Goal: Task Accomplishment & Management: Complete application form

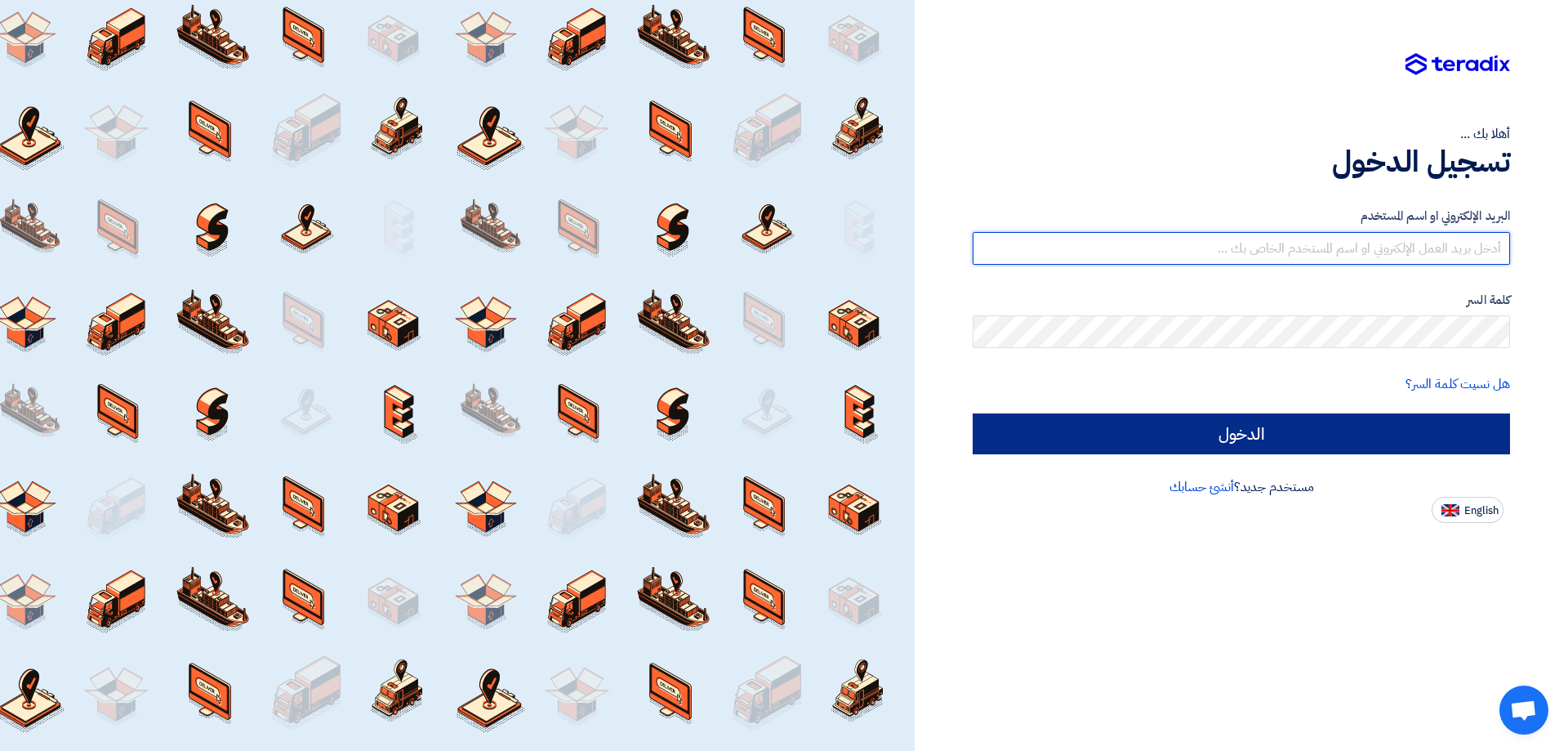
type input "[EMAIL_ADDRESS][DOMAIN_NAME]"
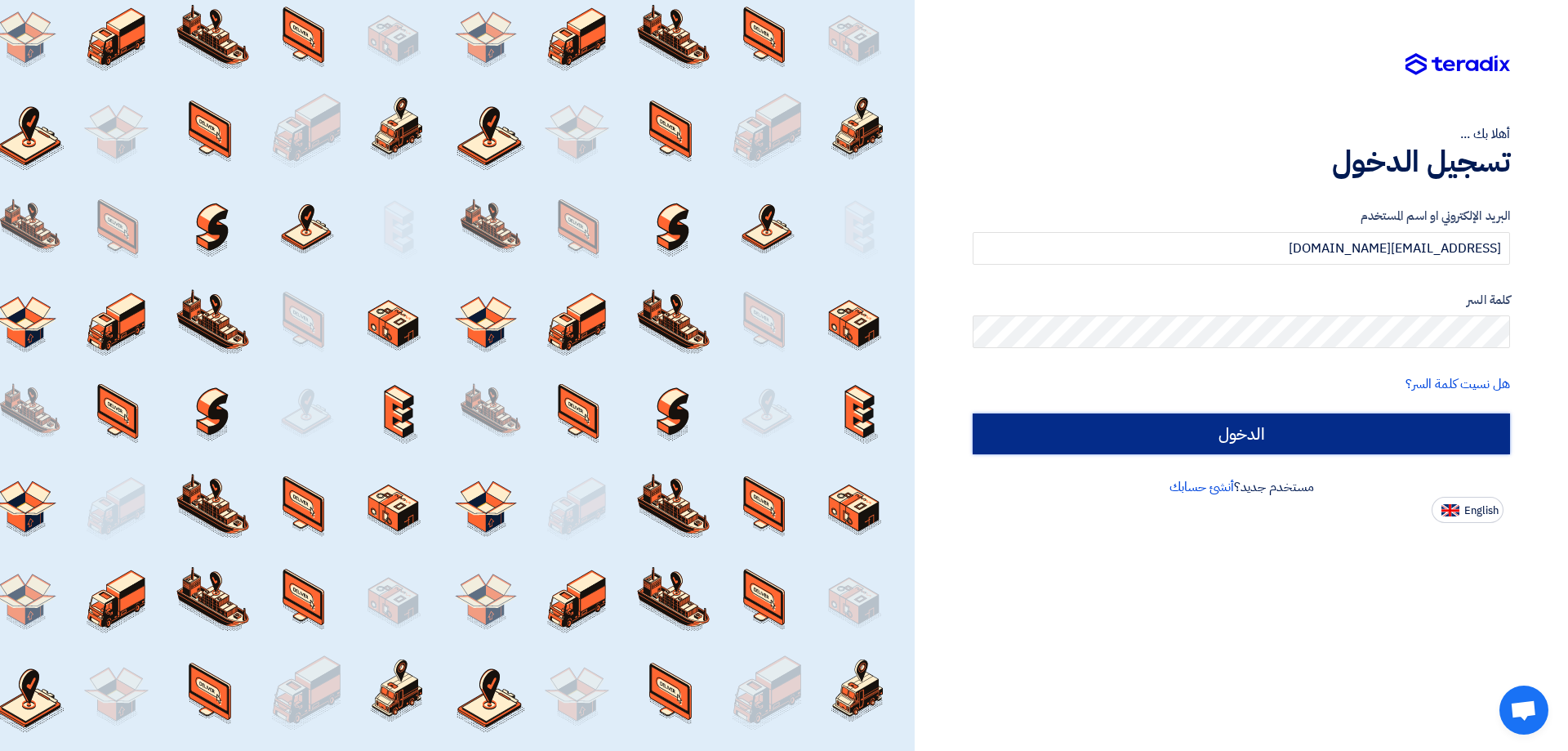
click at [1242, 430] on input "الدخول" at bounding box center [1241, 433] width 537 height 41
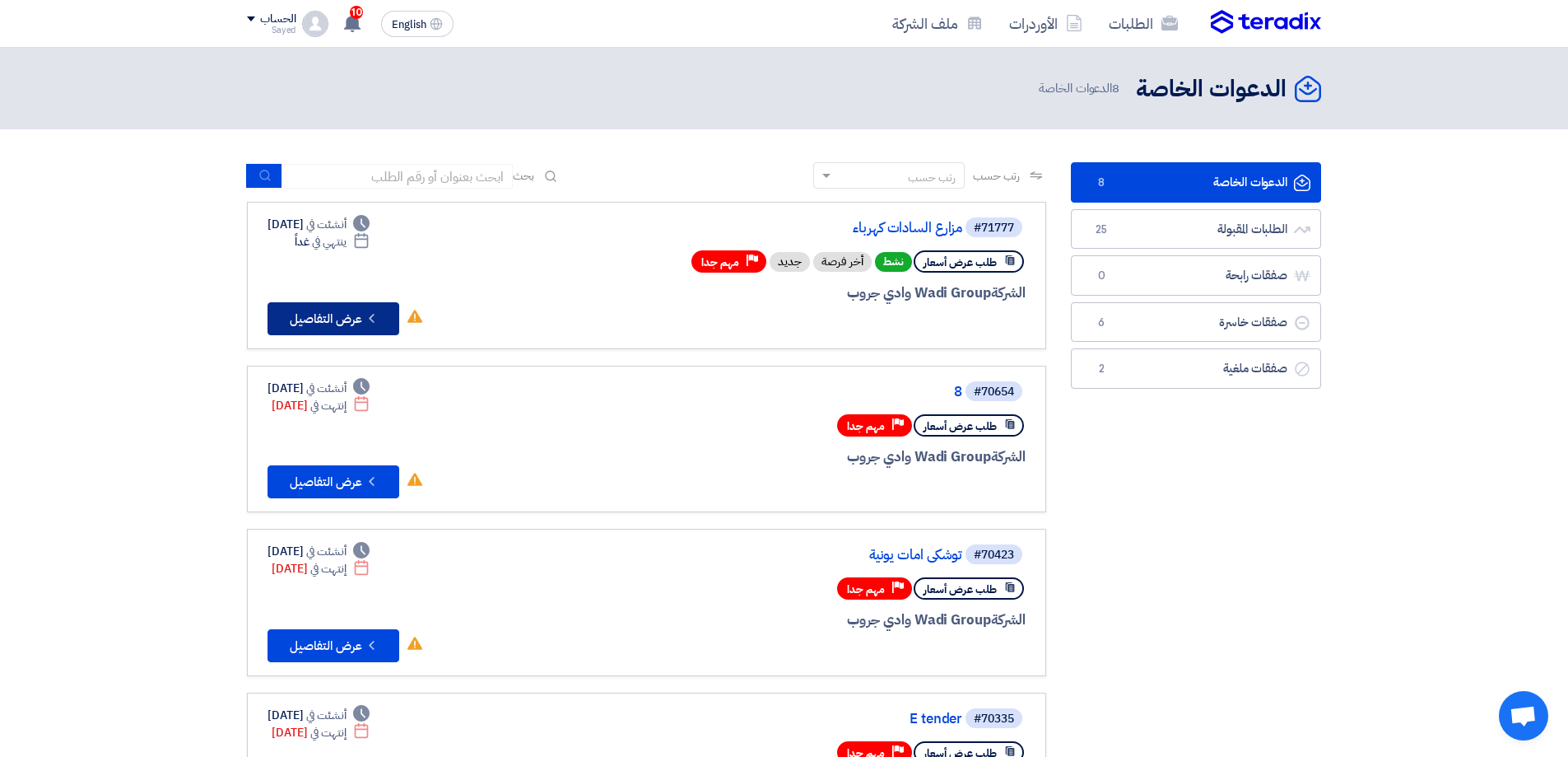
click at [326, 319] on button "Check details عرض التفاصيل" at bounding box center [334, 319] width 131 height 33
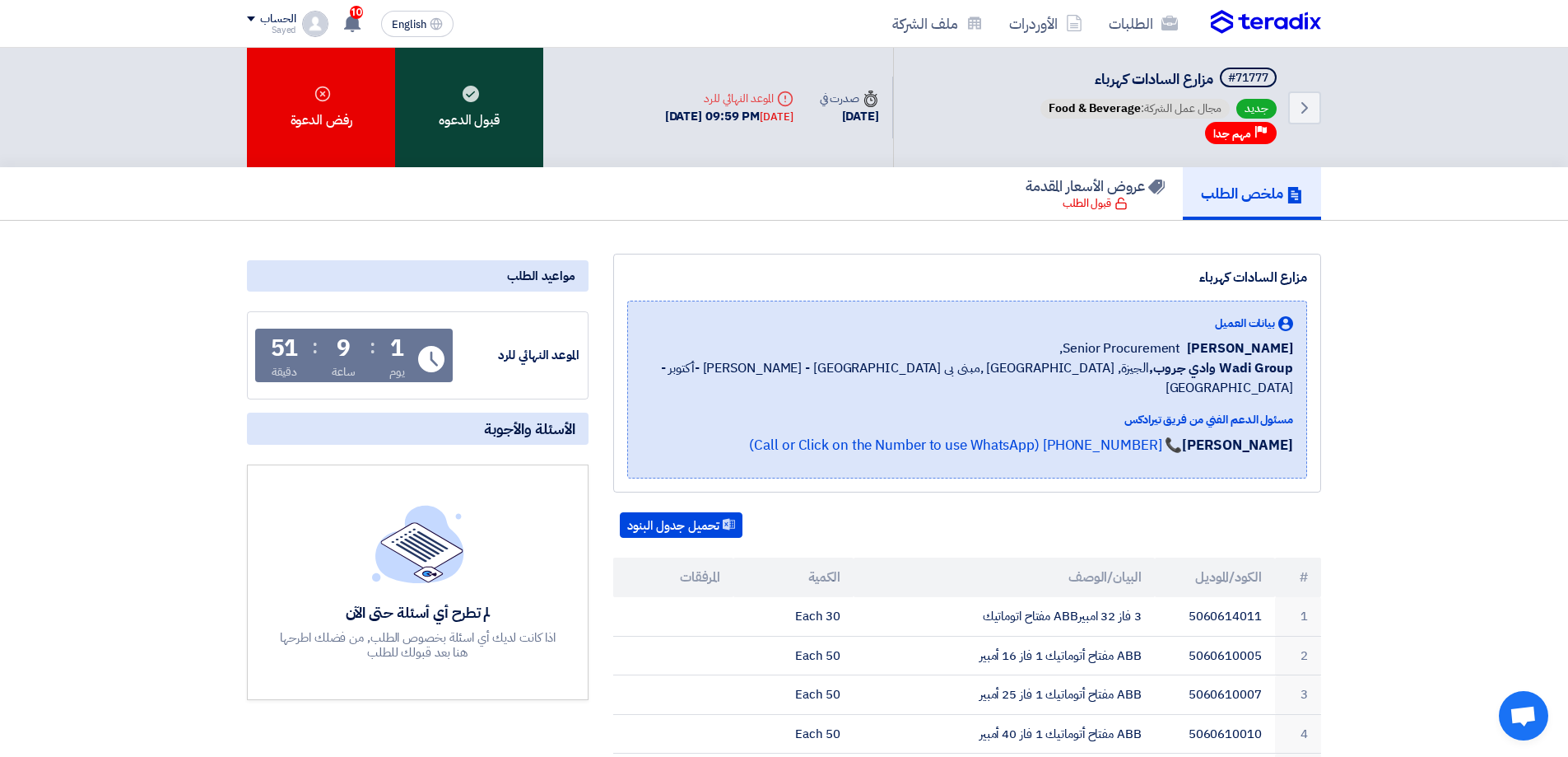
click at [516, 125] on div "قبول الدعوه" at bounding box center [469, 108] width 148 height 120
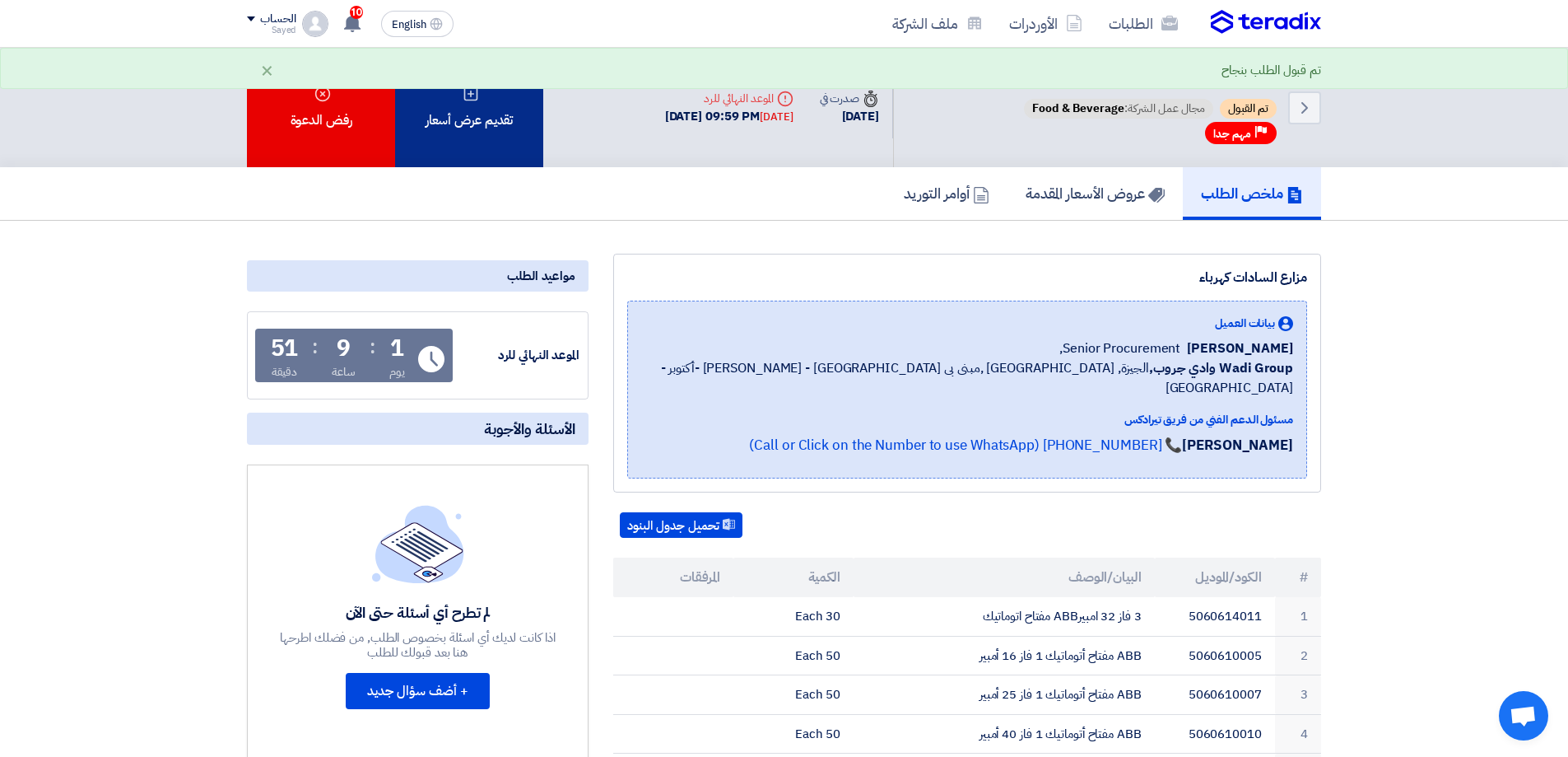
click at [473, 139] on div "تقديم عرض أسعار" at bounding box center [469, 108] width 148 height 120
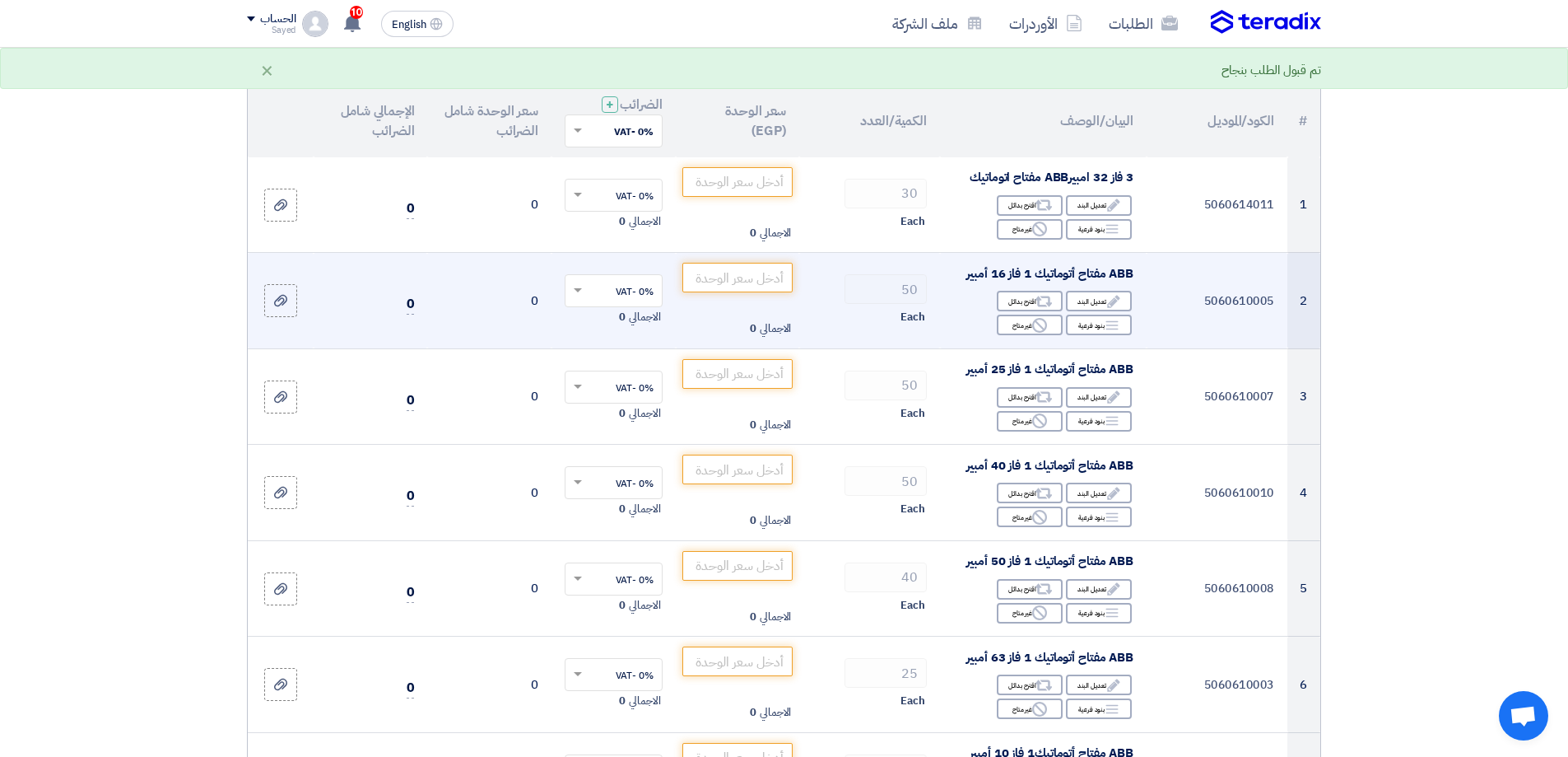
scroll to position [83, 0]
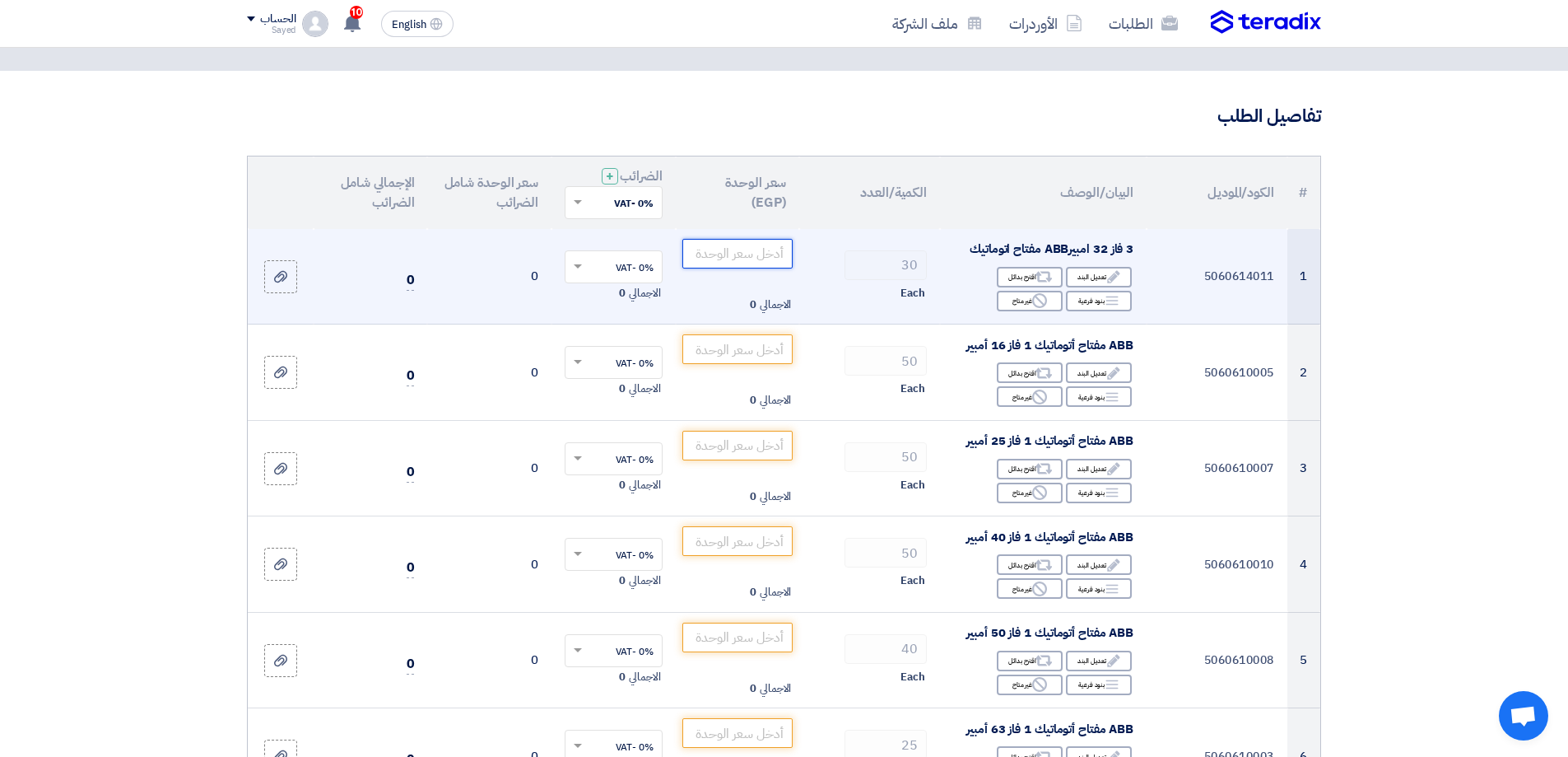
click at [734, 250] on input "number" at bounding box center [738, 253] width 111 height 30
type input "910"
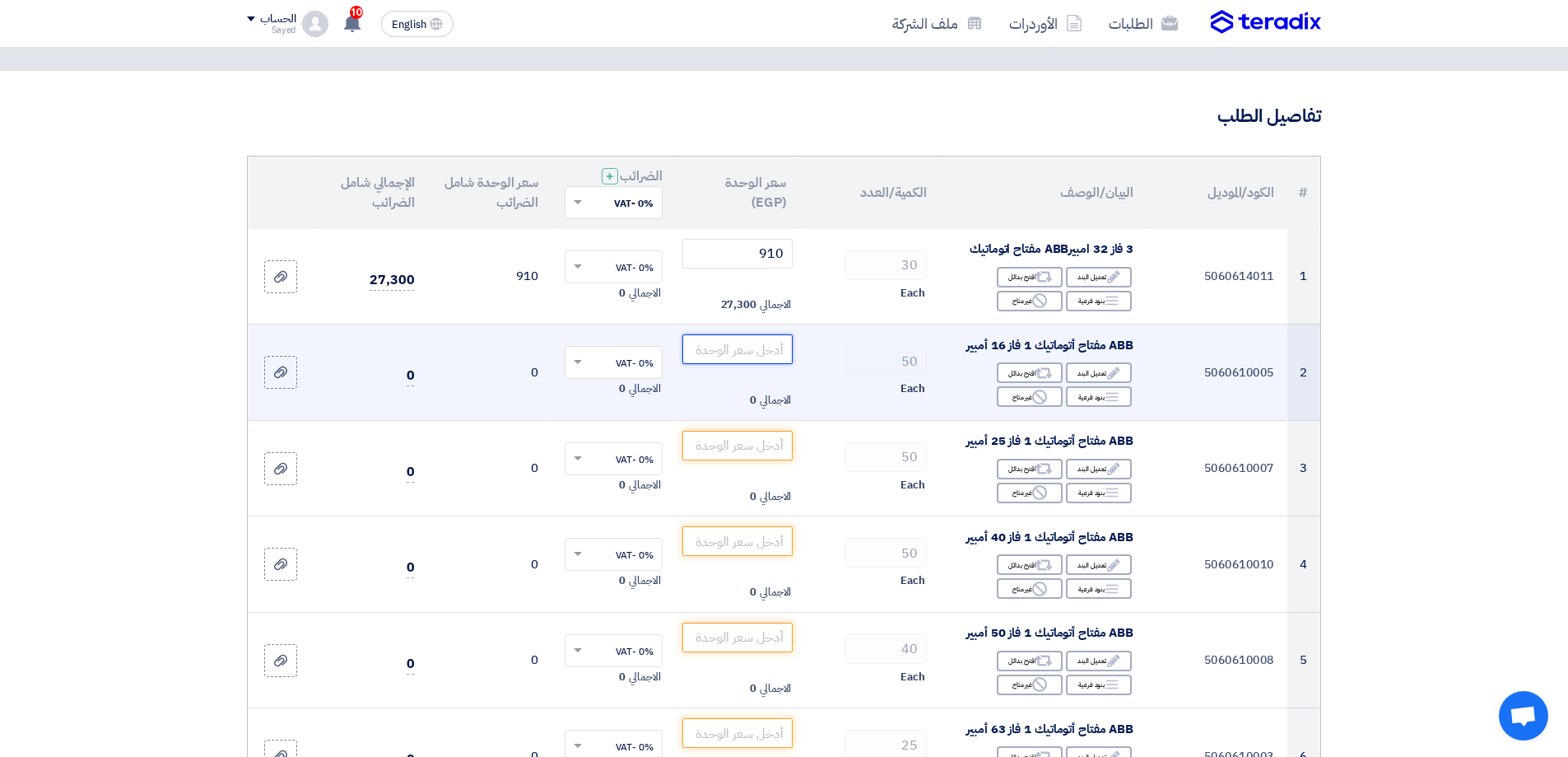
click at [747, 350] on input "number" at bounding box center [738, 349] width 111 height 30
type input "165"
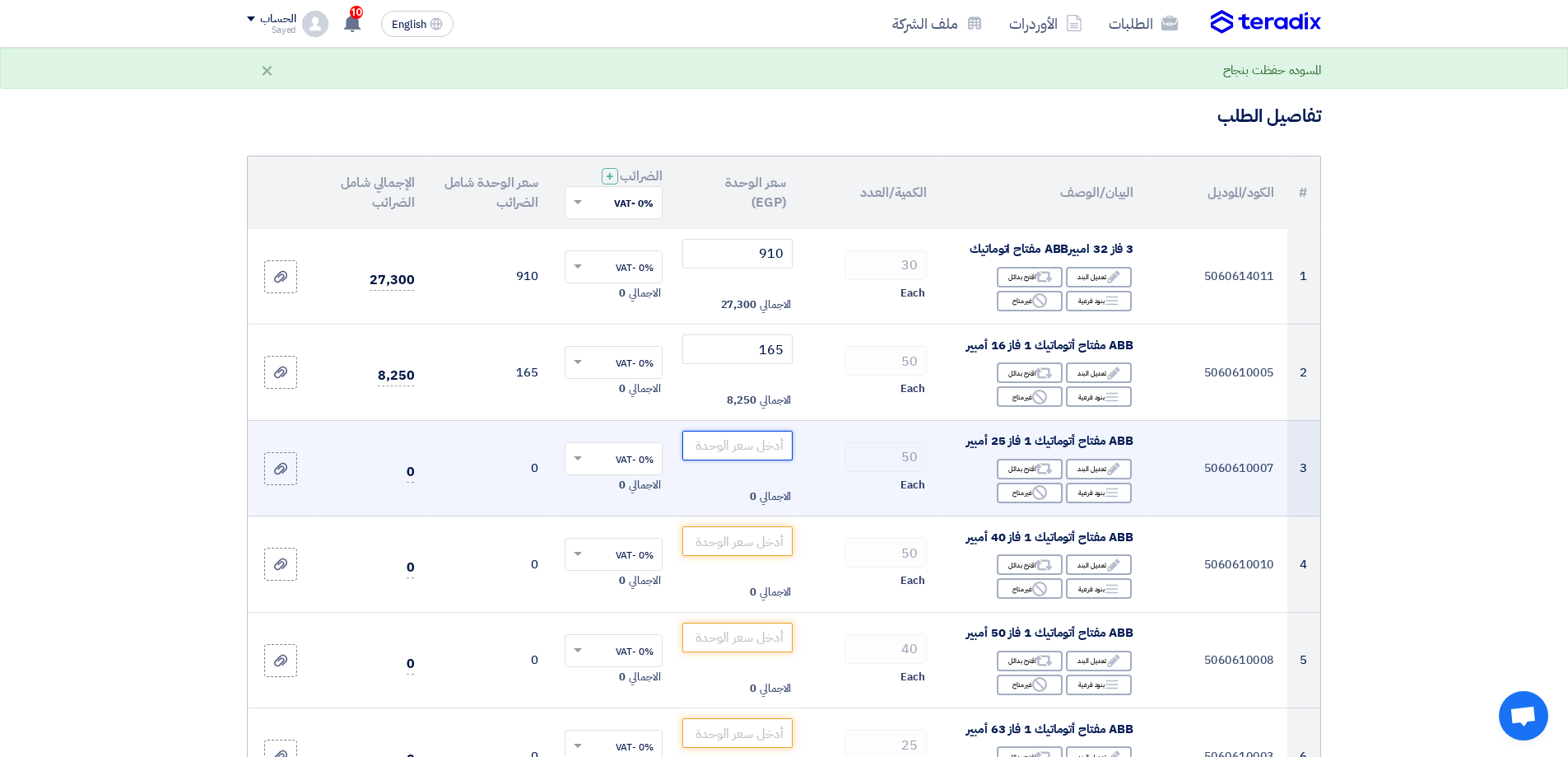
click at [730, 445] on input "number" at bounding box center [738, 445] width 111 height 30
type input "165"
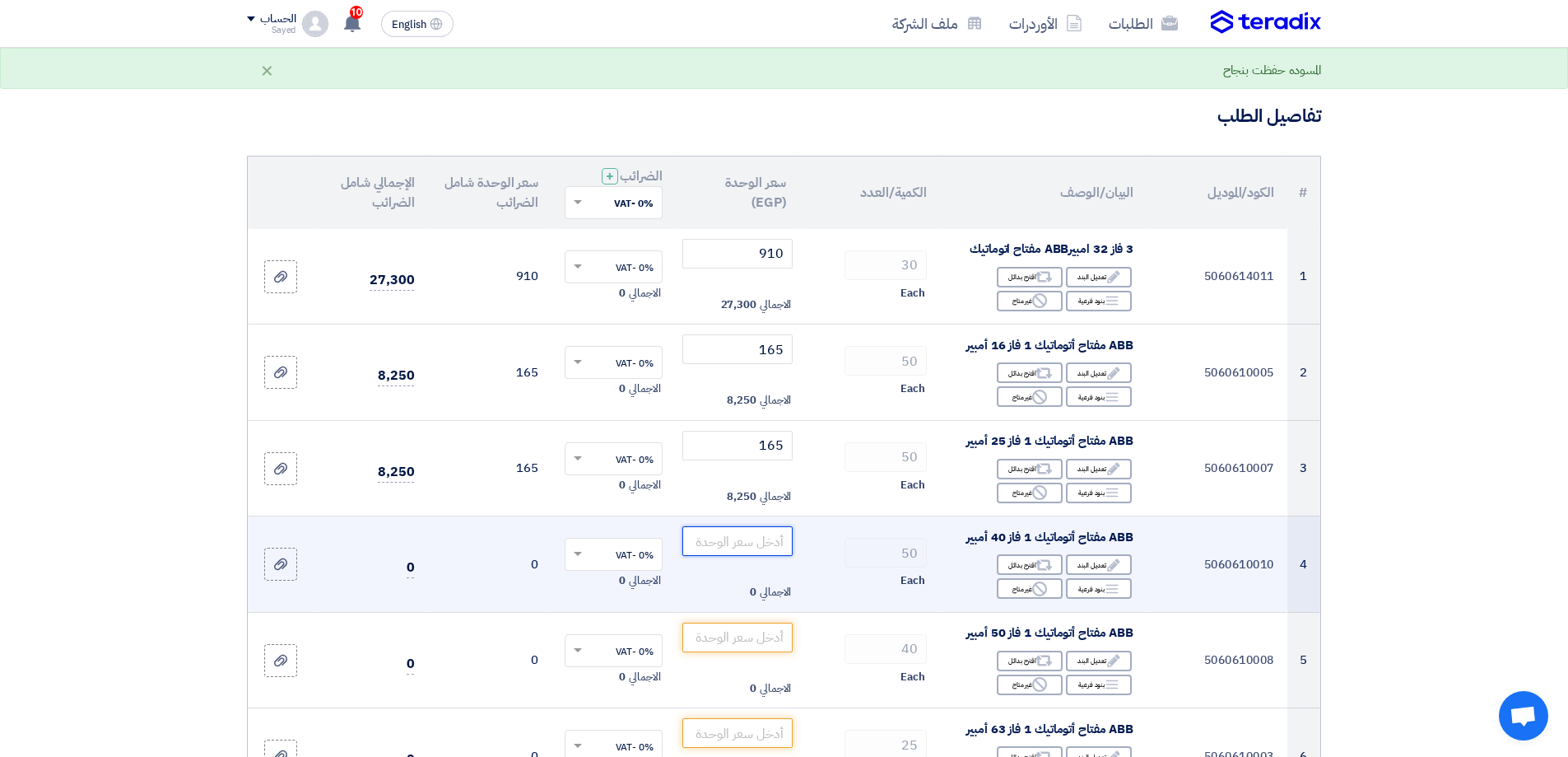
click at [739, 545] on input "number" at bounding box center [738, 540] width 111 height 30
type input "165"
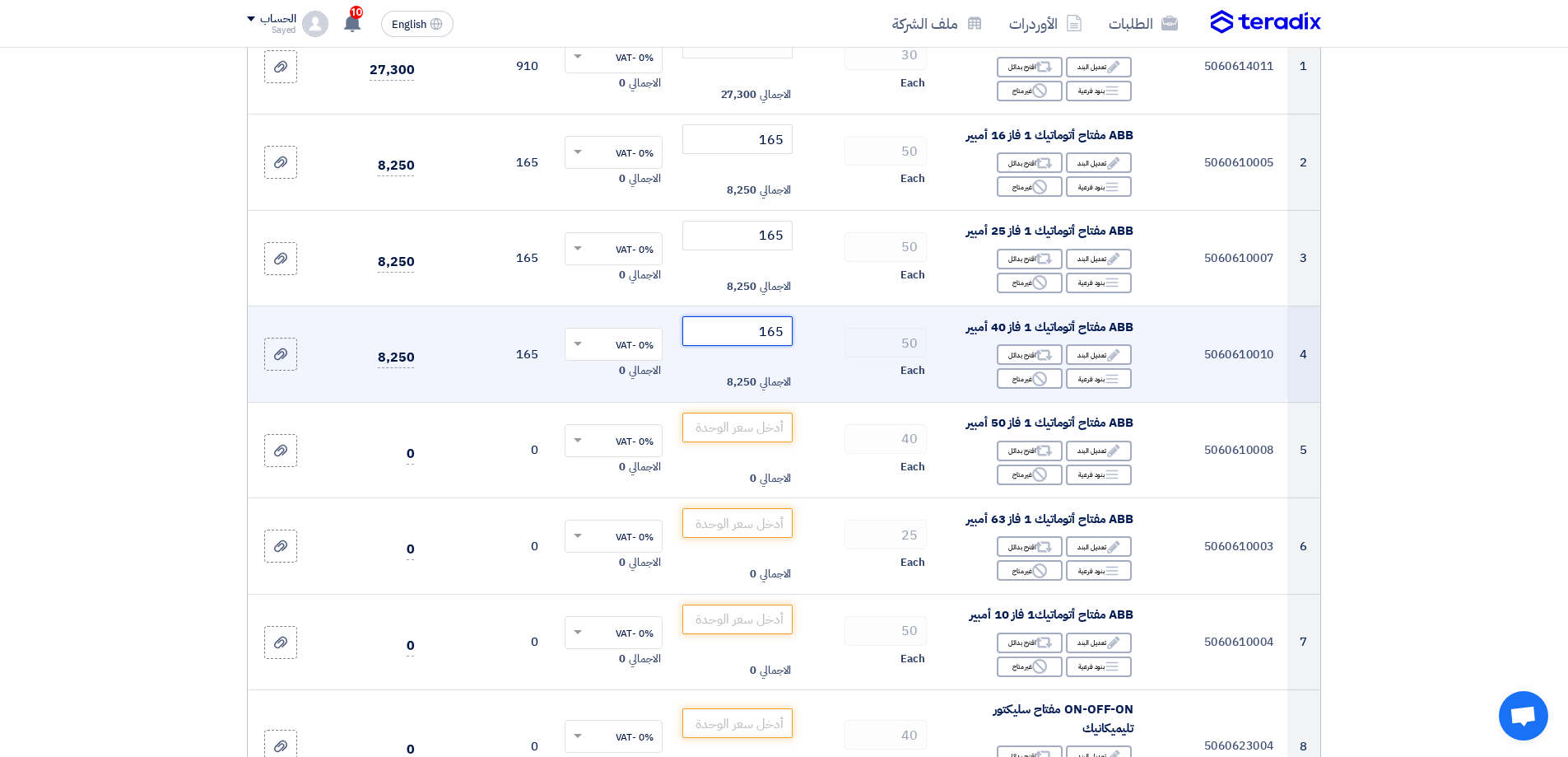
scroll to position [330, 0]
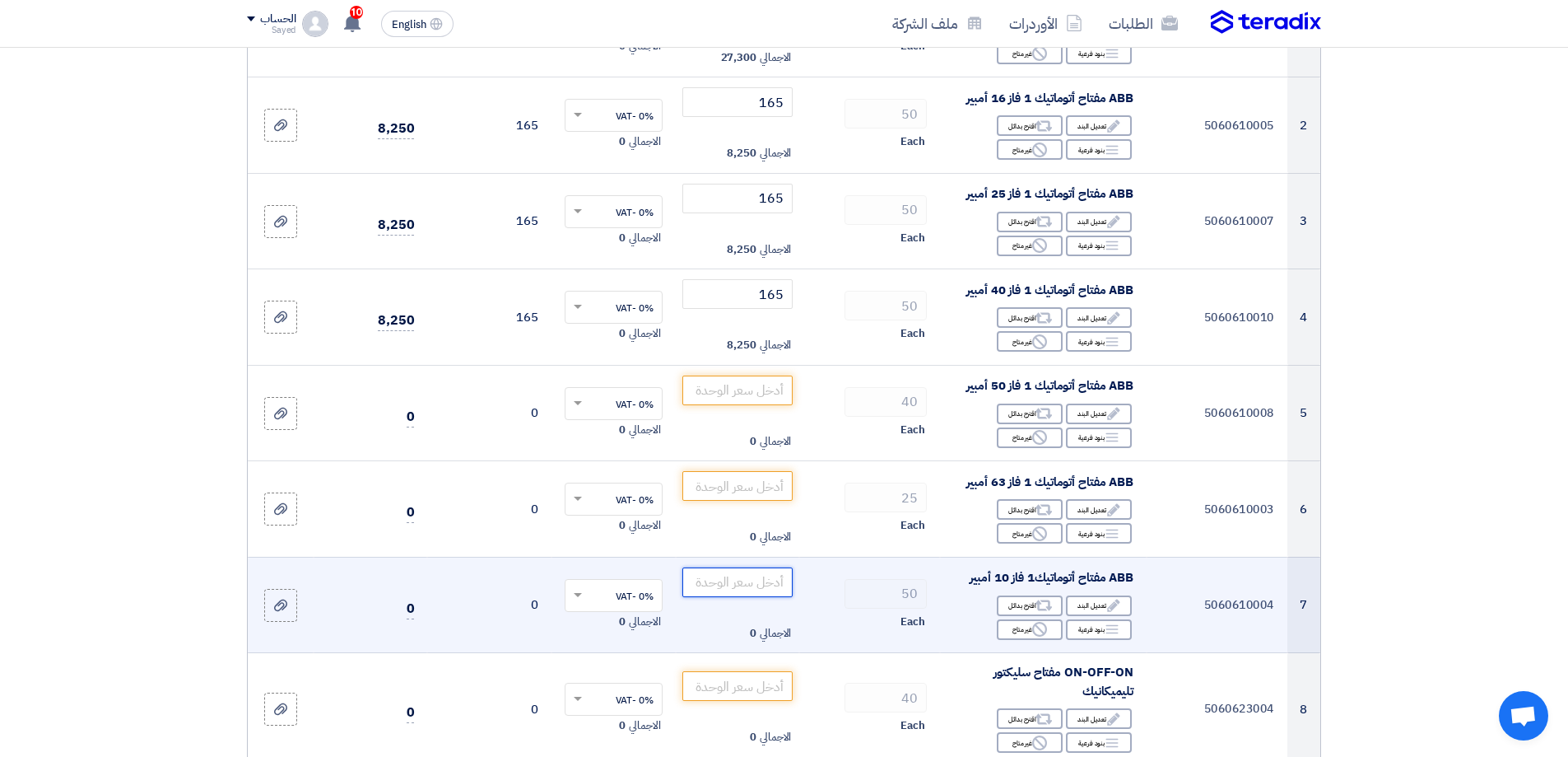
click at [747, 590] on input "number" at bounding box center [738, 582] width 111 height 30
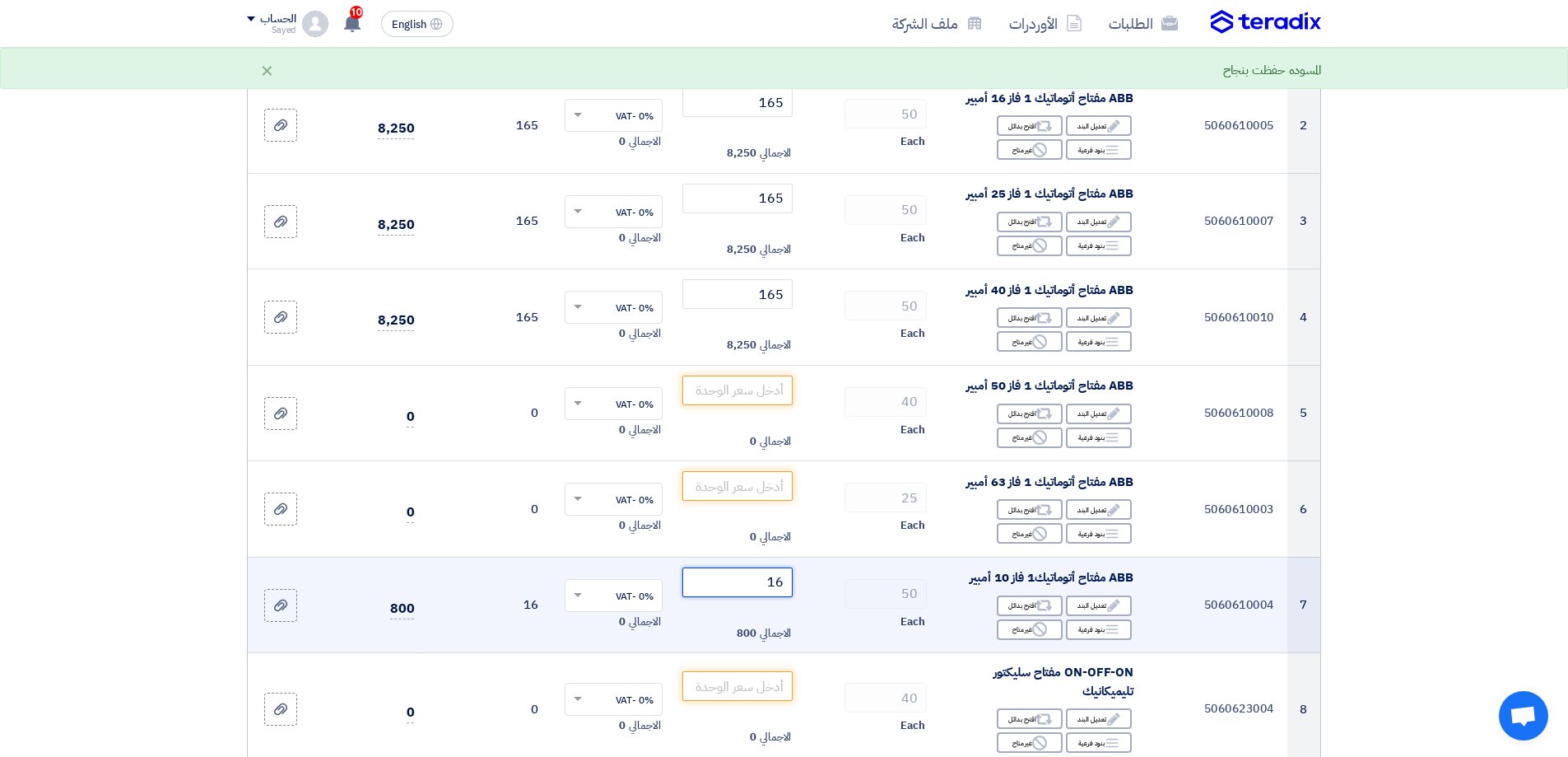
type input "165"
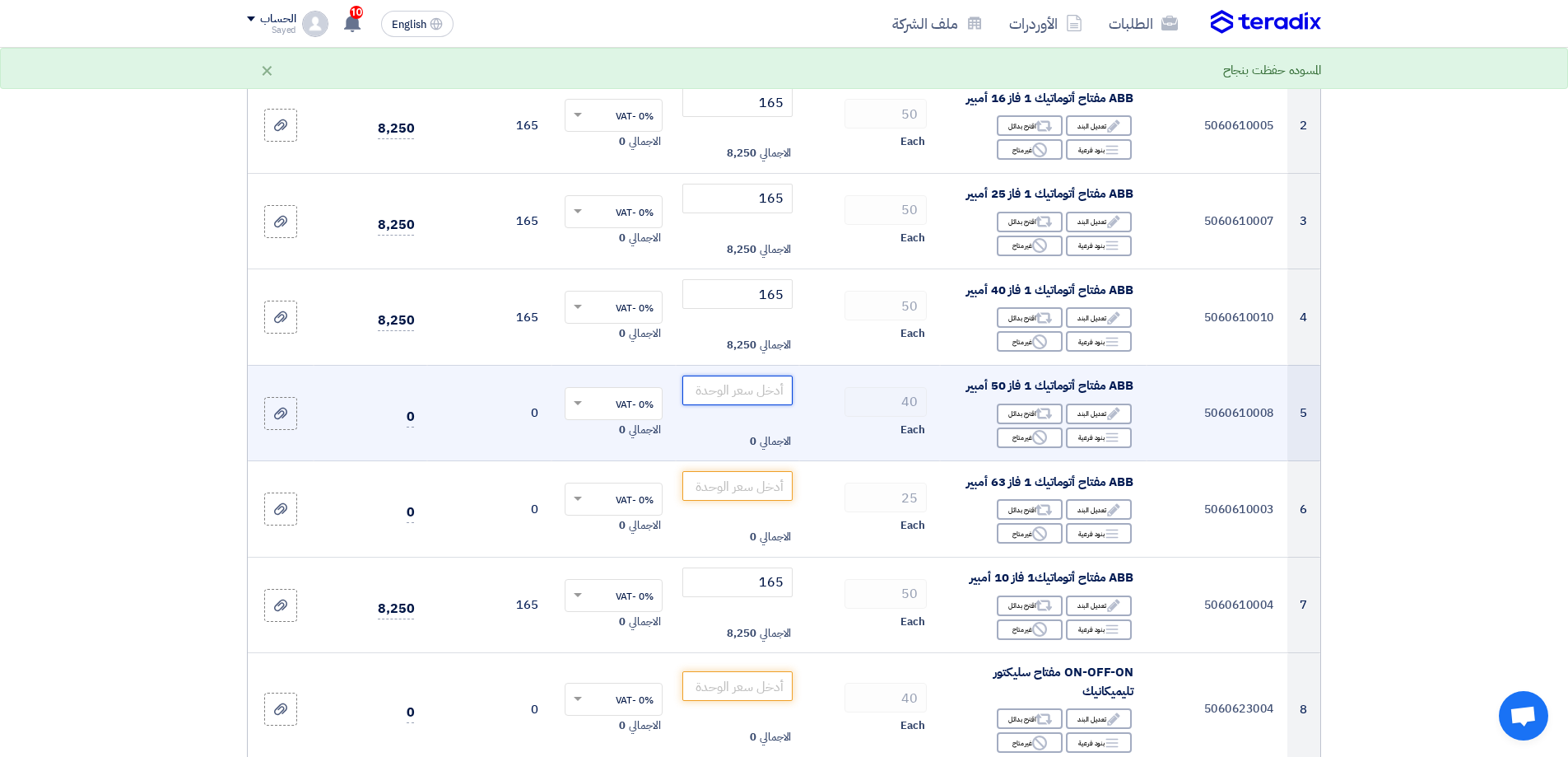
click at [744, 389] on input "number" at bounding box center [738, 390] width 111 height 30
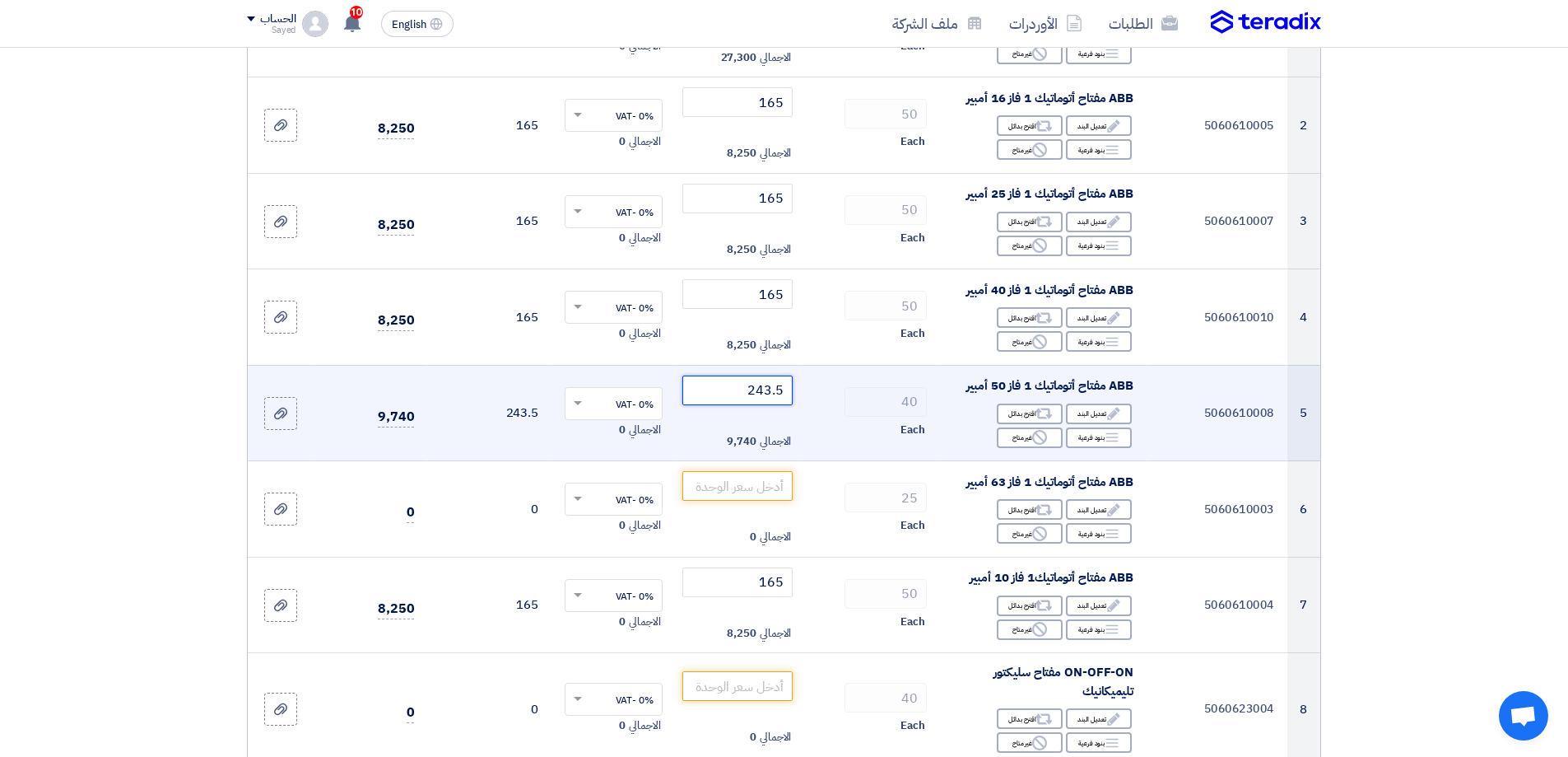
type input "243.5"
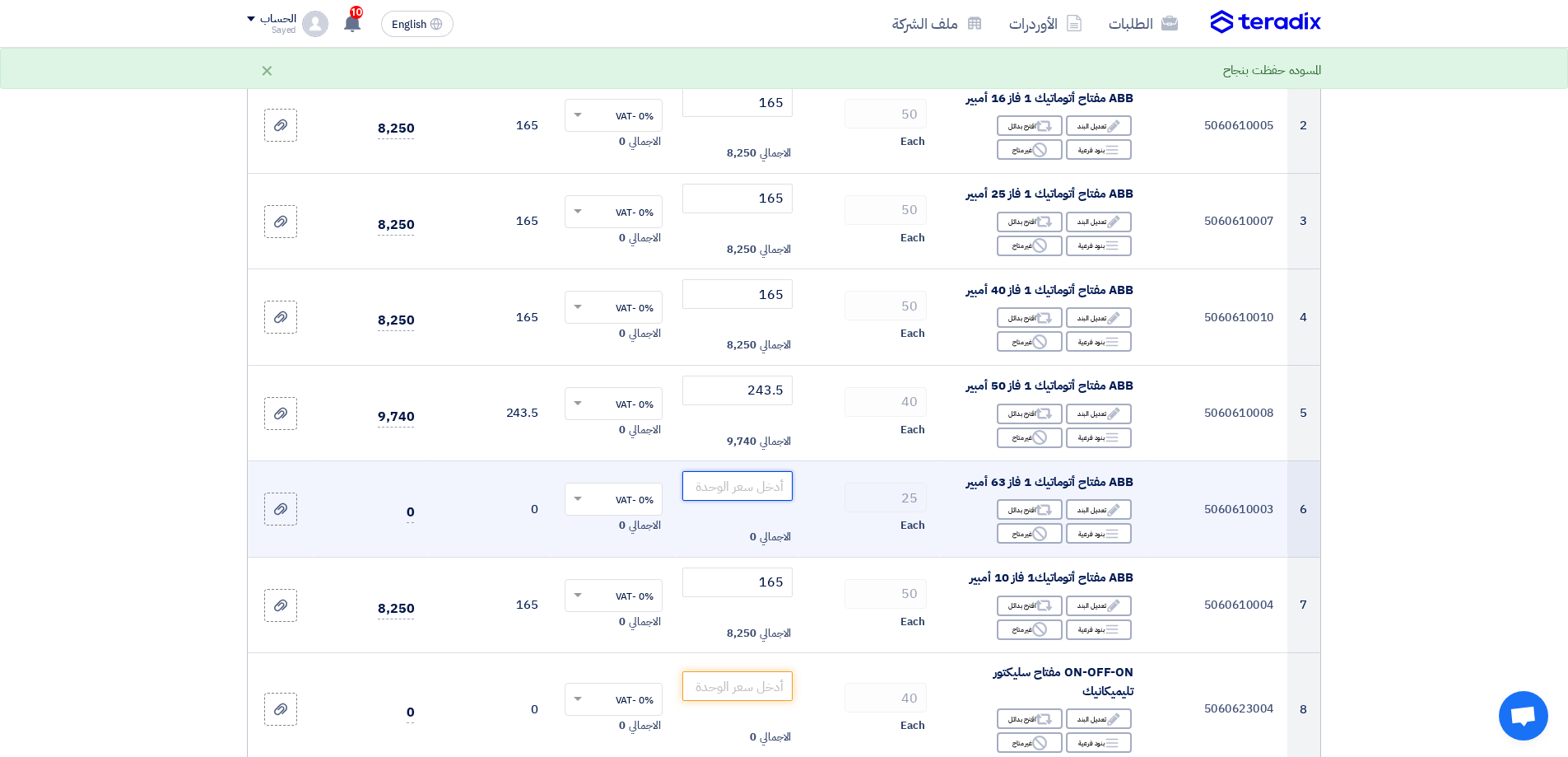
click at [769, 483] on input "number" at bounding box center [738, 486] width 111 height 30
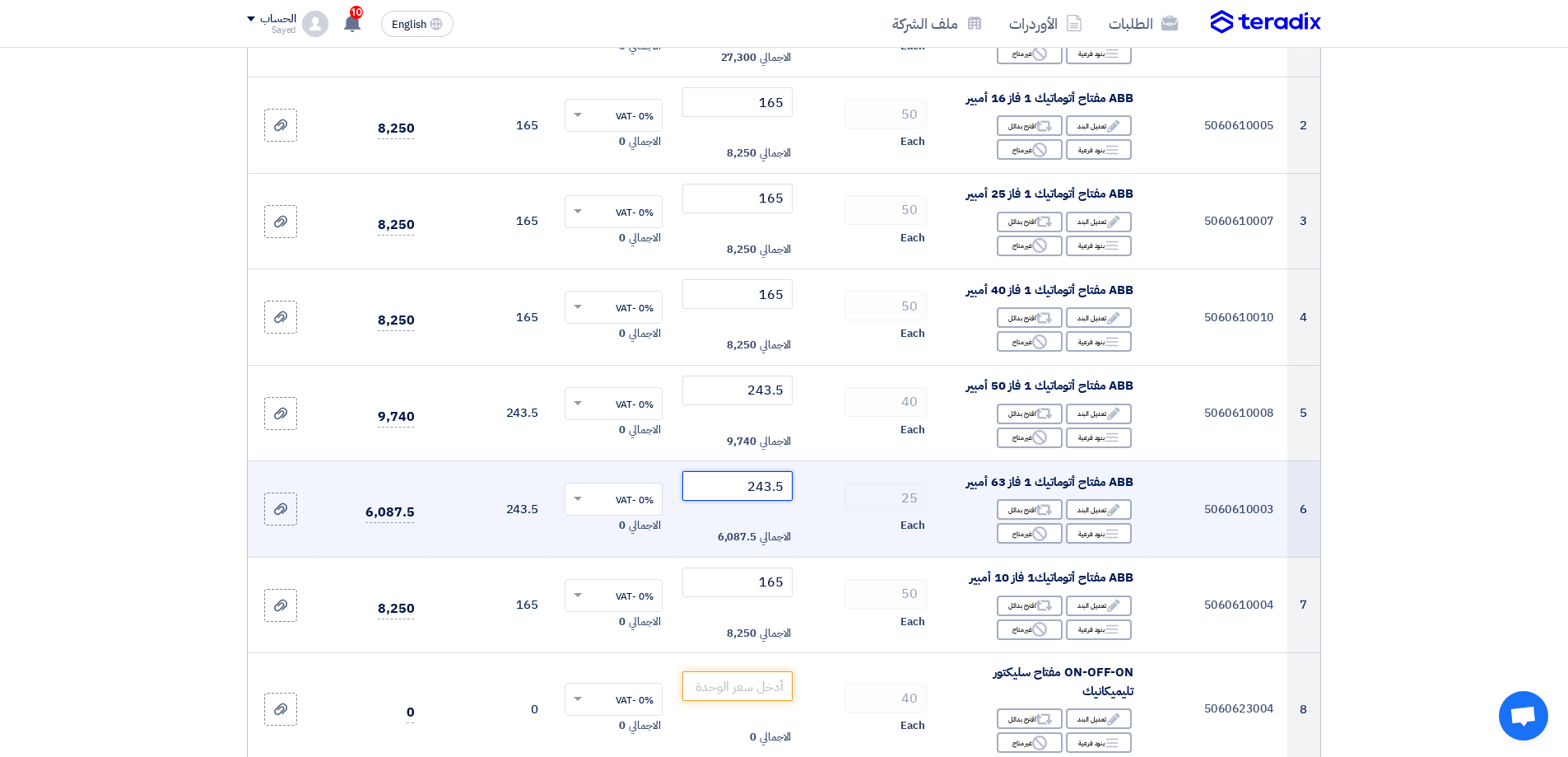
type input "243.5"
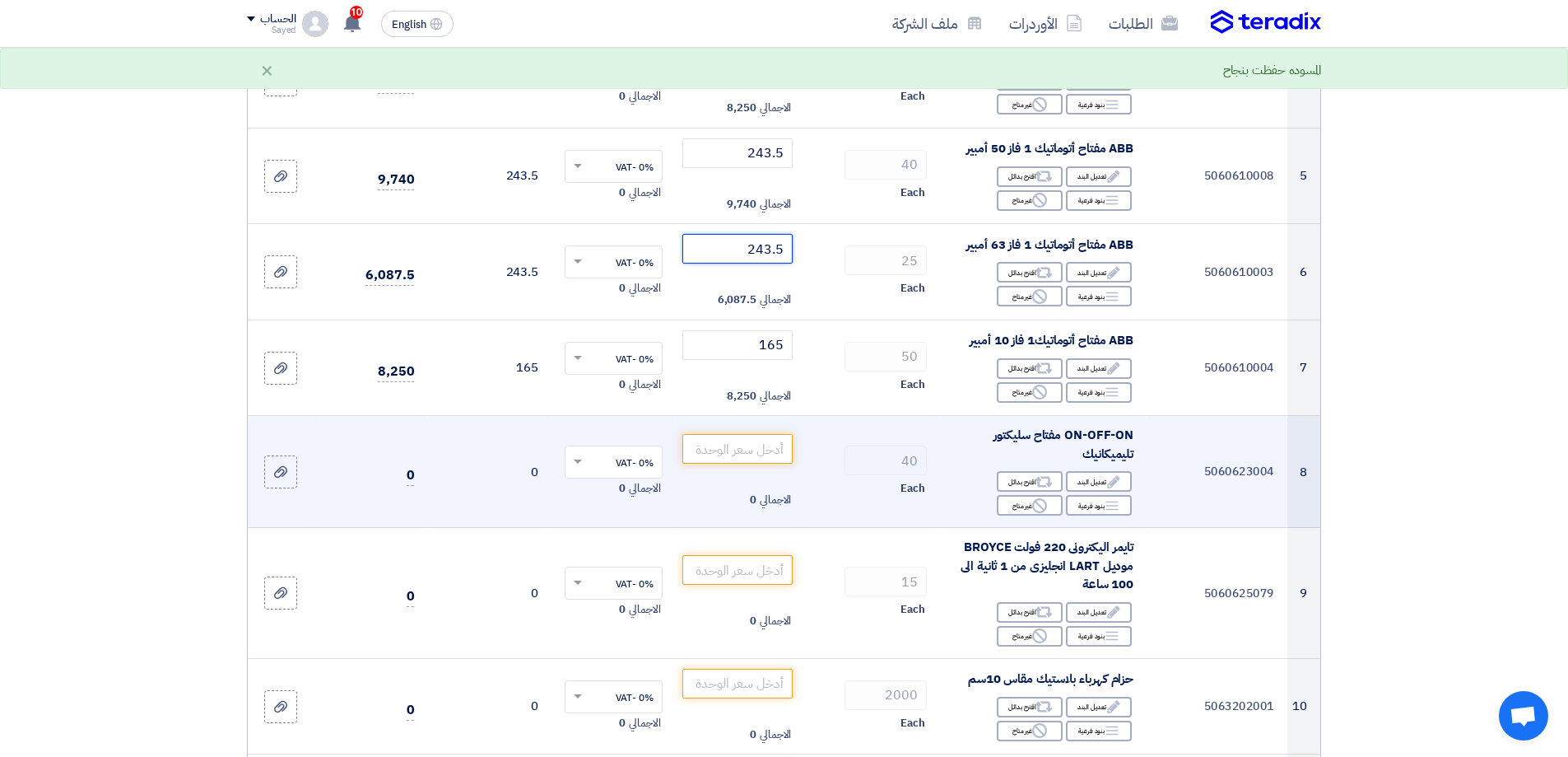
scroll to position [577, 0]
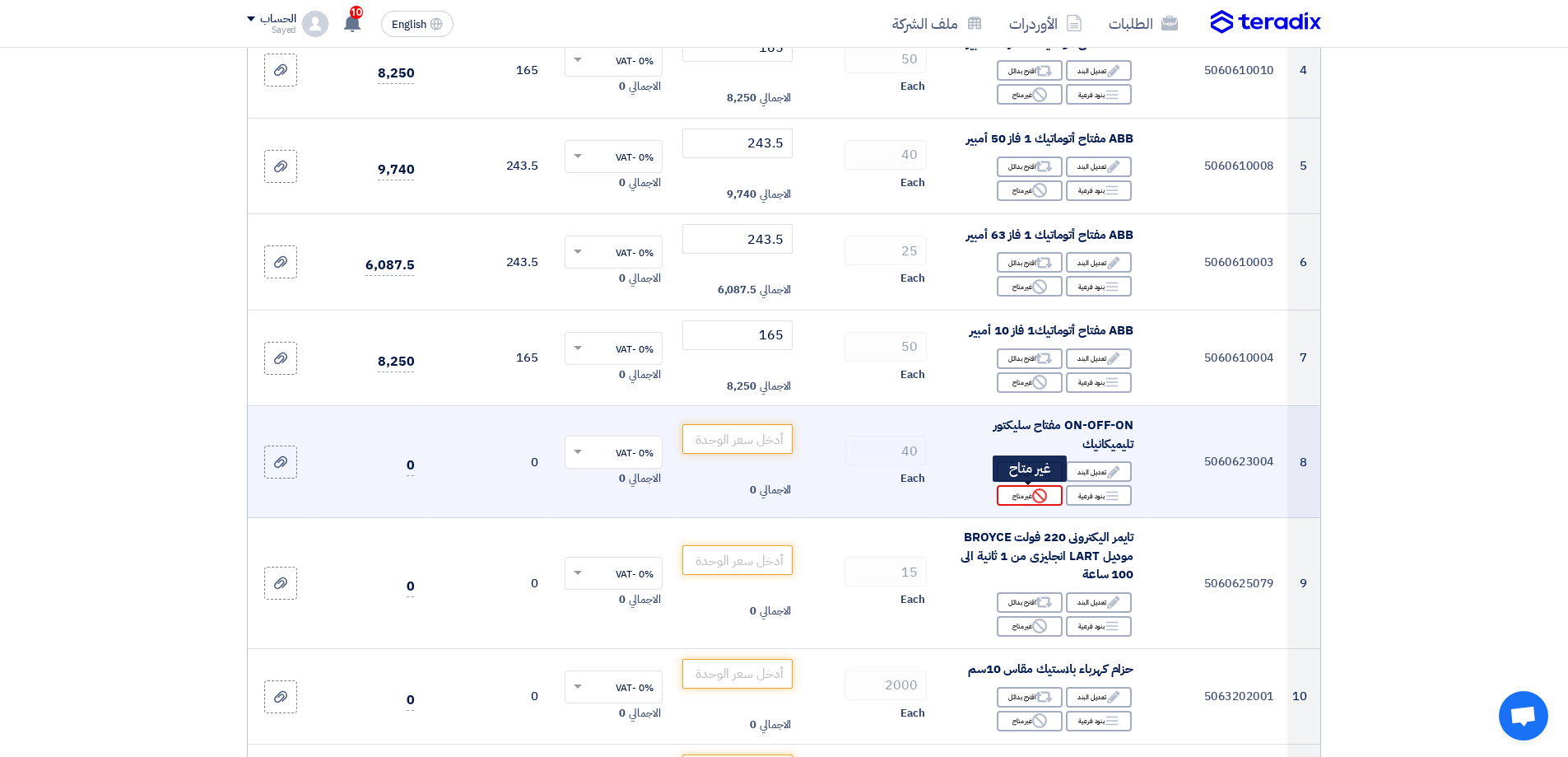
click at [1030, 499] on div "Reject غير متاح" at bounding box center [1030, 495] width 66 height 20
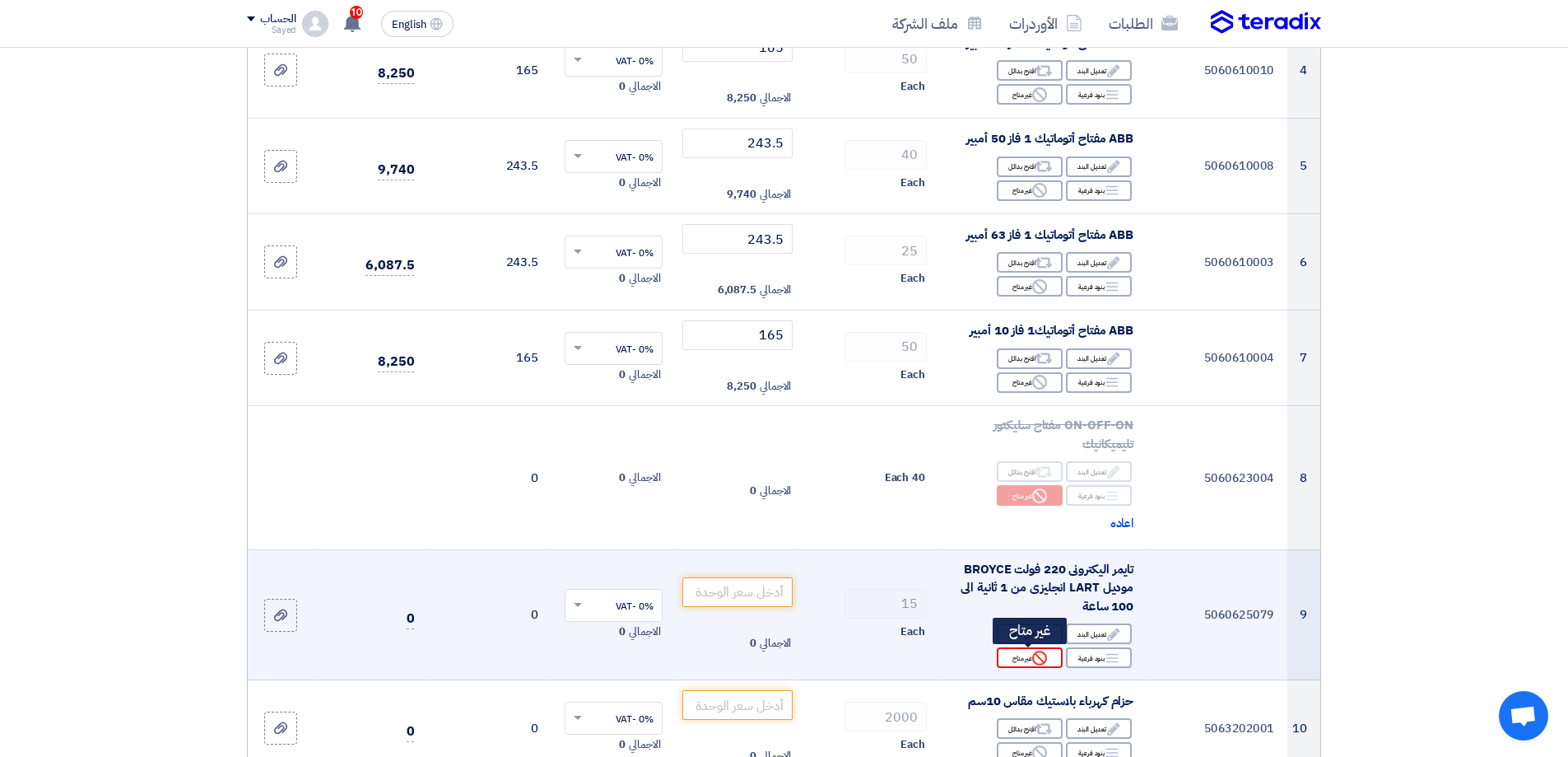
click at [1016, 661] on div "Reject غير متاح" at bounding box center [1030, 658] width 66 height 20
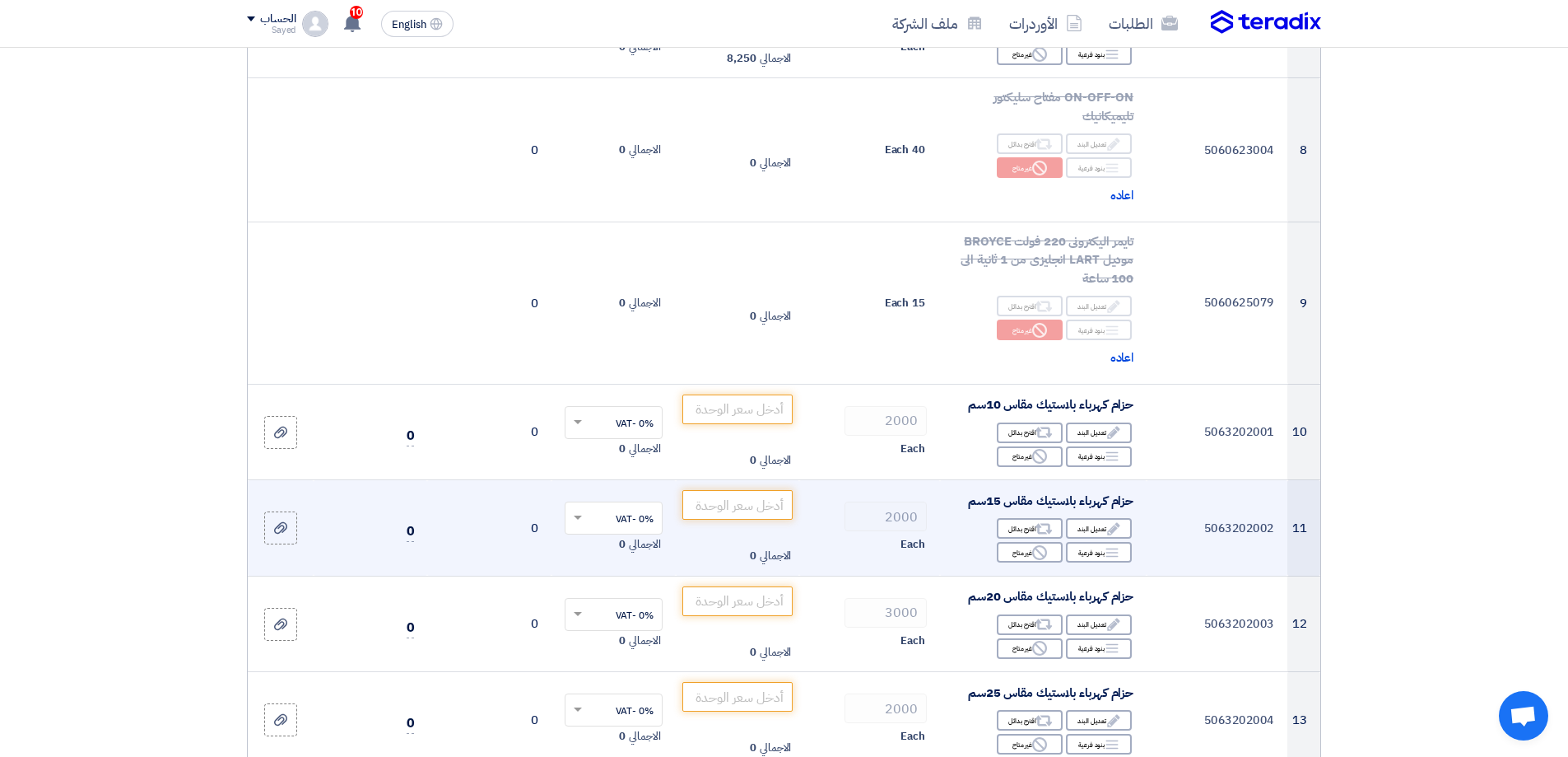
scroll to position [906, 0]
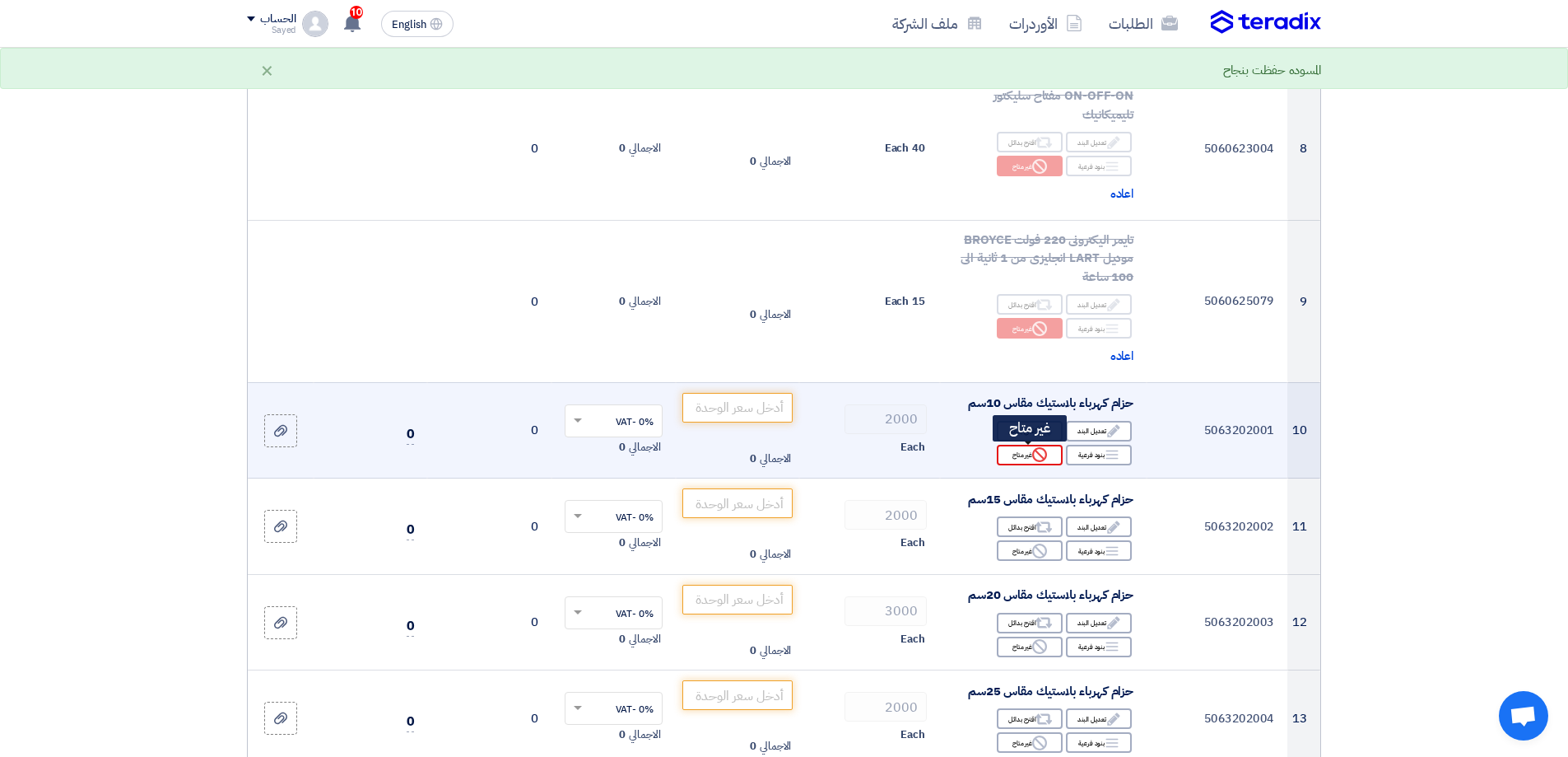
click at [1035, 458] on use at bounding box center [1040, 455] width 15 height 15
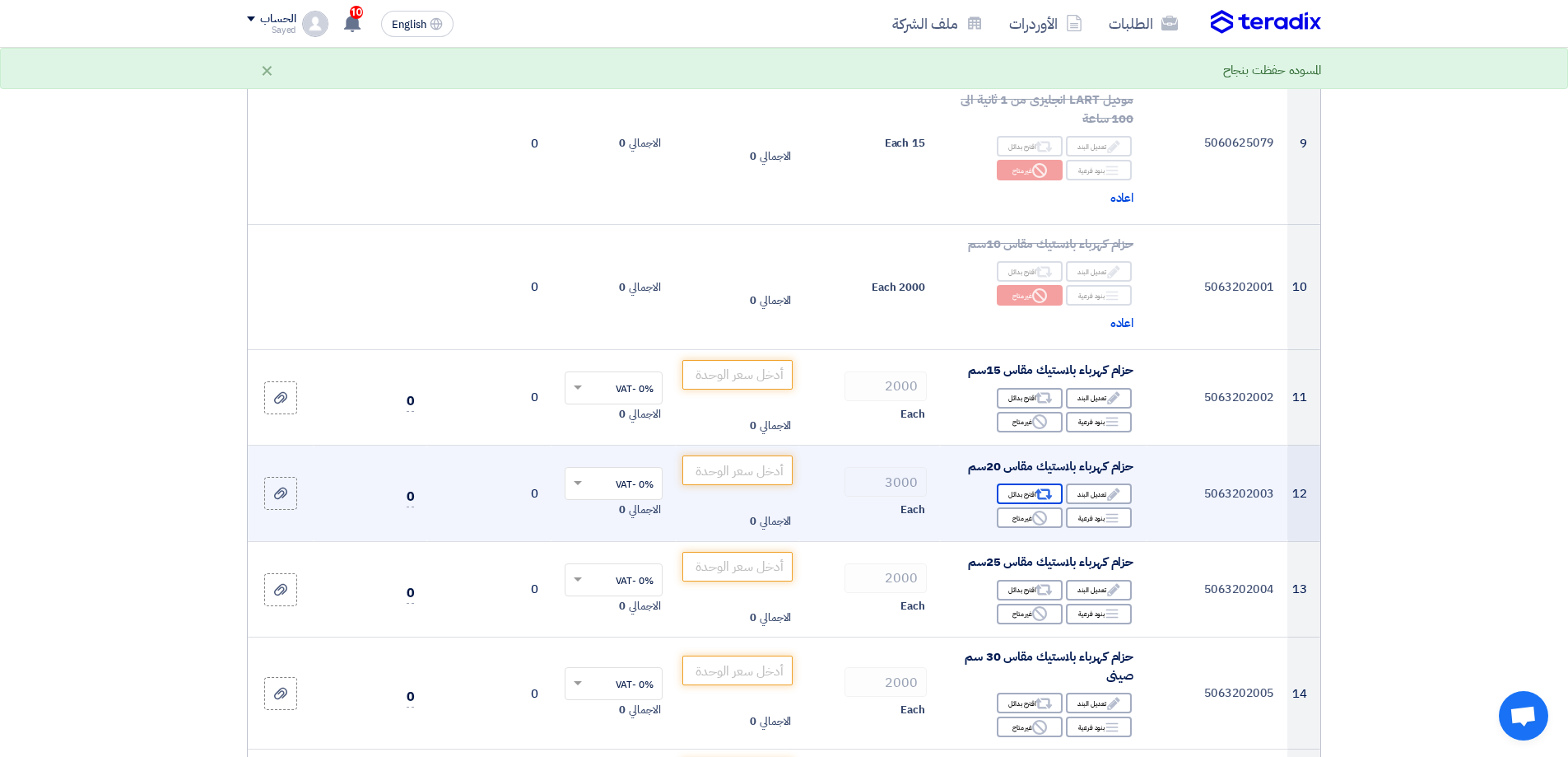
scroll to position [1071, 0]
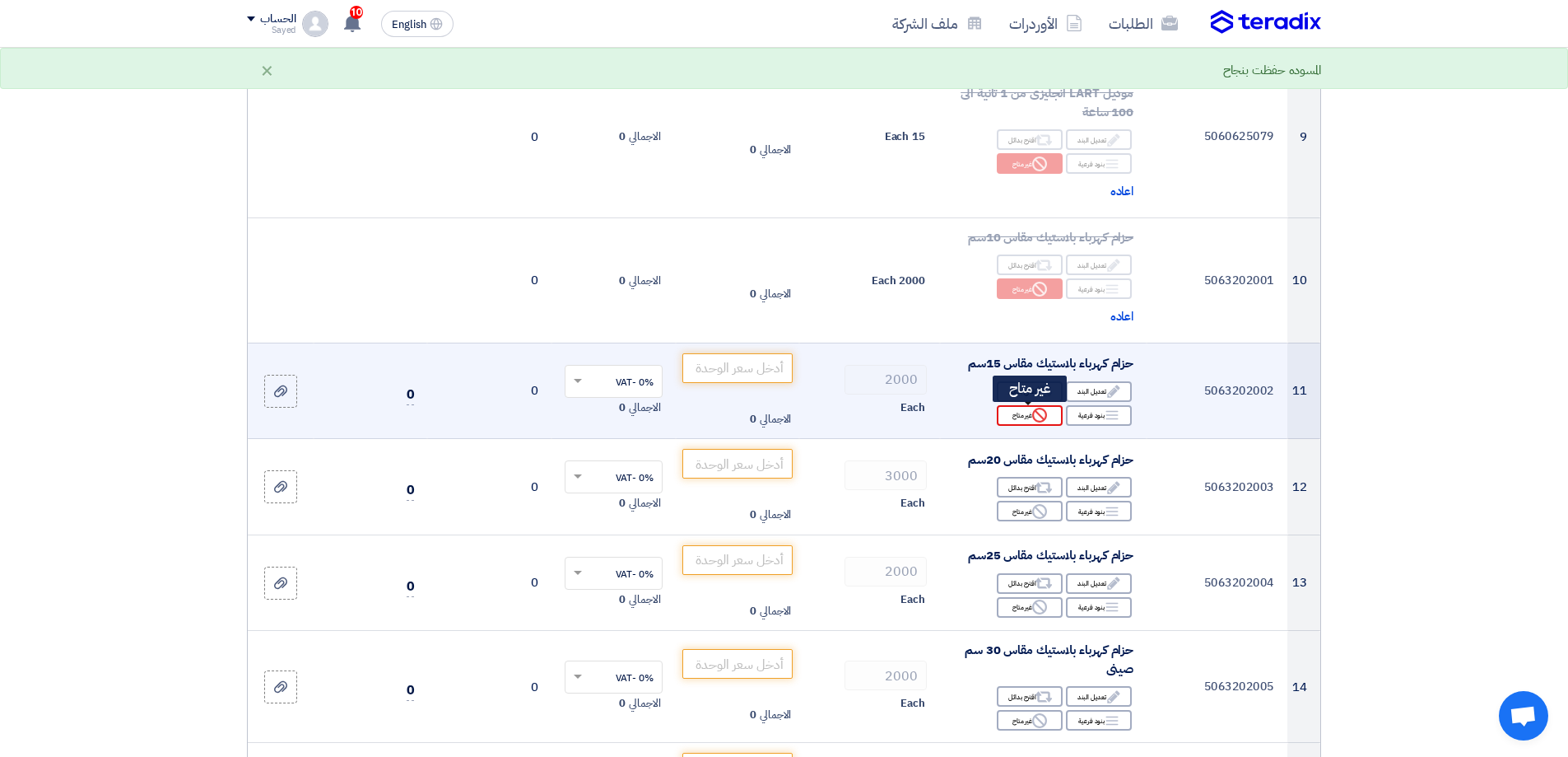
click at [1030, 418] on div "Reject غير متاح" at bounding box center [1030, 416] width 66 height 20
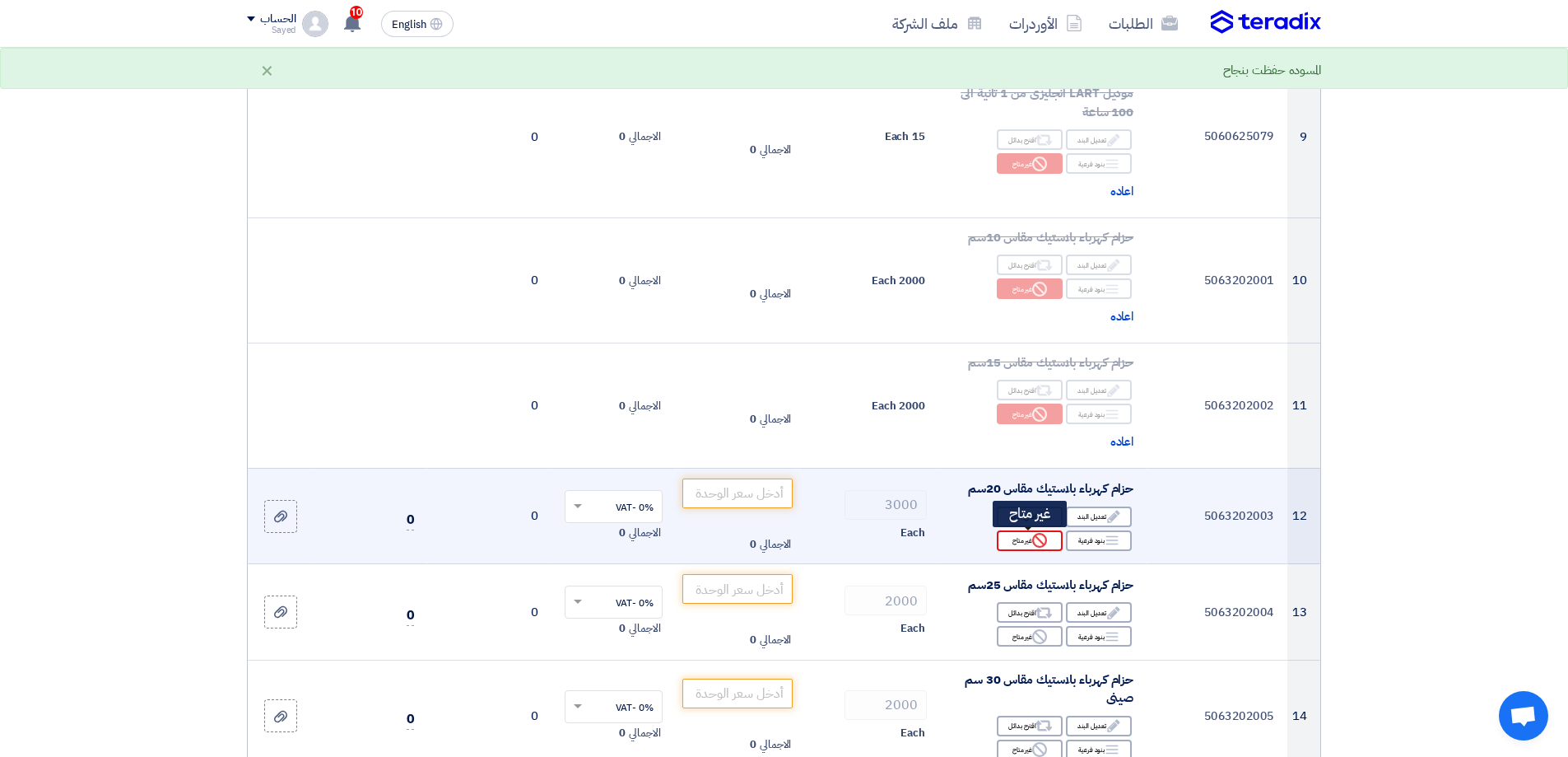
click at [1036, 544] on icon "Reject" at bounding box center [1040, 540] width 15 height 15
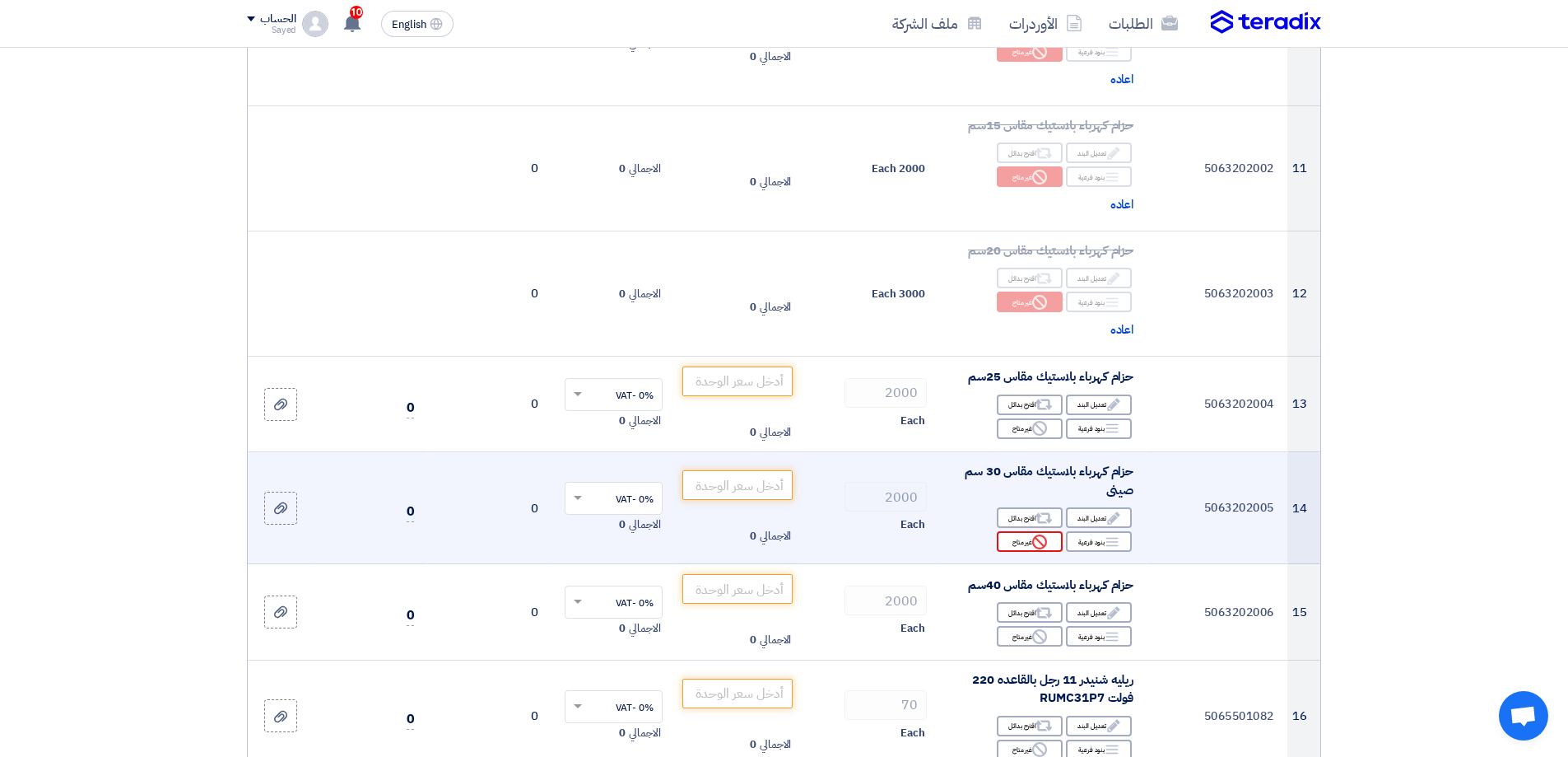
scroll to position [1318, 0]
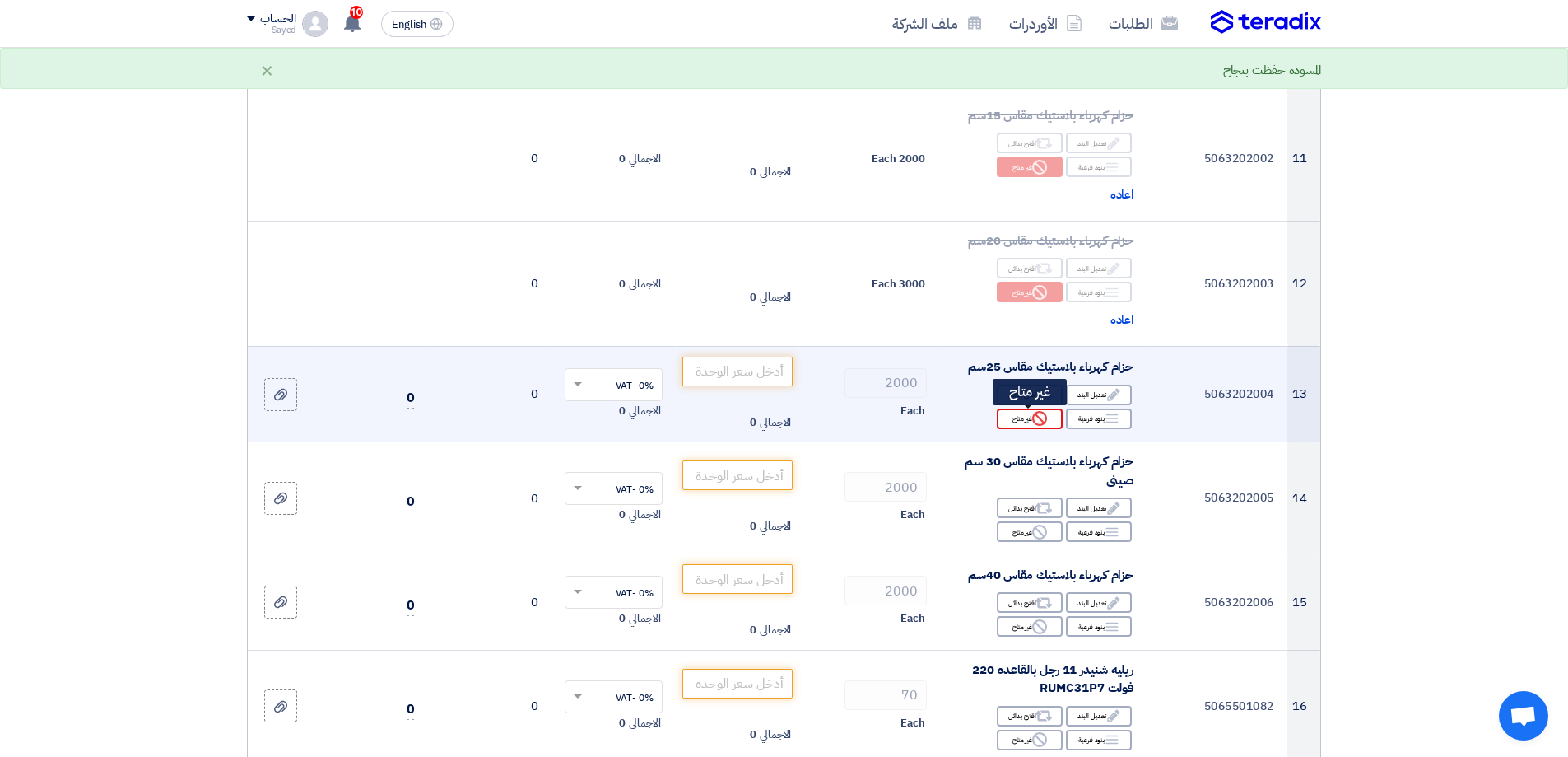
click at [1036, 415] on use at bounding box center [1040, 419] width 15 height 15
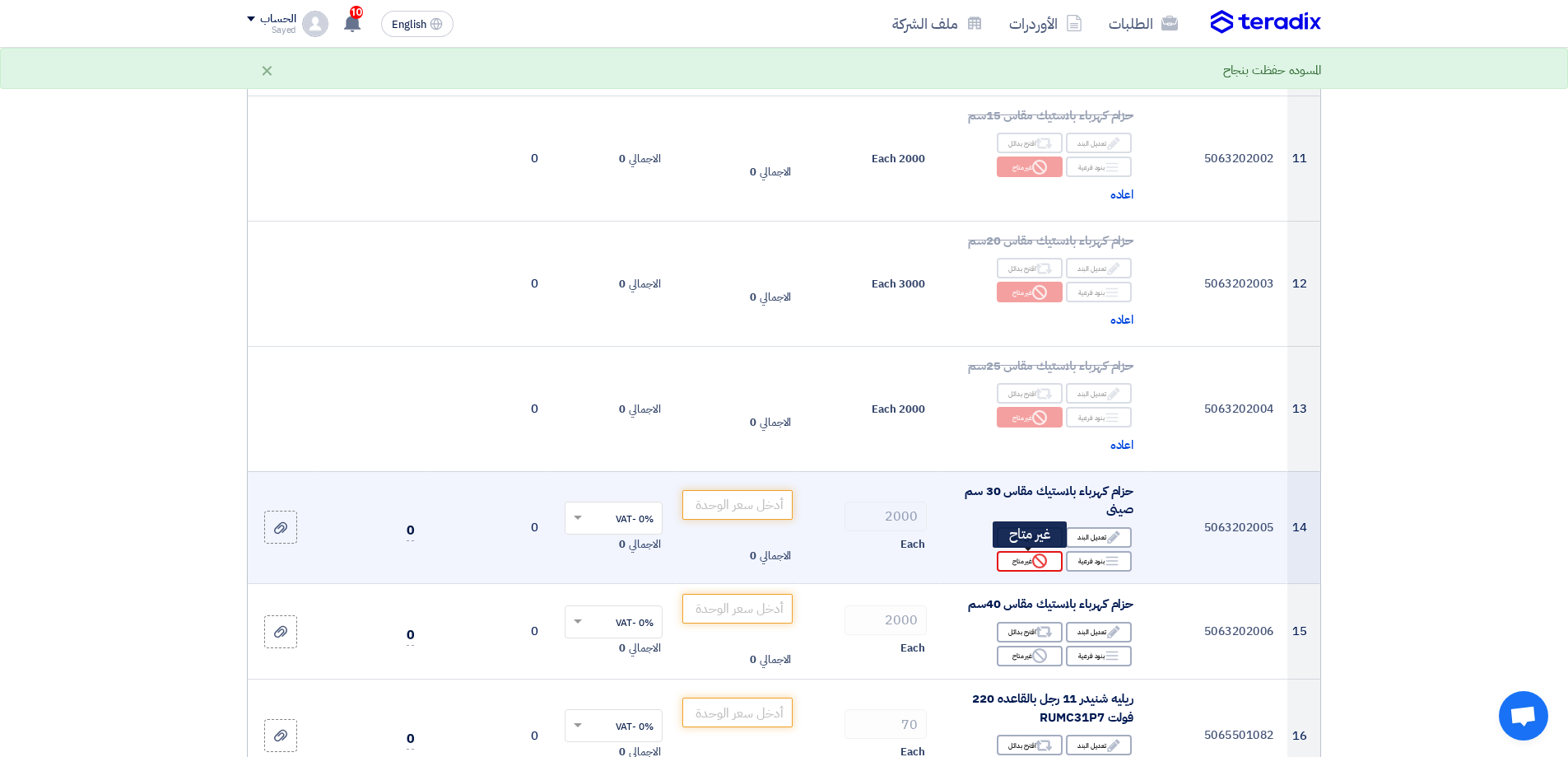
click at [1023, 562] on div "Reject غير متاح" at bounding box center [1030, 561] width 66 height 20
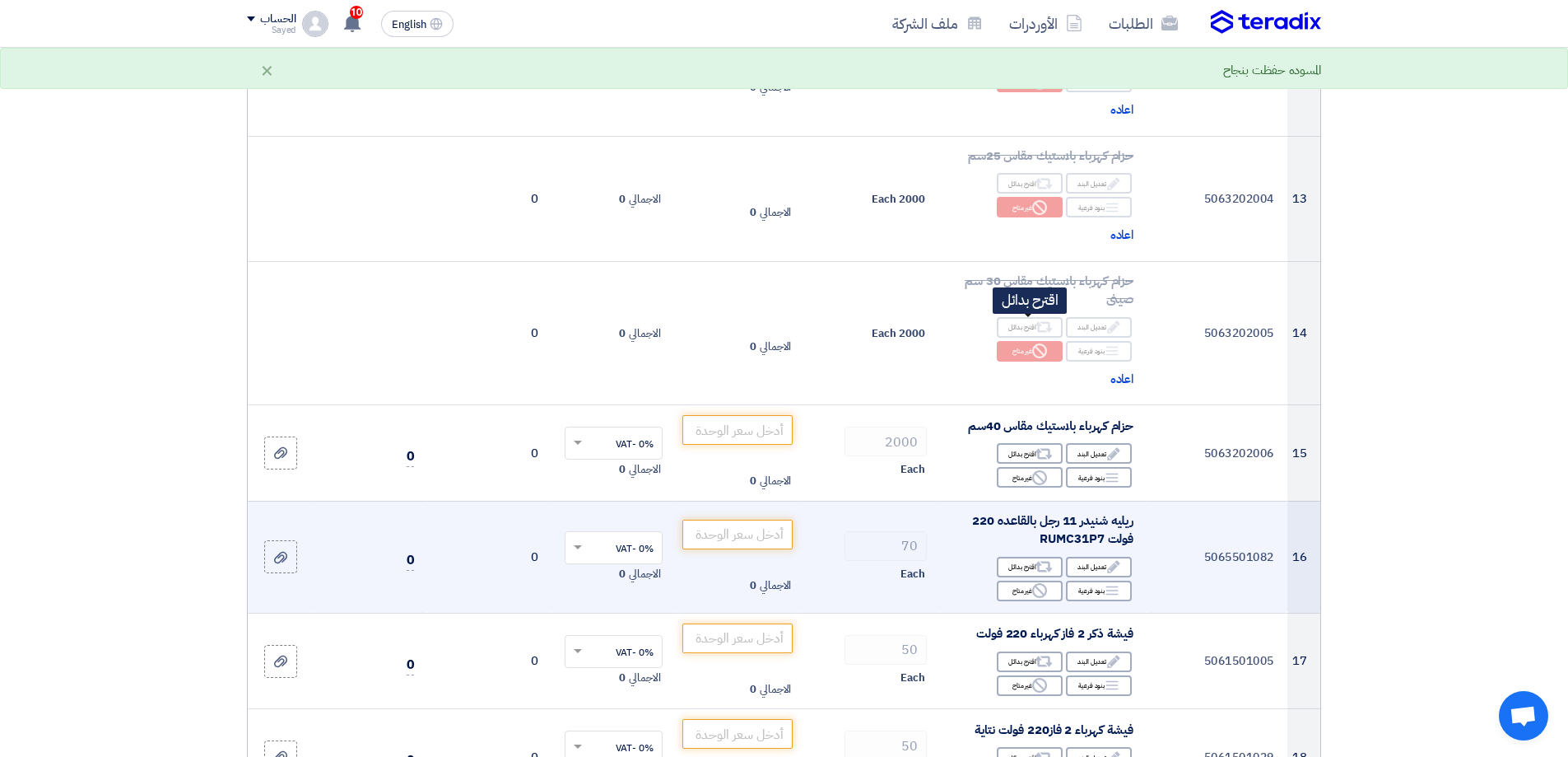
scroll to position [1565, 0]
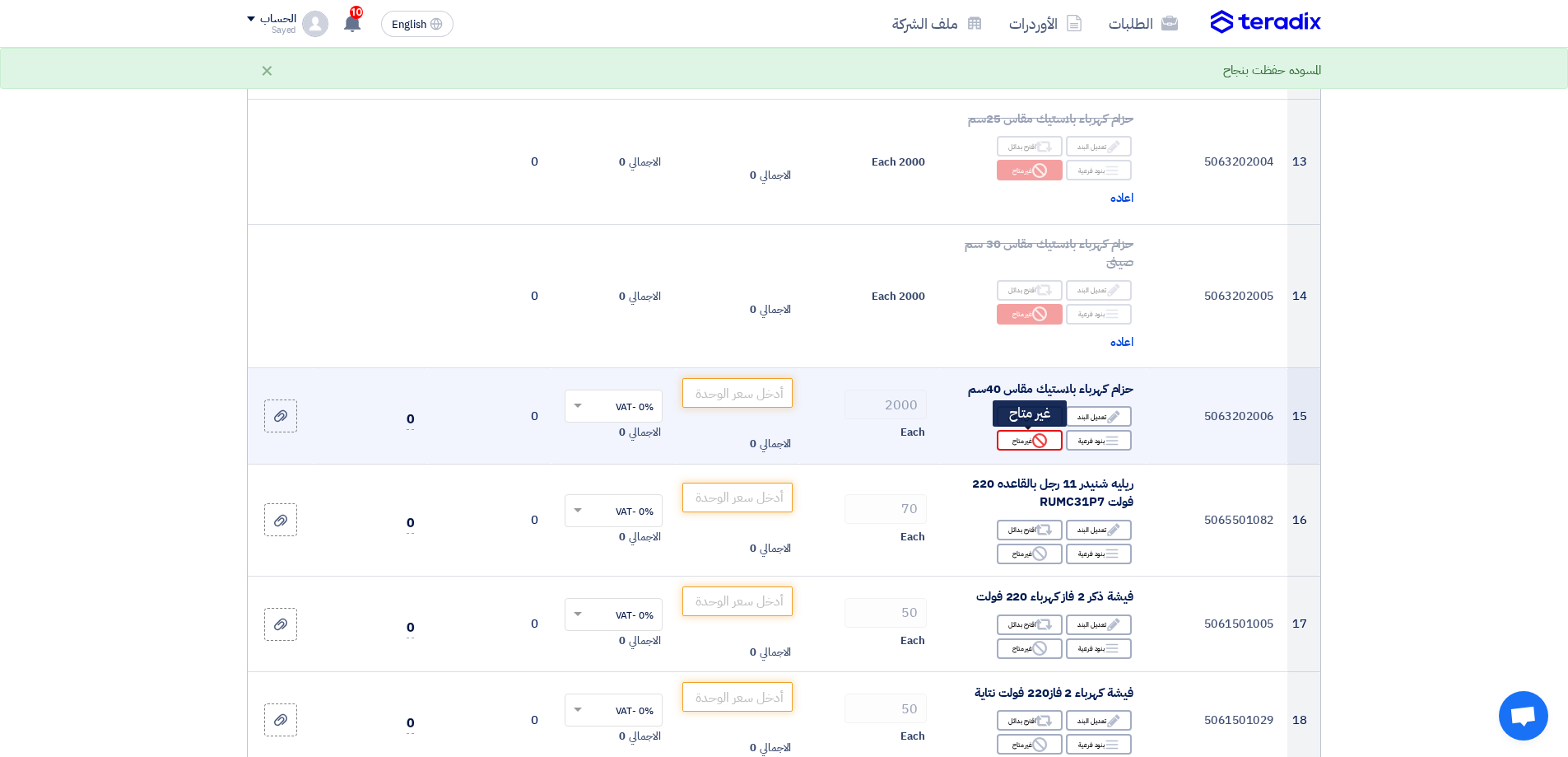
click at [1032, 435] on icon "Reject" at bounding box center [1040, 441] width 15 height 15
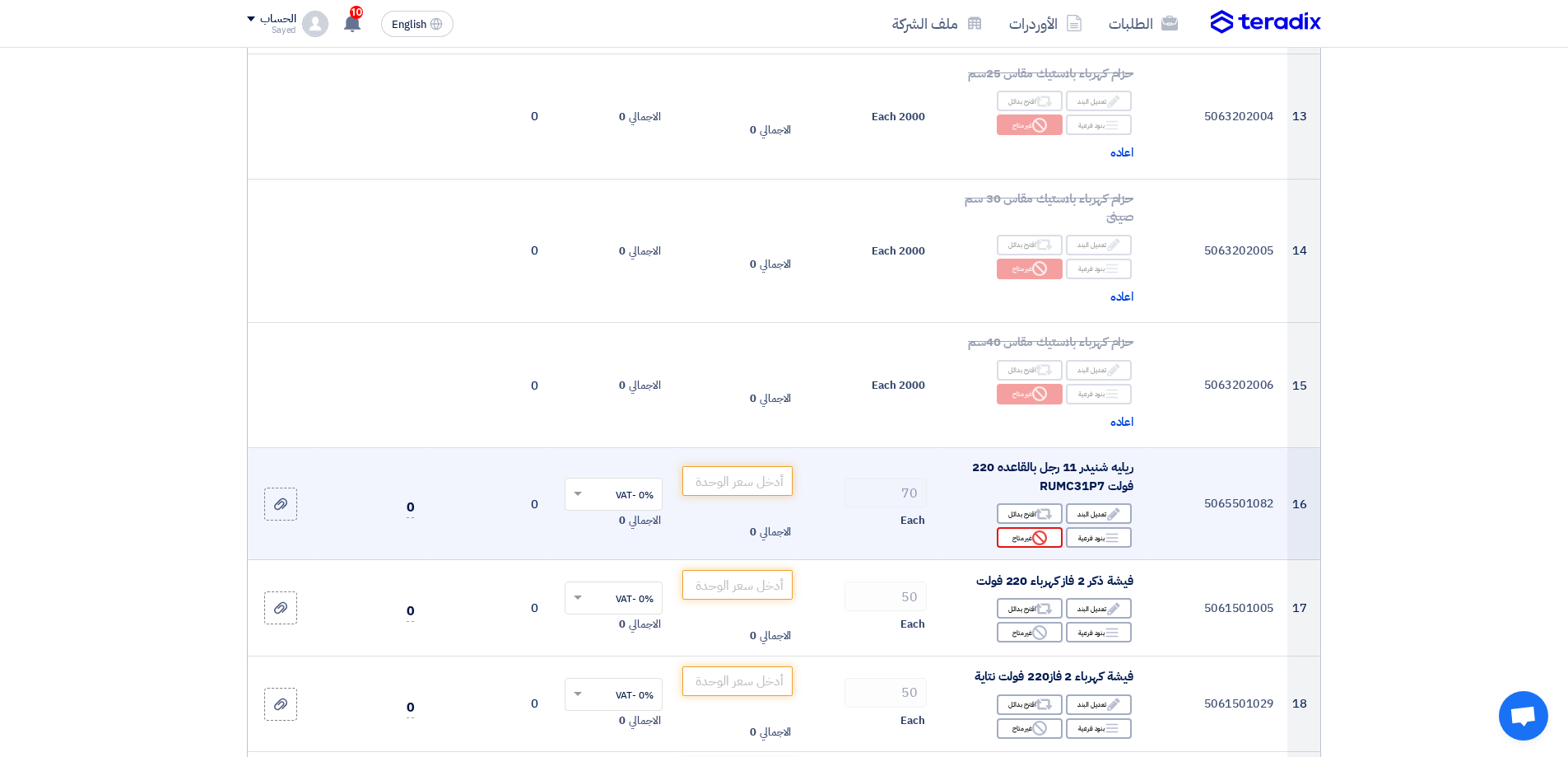
scroll to position [1647, 0]
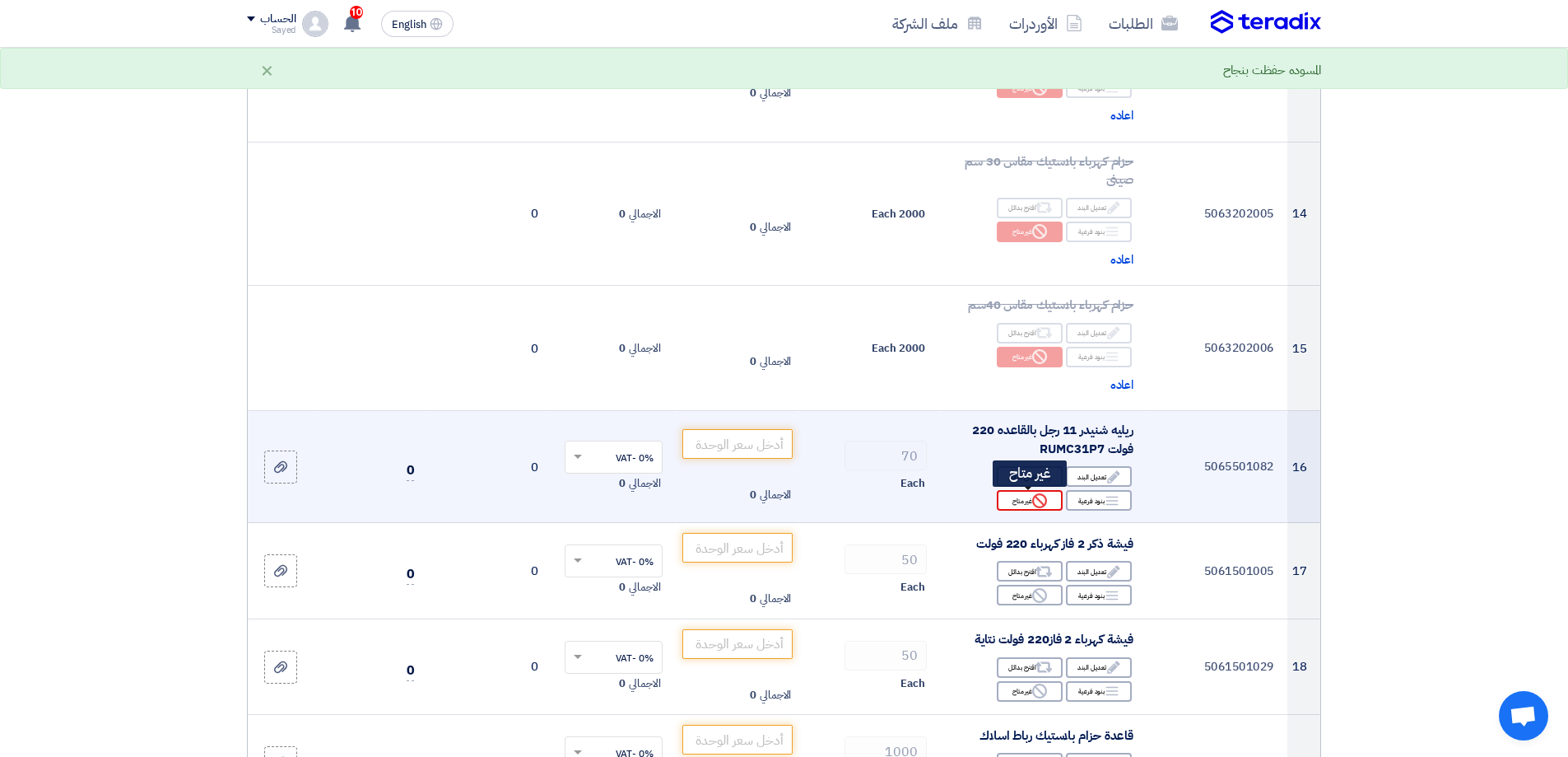
click at [1050, 500] on div "Reject غير متاح" at bounding box center [1030, 500] width 66 height 20
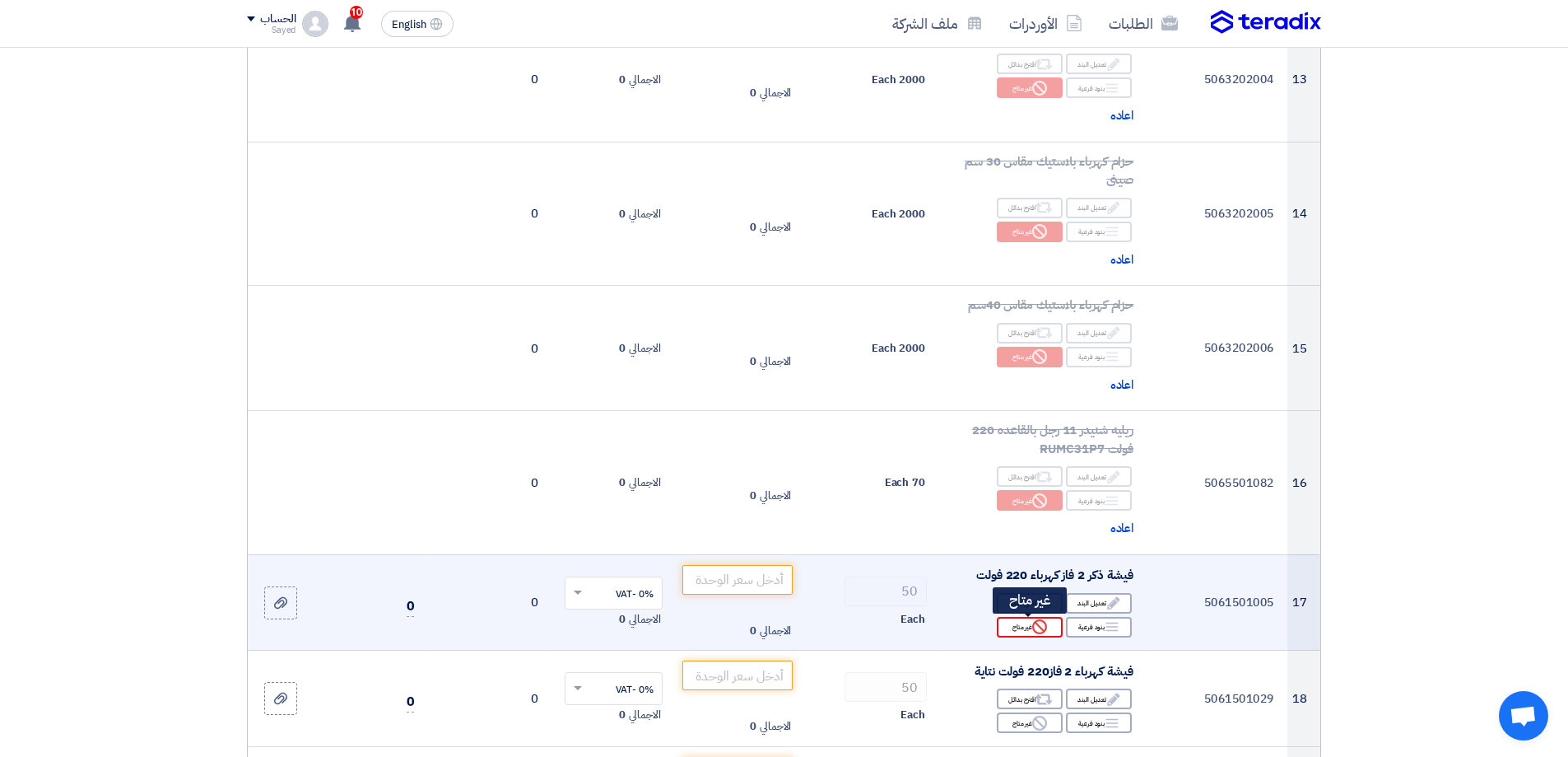
click at [1035, 634] on icon "Reject" at bounding box center [1040, 627] width 15 height 15
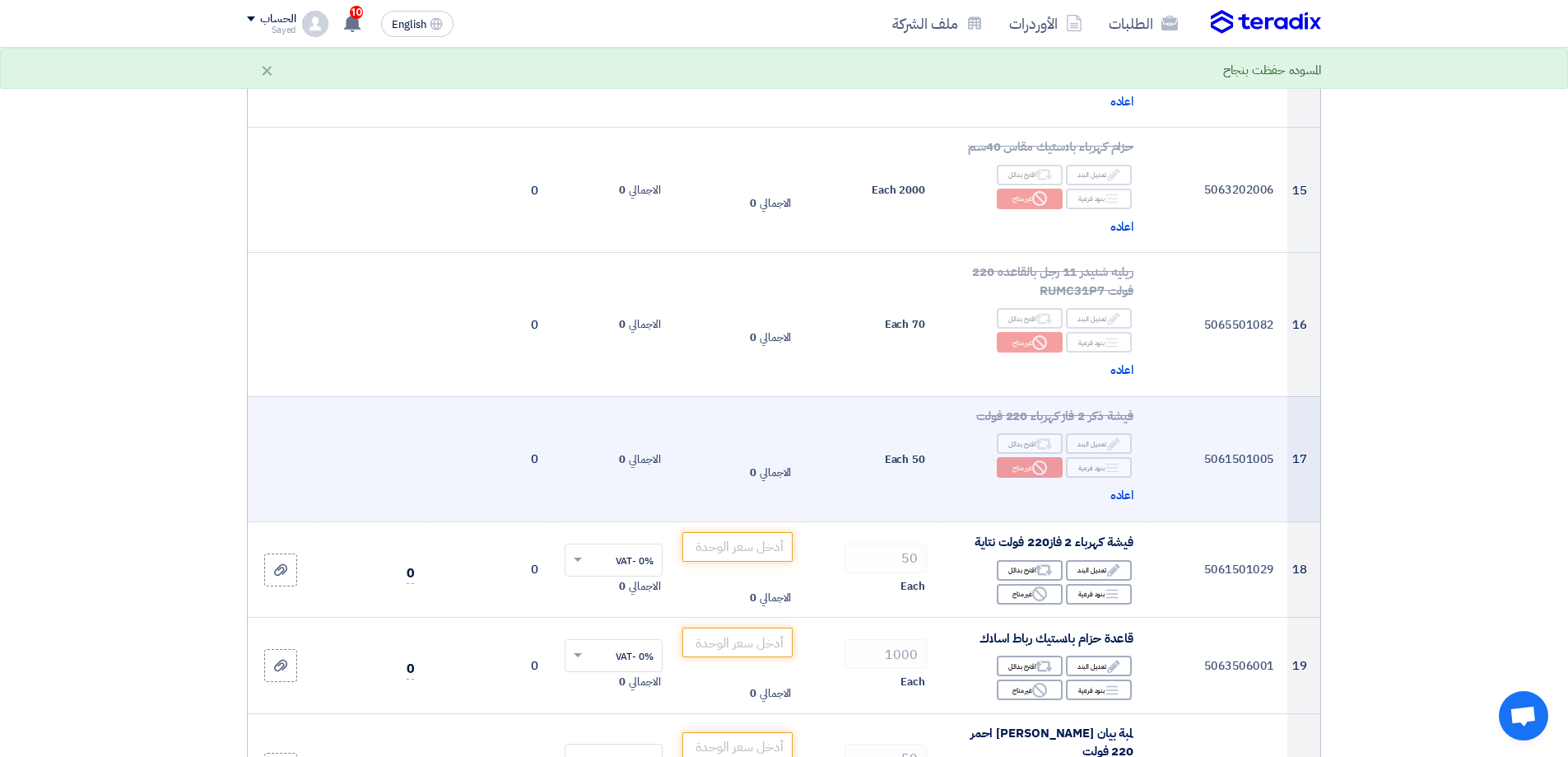
scroll to position [1812, 0]
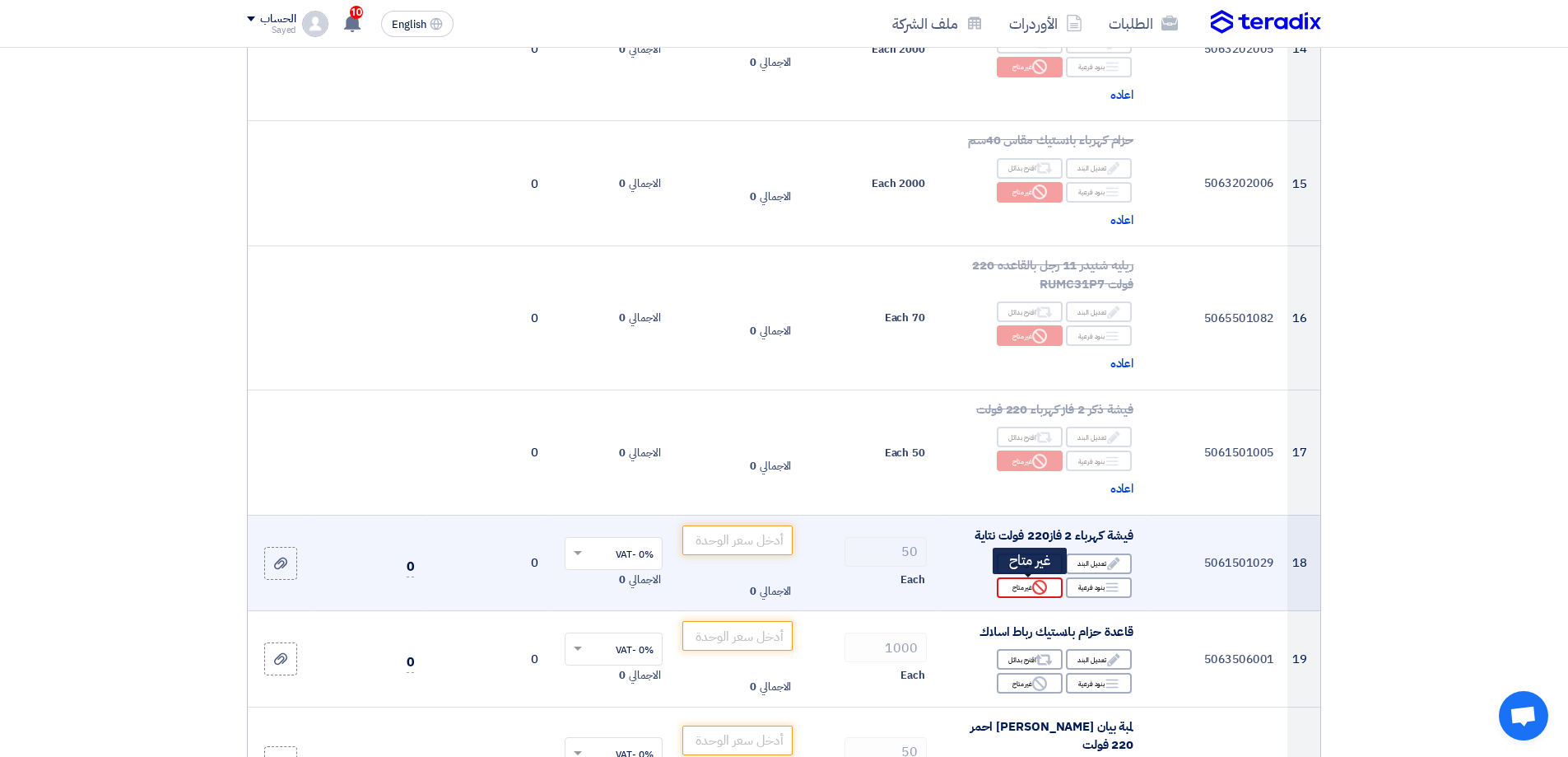
click at [1037, 585] on use at bounding box center [1040, 588] width 15 height 15
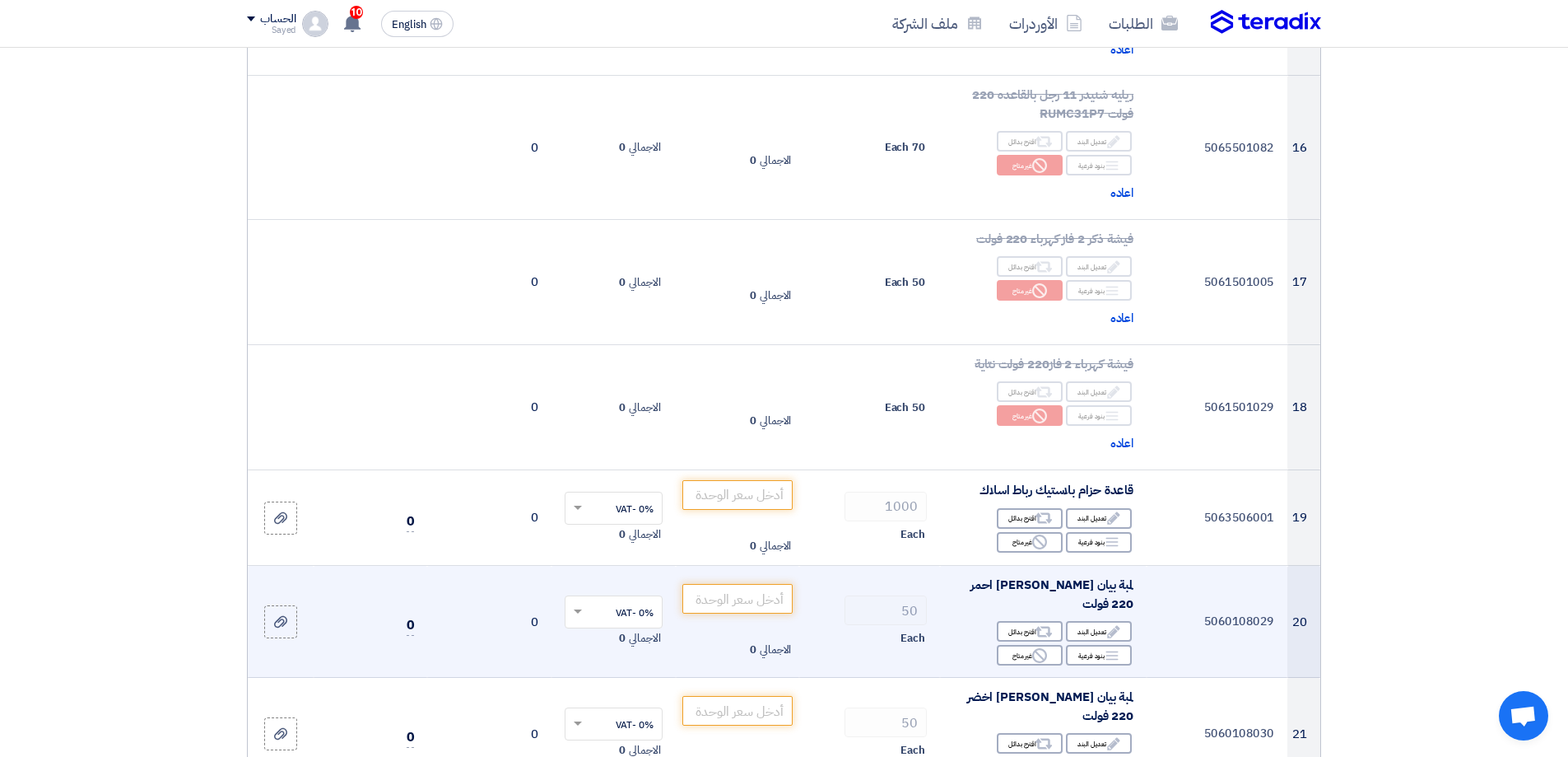
scroll to position [2059, 0]
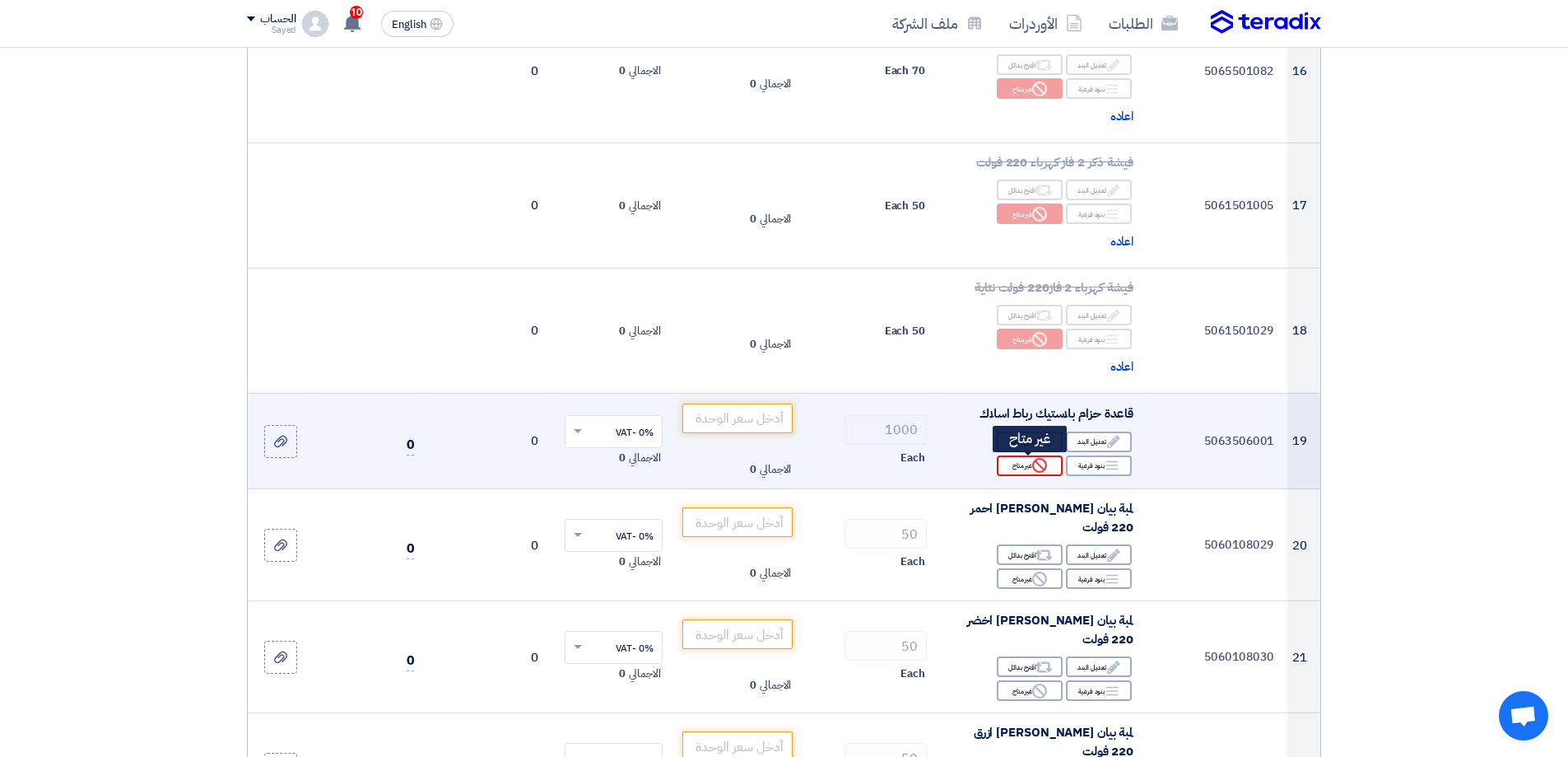
click at [1036, 473] on icon "Reject" at bounding box center [1040, 465] width 15 height 15
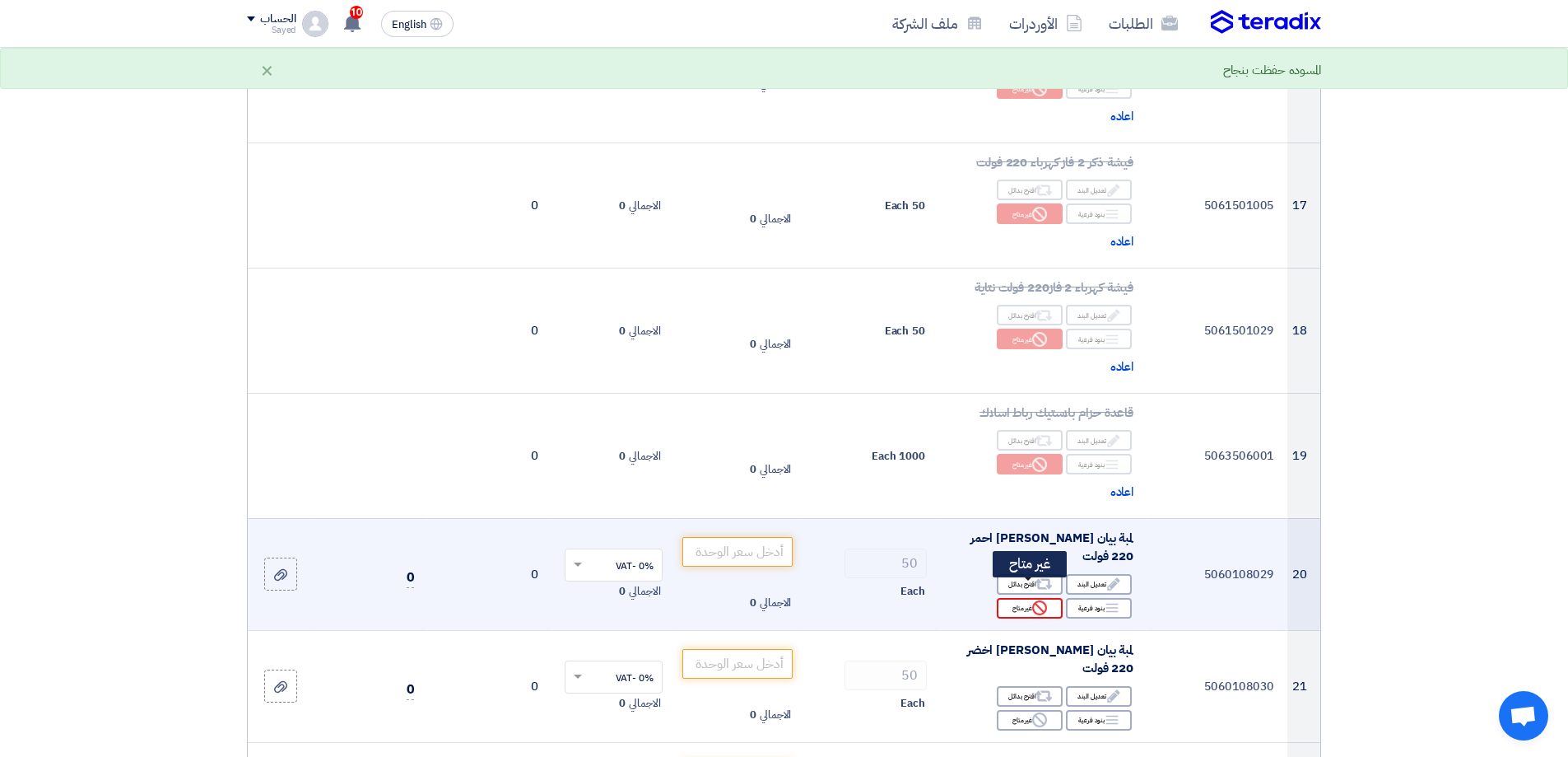
click at [1027, 598] on div "Reject غير متاح" at bounding box center [1030, 608] width 66 height 20
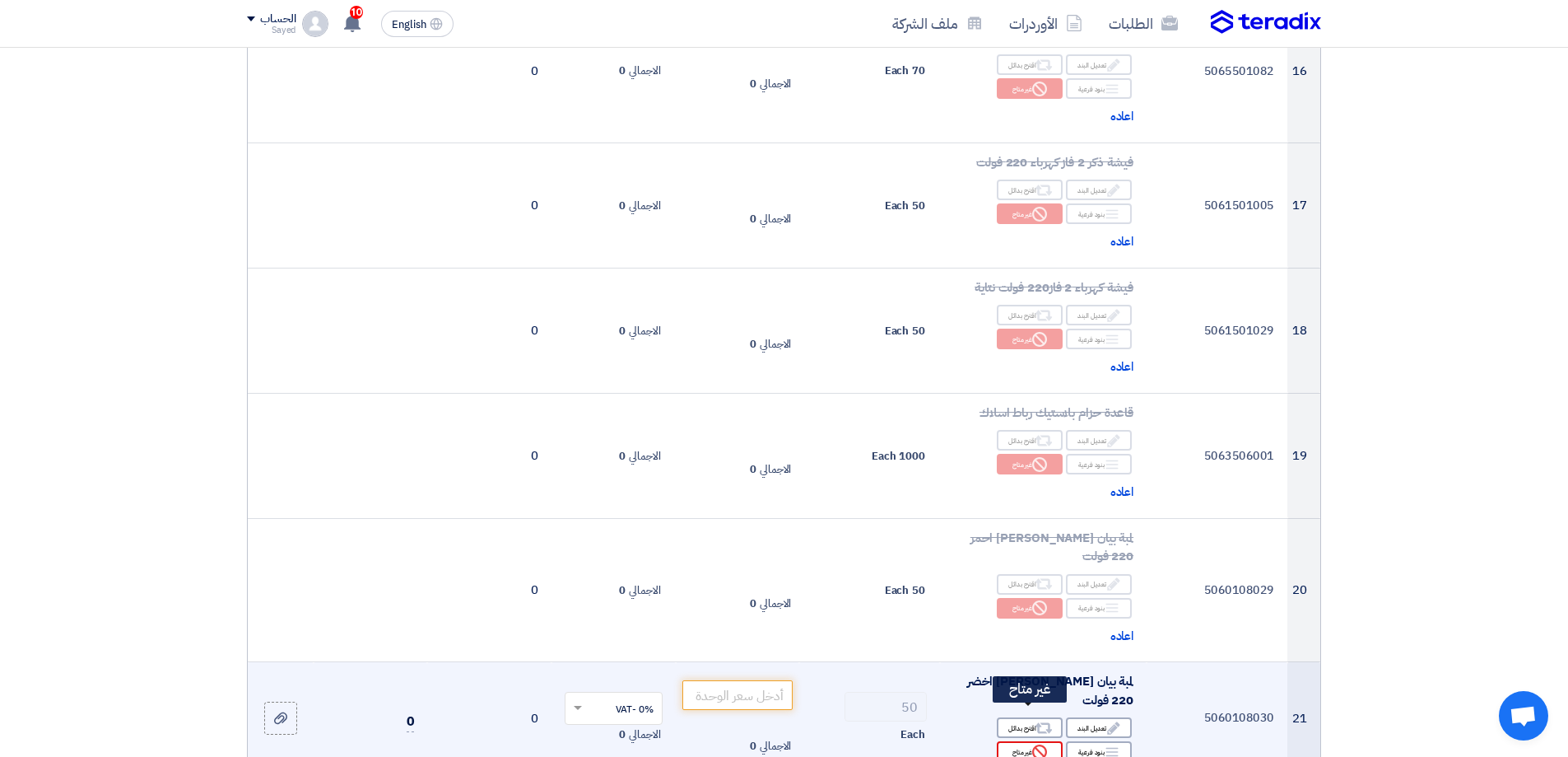
click at [1035, 744] on use at bounding box center [1040, 752] width 15 height 15
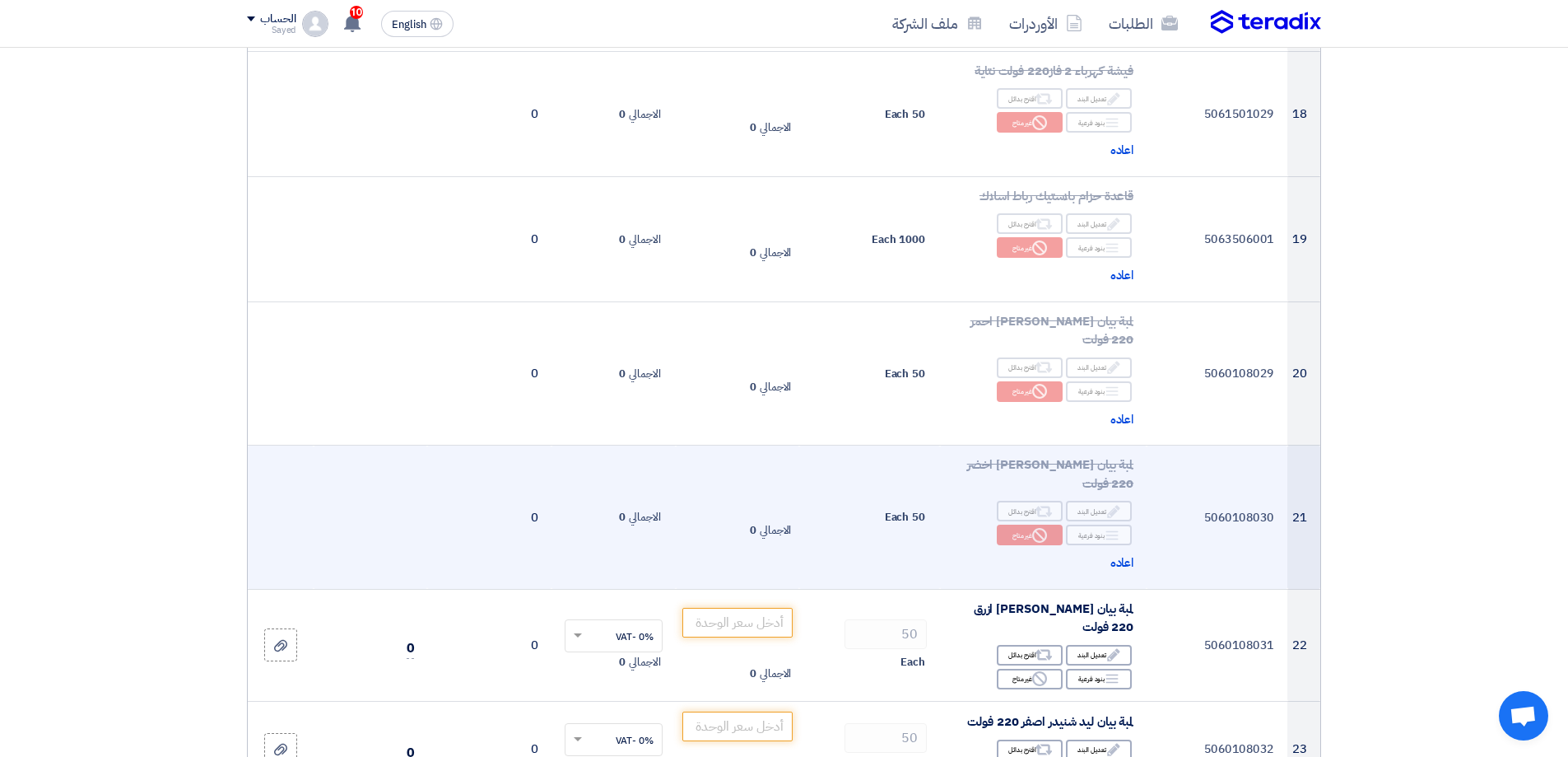
scroll to position [2388, 0]
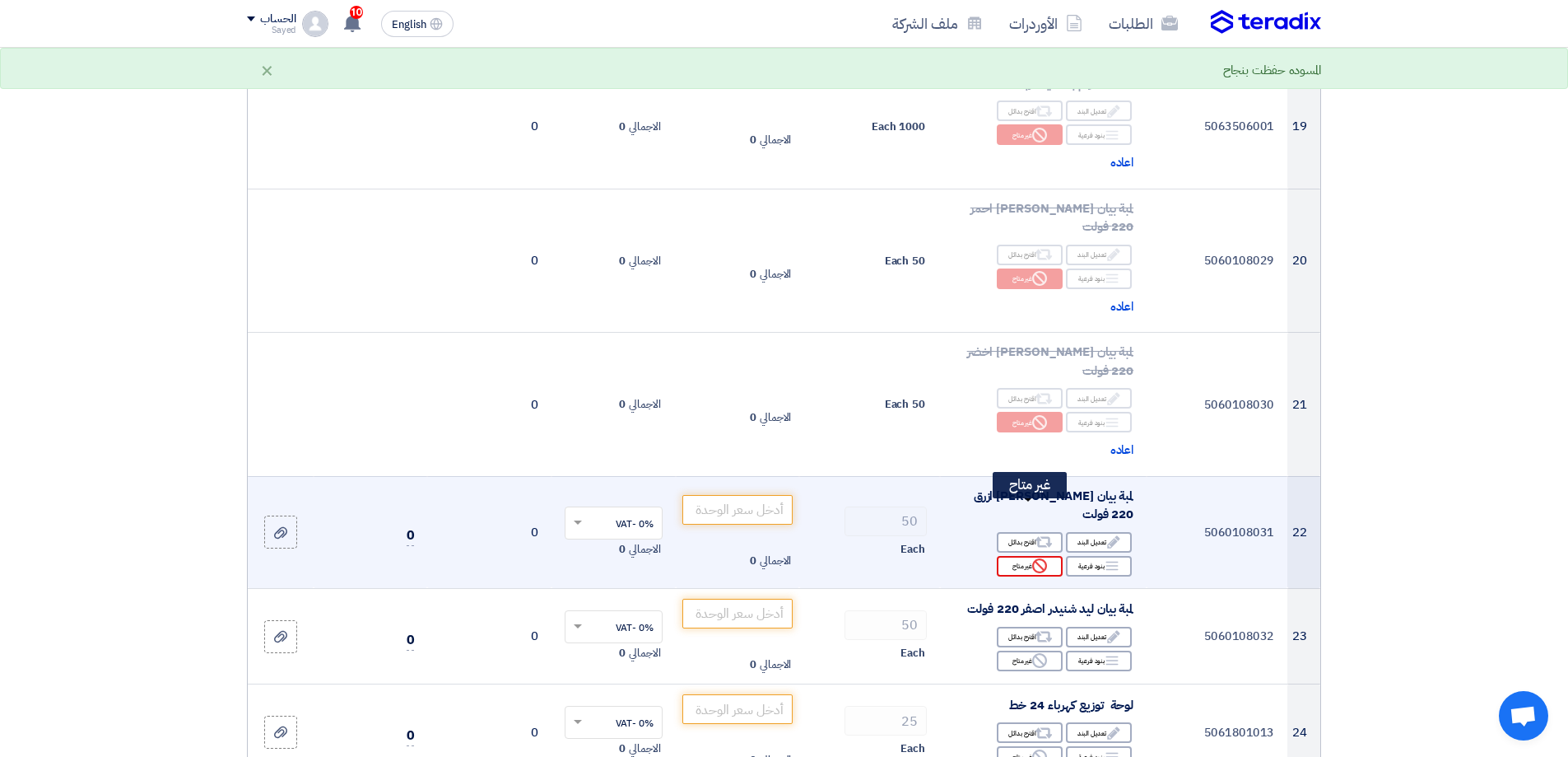
click at [1027, 556] on div "Reject غير متاح" at bounding box center [1030, 566] width 66 height 20
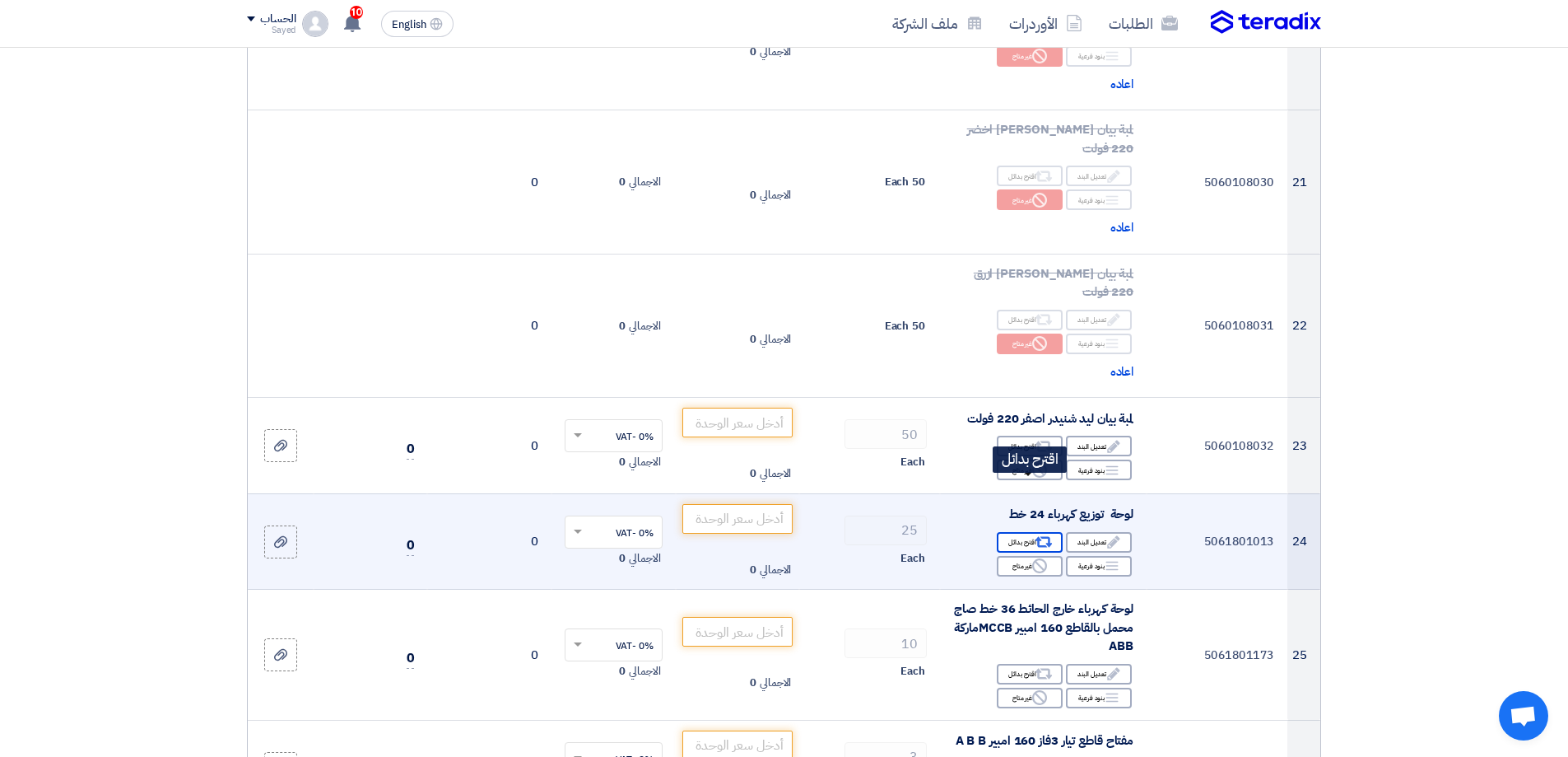
scroll to position [2635, 0]
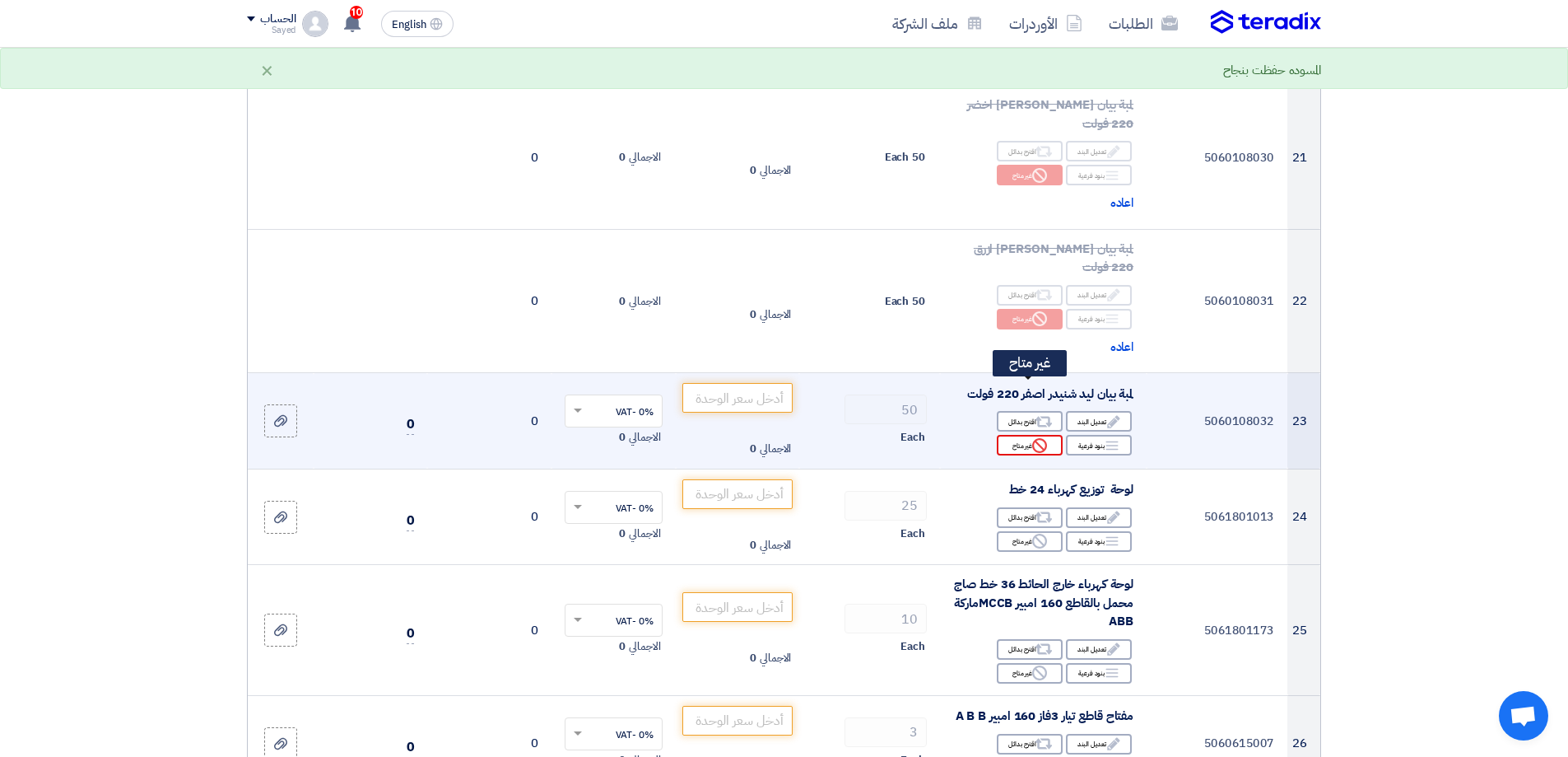
click at [1038, 438] on use at bounding box center [1040, 446] width 15 height 15
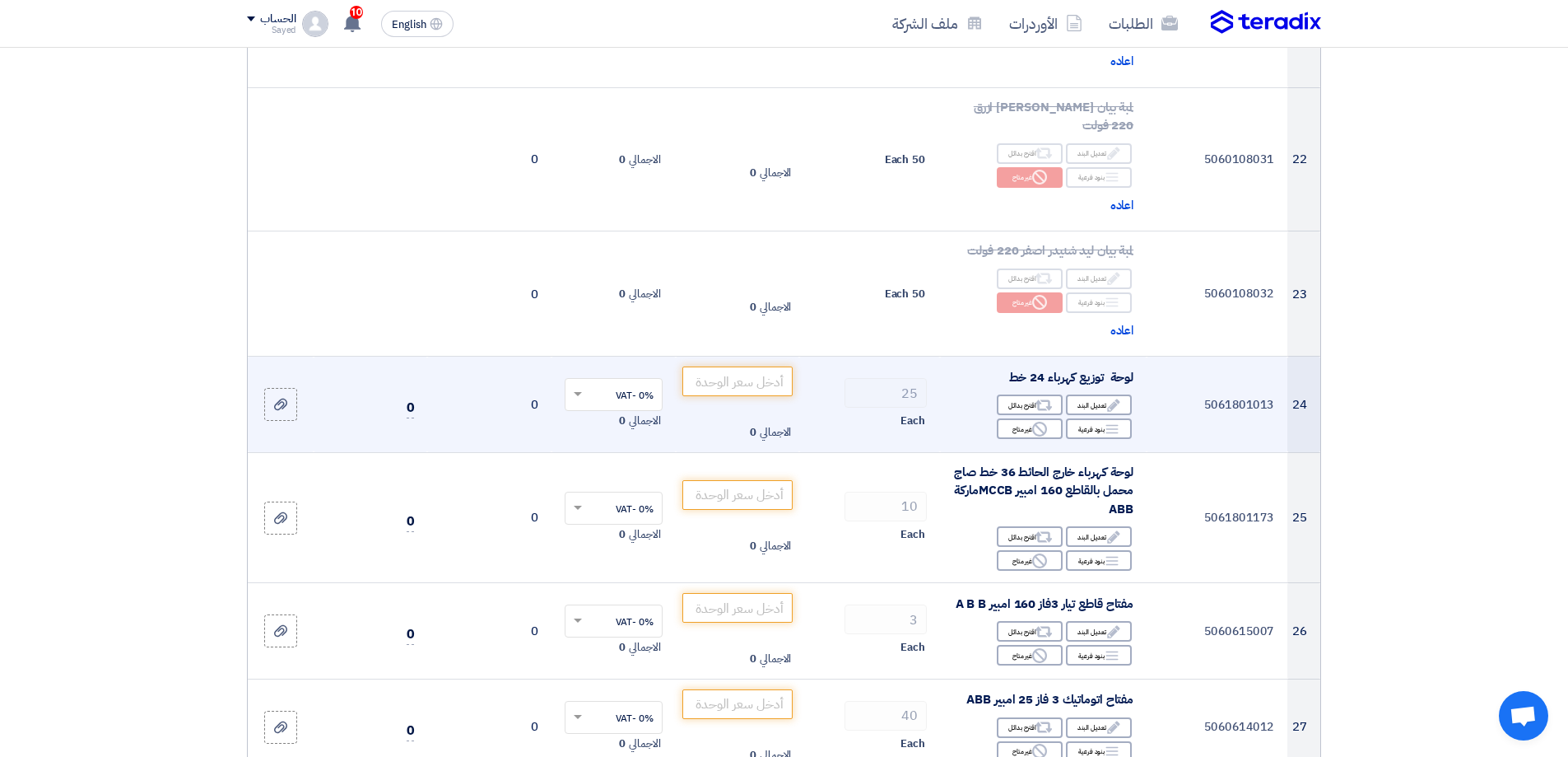
scroll to position [2800, 0]
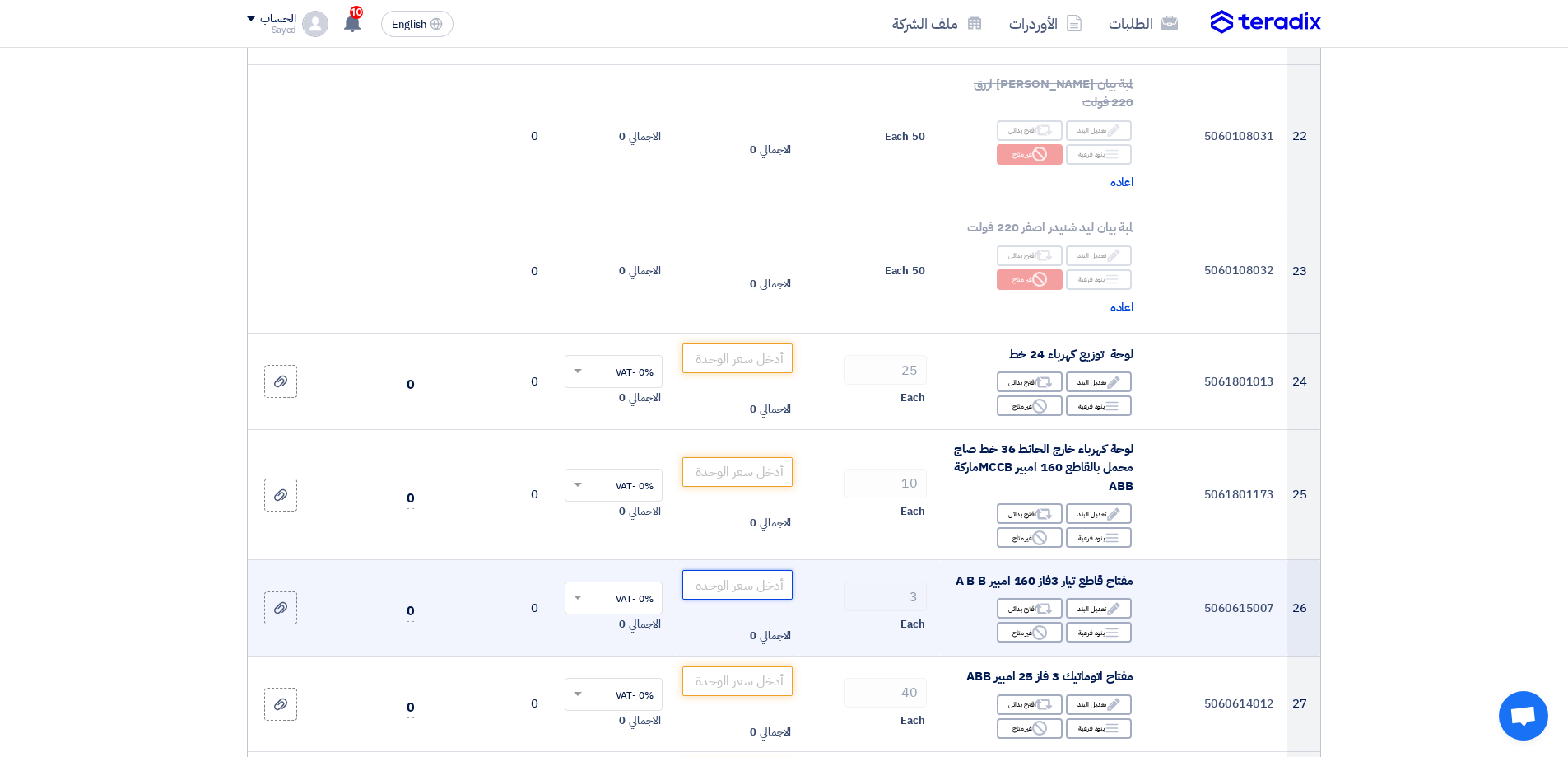
click at [764, 570] on input "number" at bounding box center [738, 584] width 111 height 30
type input "7705"
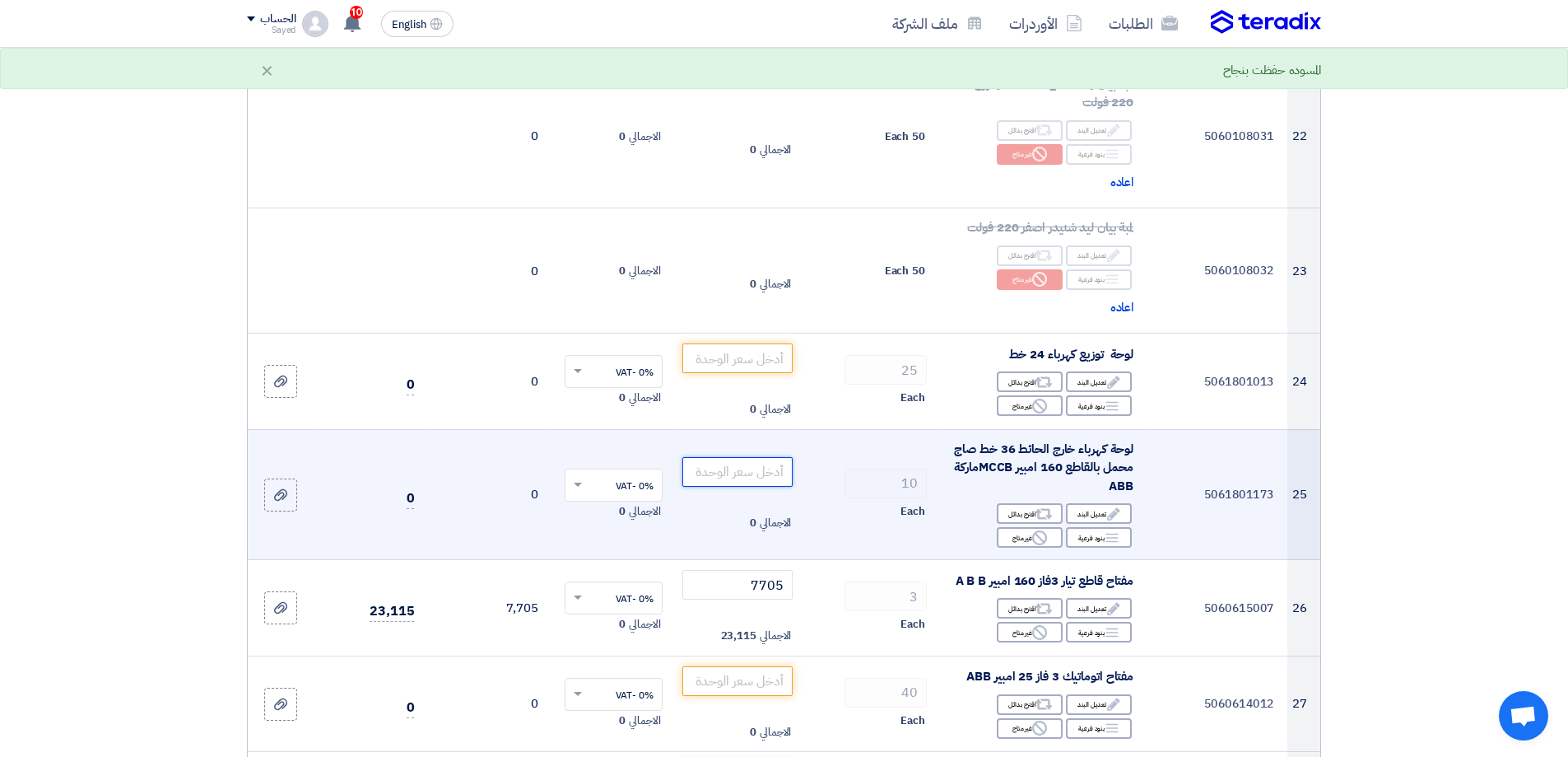
click at [737, 457] on input "number" at bounding box center [738, 471] width 111 height 30
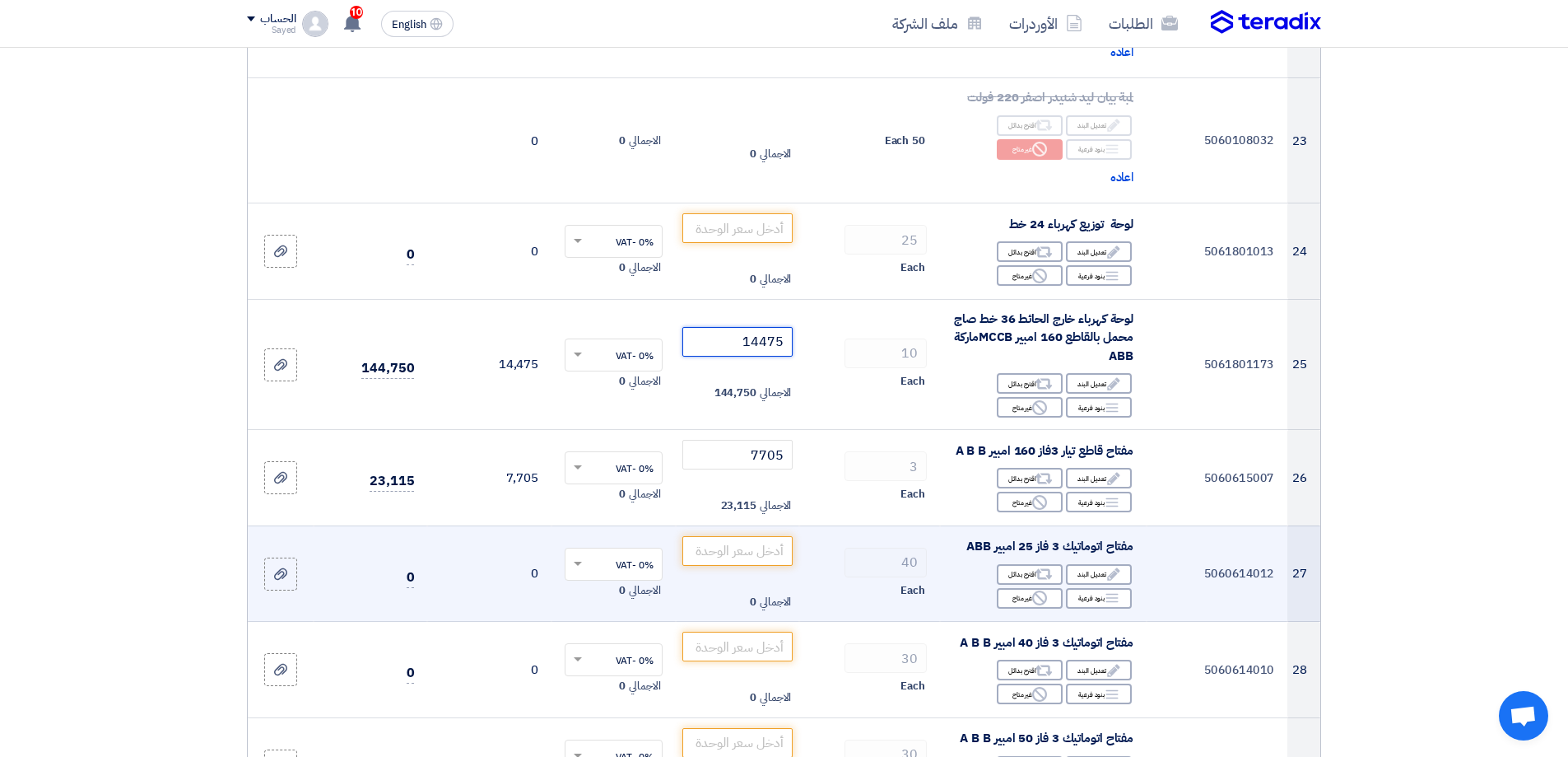
scroll to position [2965, 0]
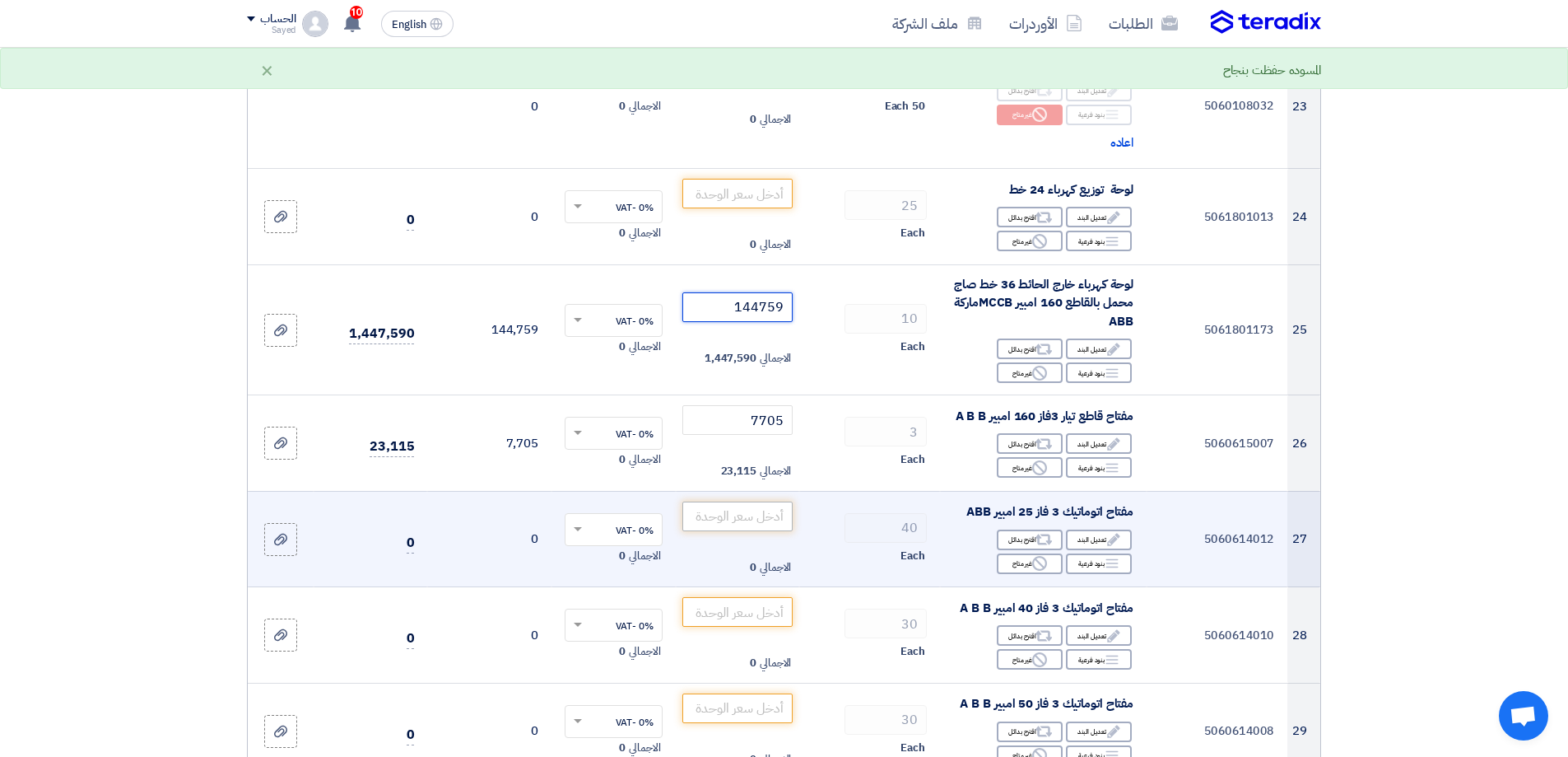
type input "14475"
click at [757, 502] on input "number" at bounding box center [738, 516] width 111 height 30
type input "910"
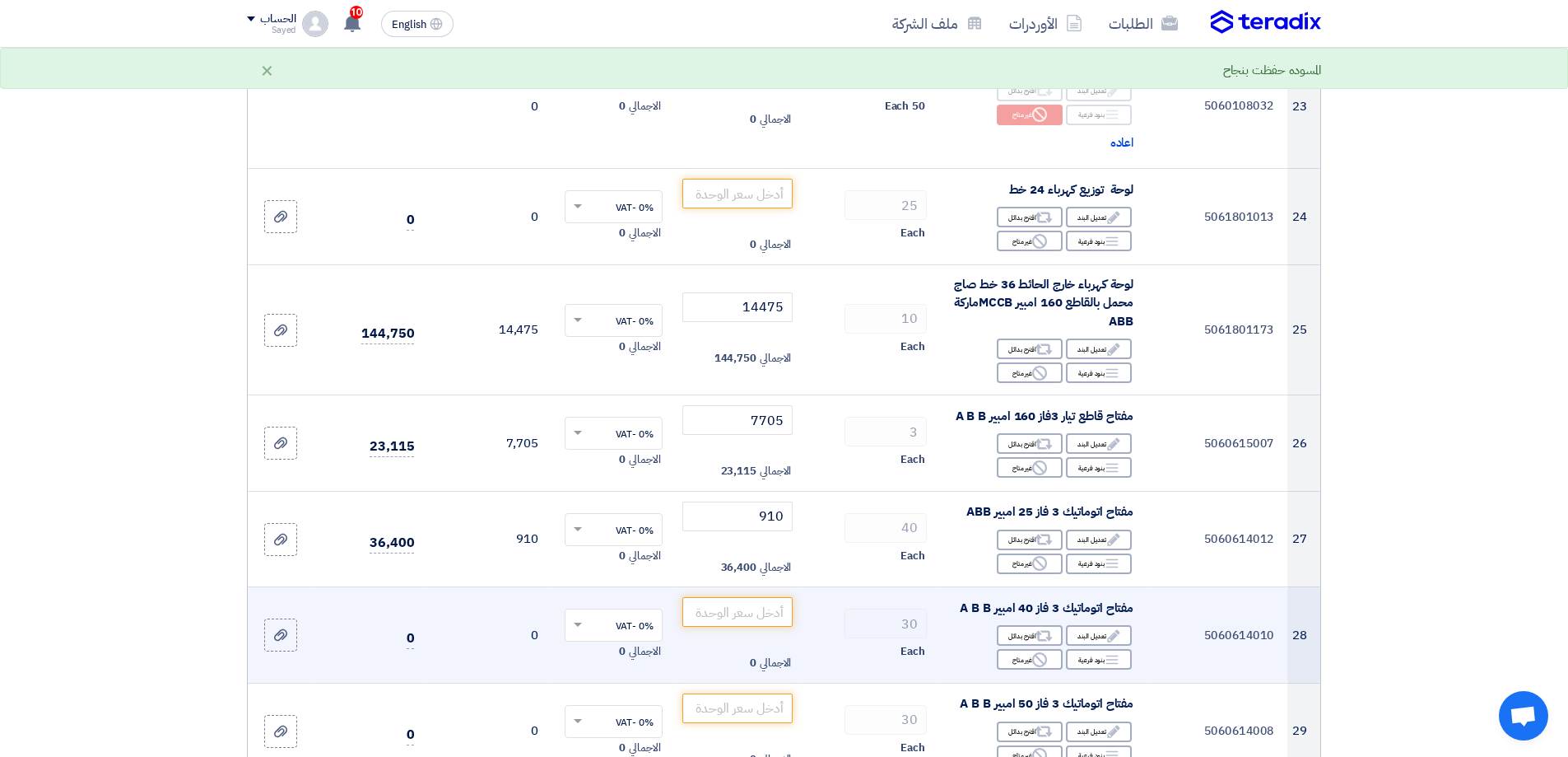
click at [769, 592] on td "الاجمالي 0" at bounding box center [738, 636] width 125 height 96
click at [771, 597] on input "number" at bounding box center [738, 611] width 111 height 30
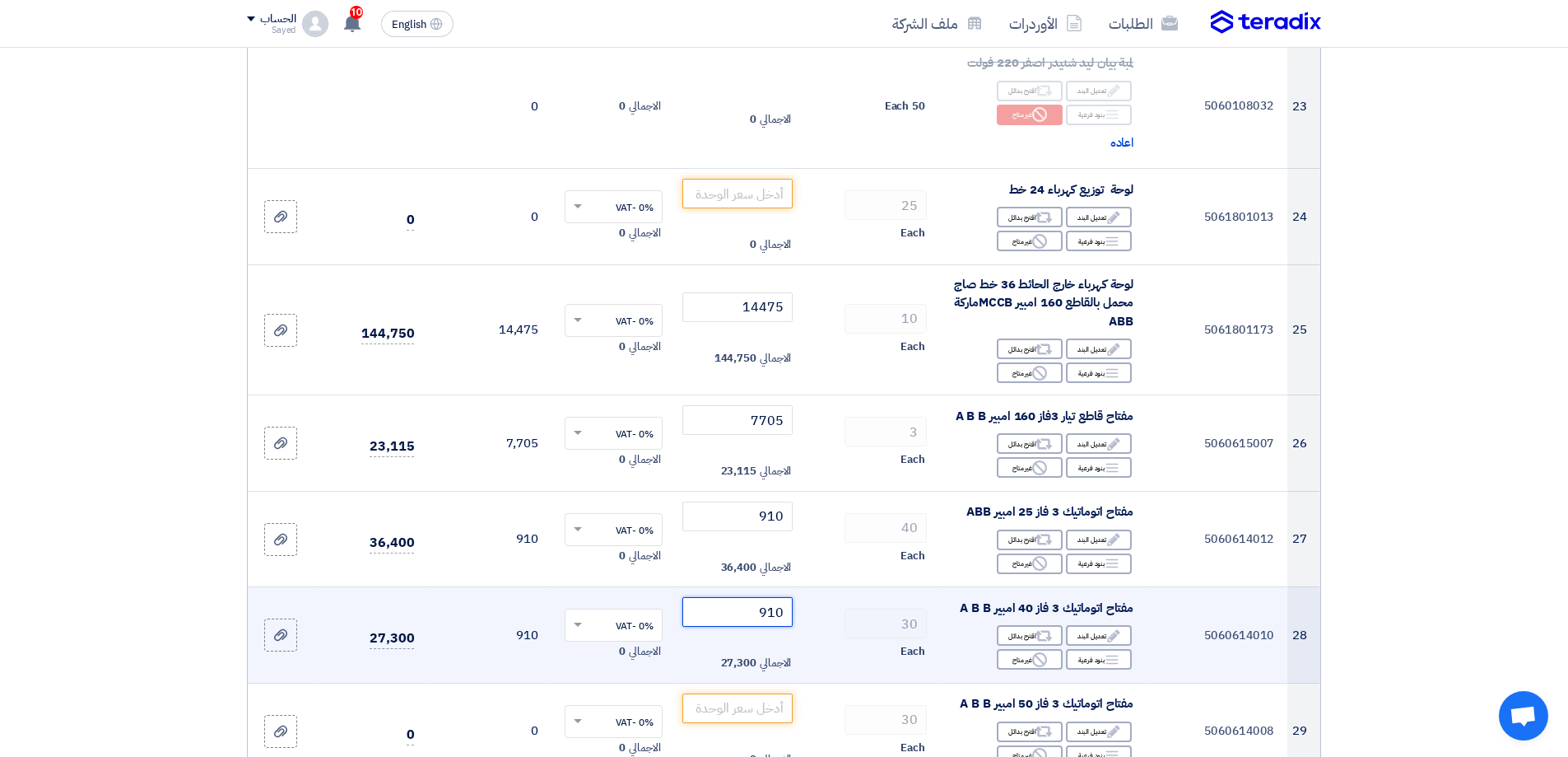
type input "910"
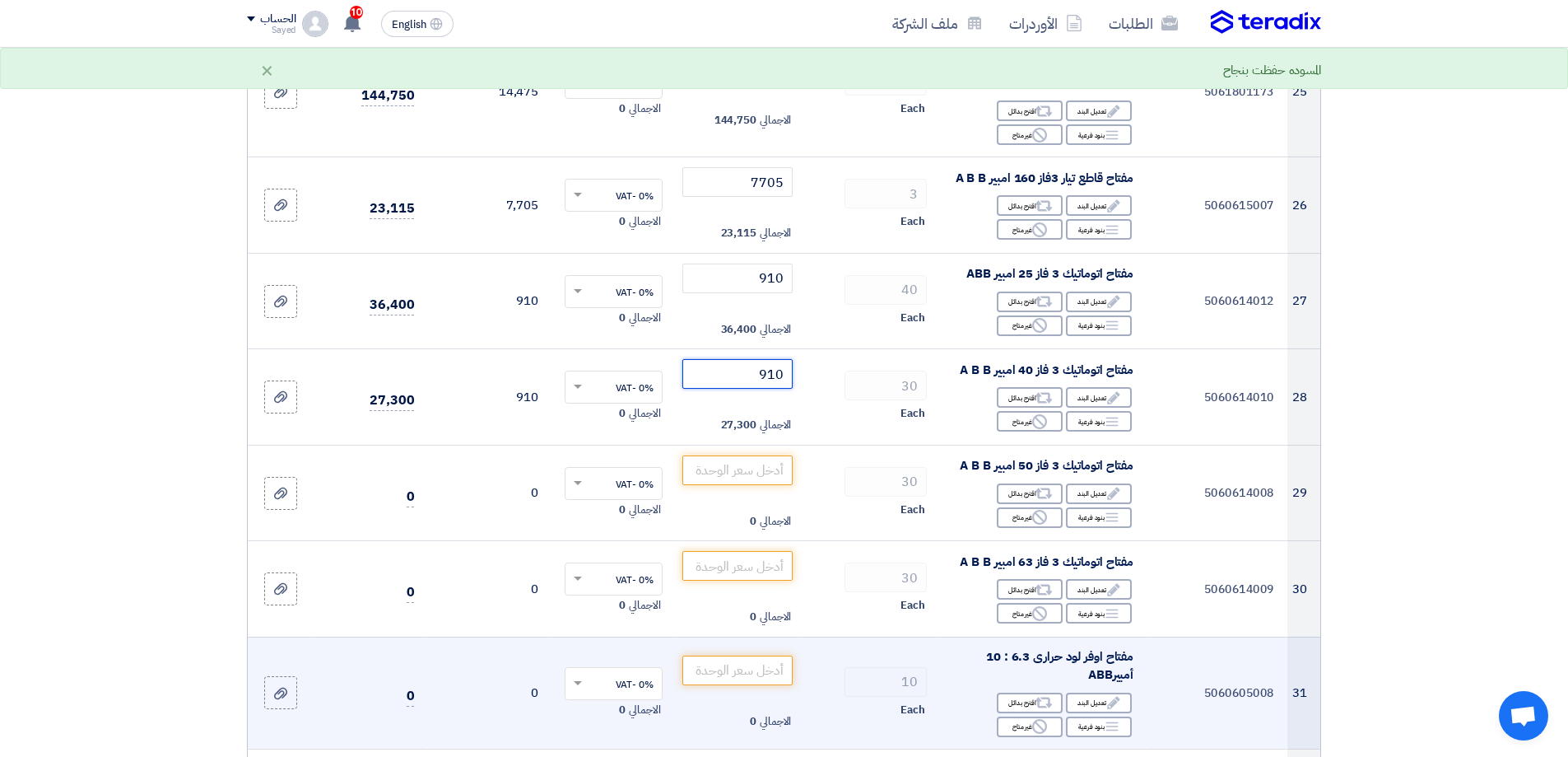
scroll to position [3212, 0]
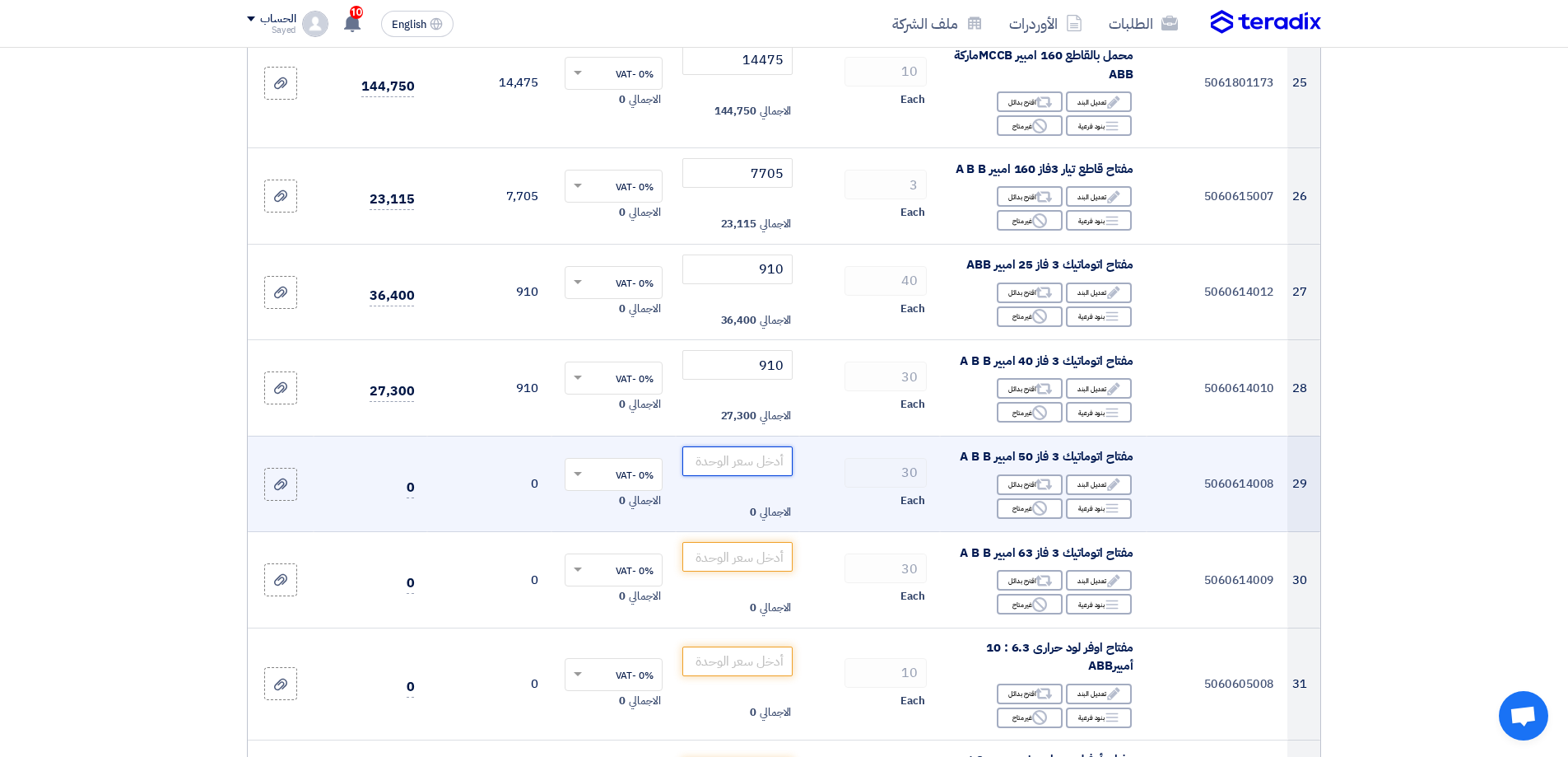
click at [741, 447] on input "number" at bounding box center [738, 461] width 111 height 30
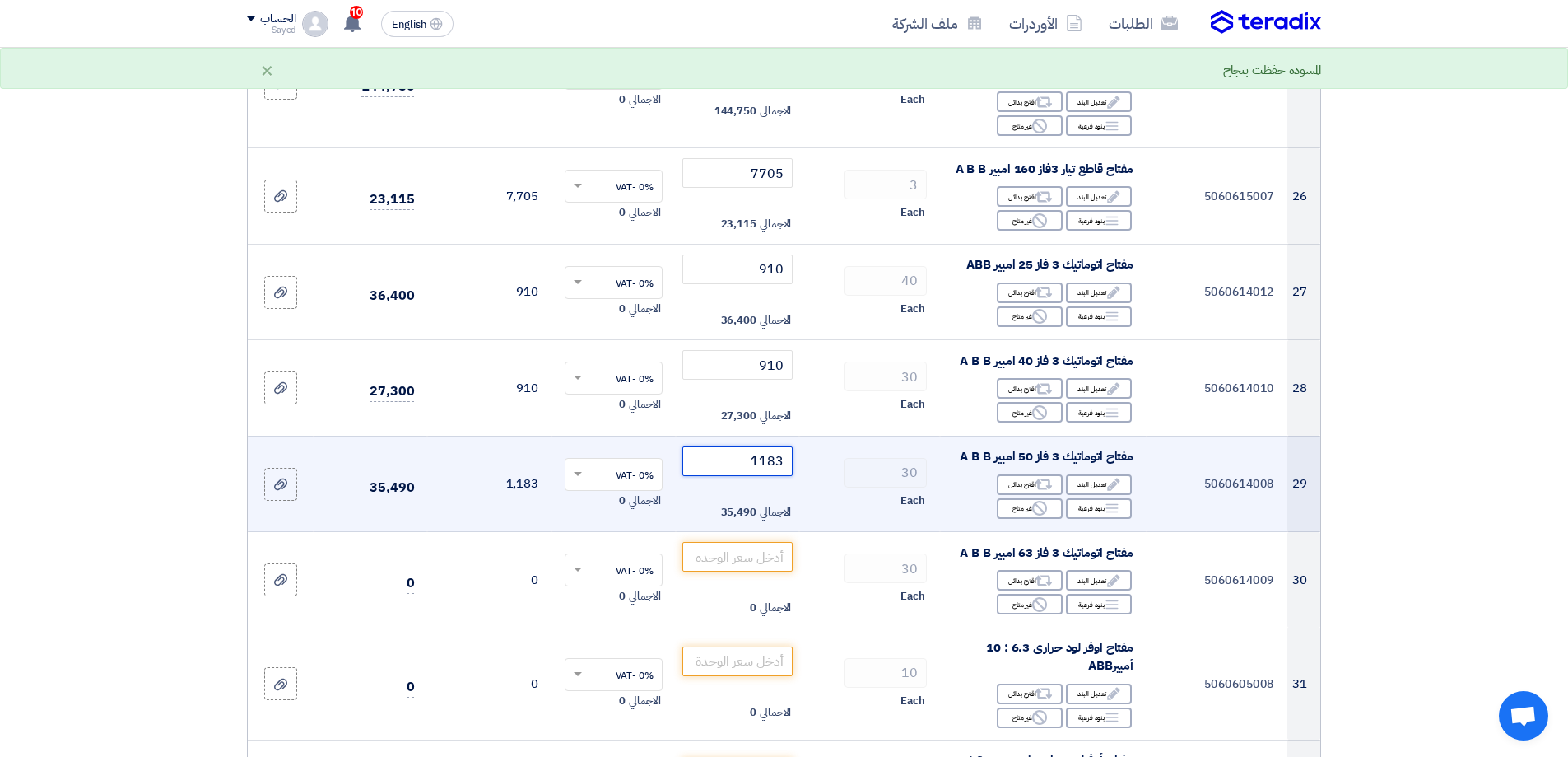
type input "1183"
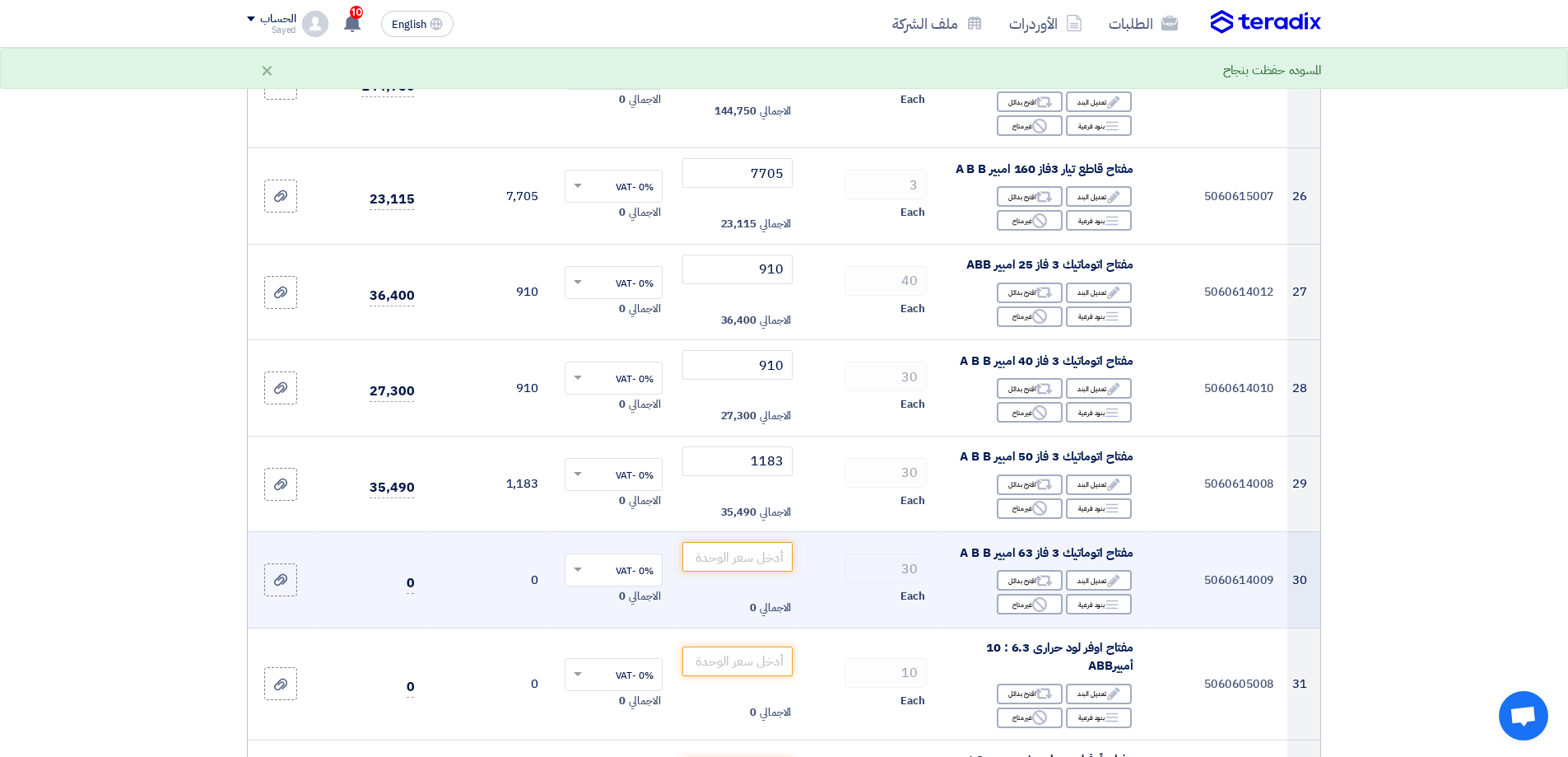
click at [724, 534] on td "الاجمالي 0" at bounding box center [738, 580] width 125 height 96
click at [742, 542] on input "number" at bounding box center [738, 556] width 111 height 30
type input "1183"
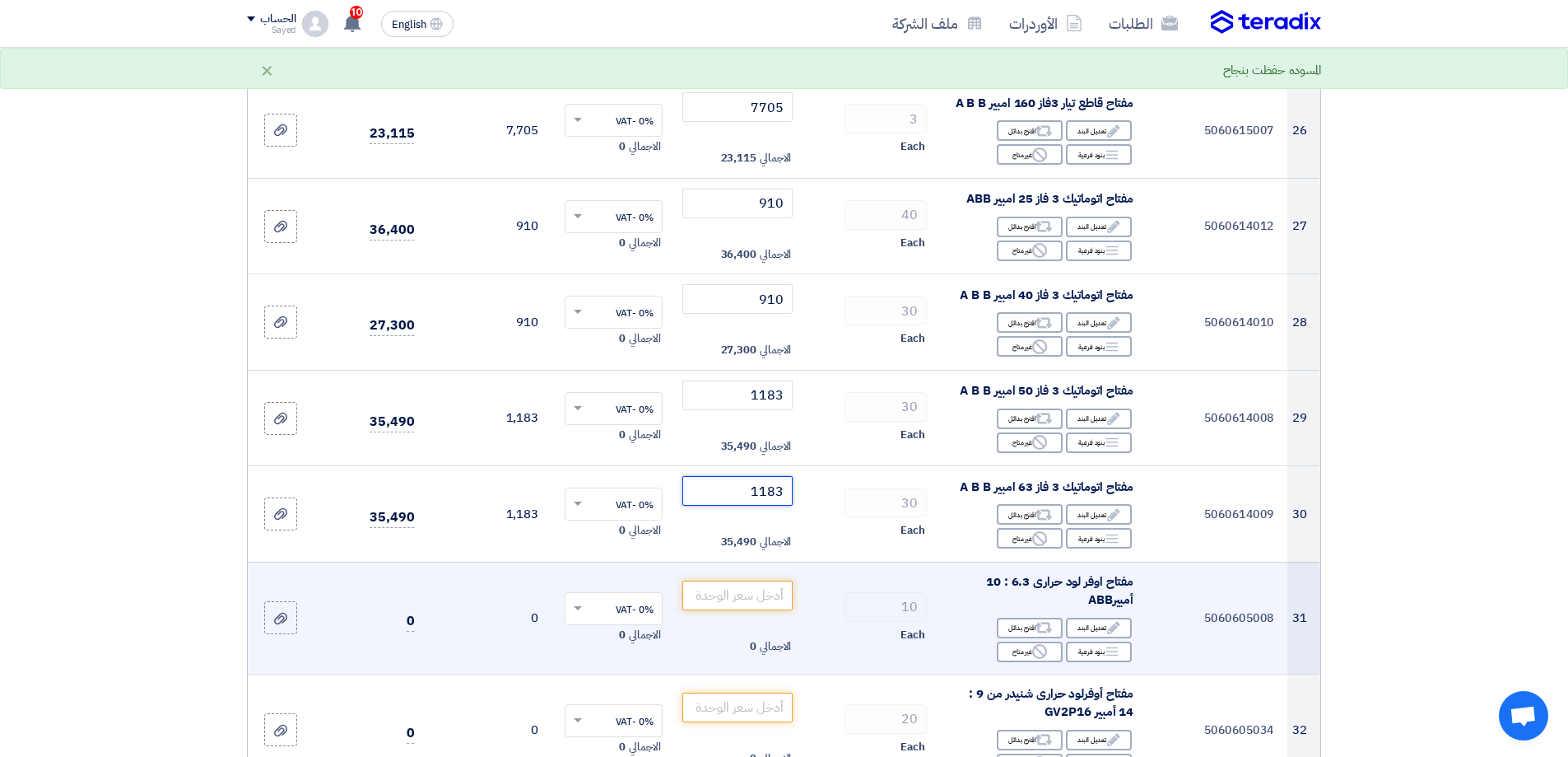
scroll to position [3459, 0]
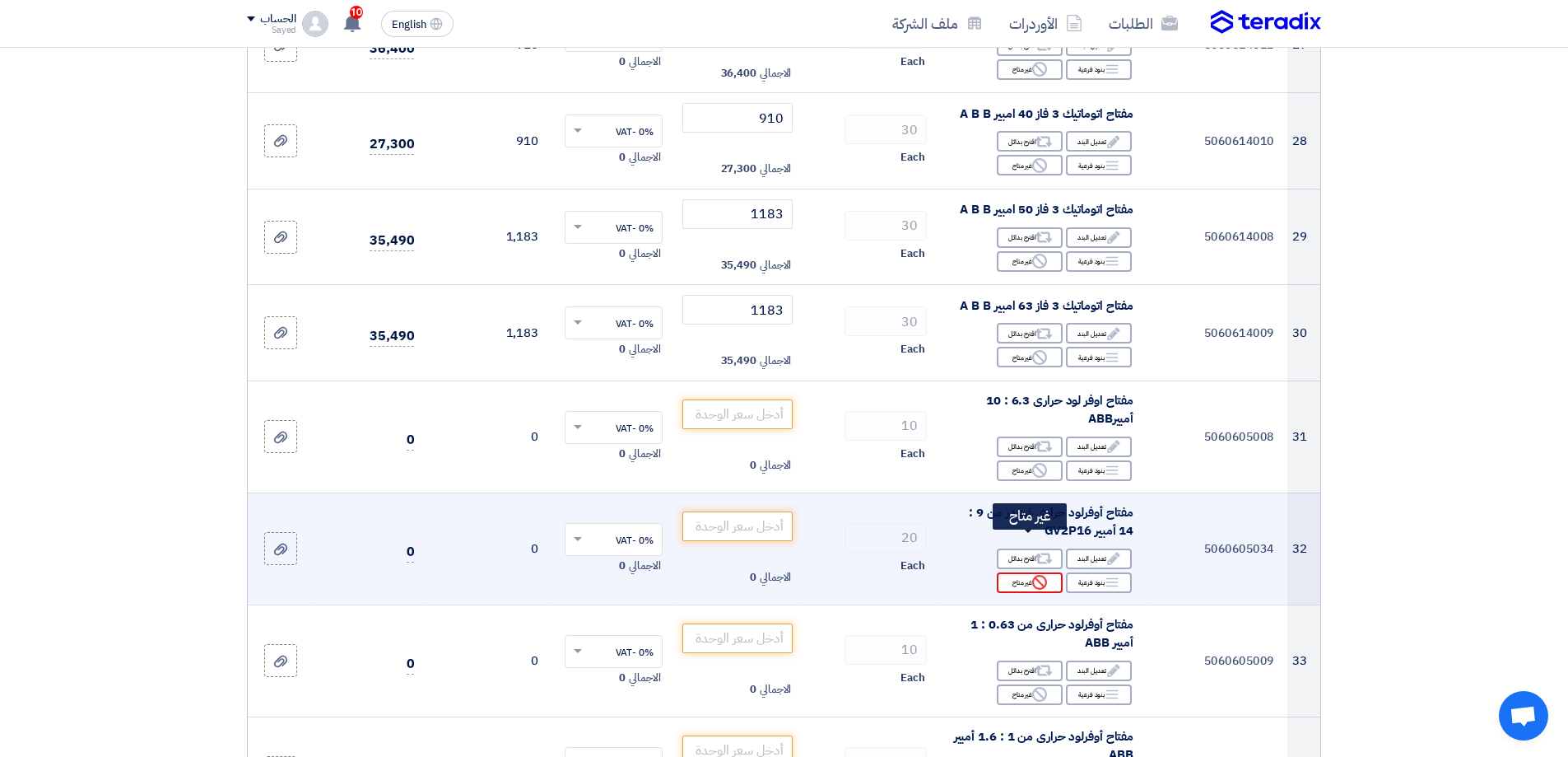
click at [1033, 575] on icon "Reject" at bounding box center [1040, 583] width 15 height 15
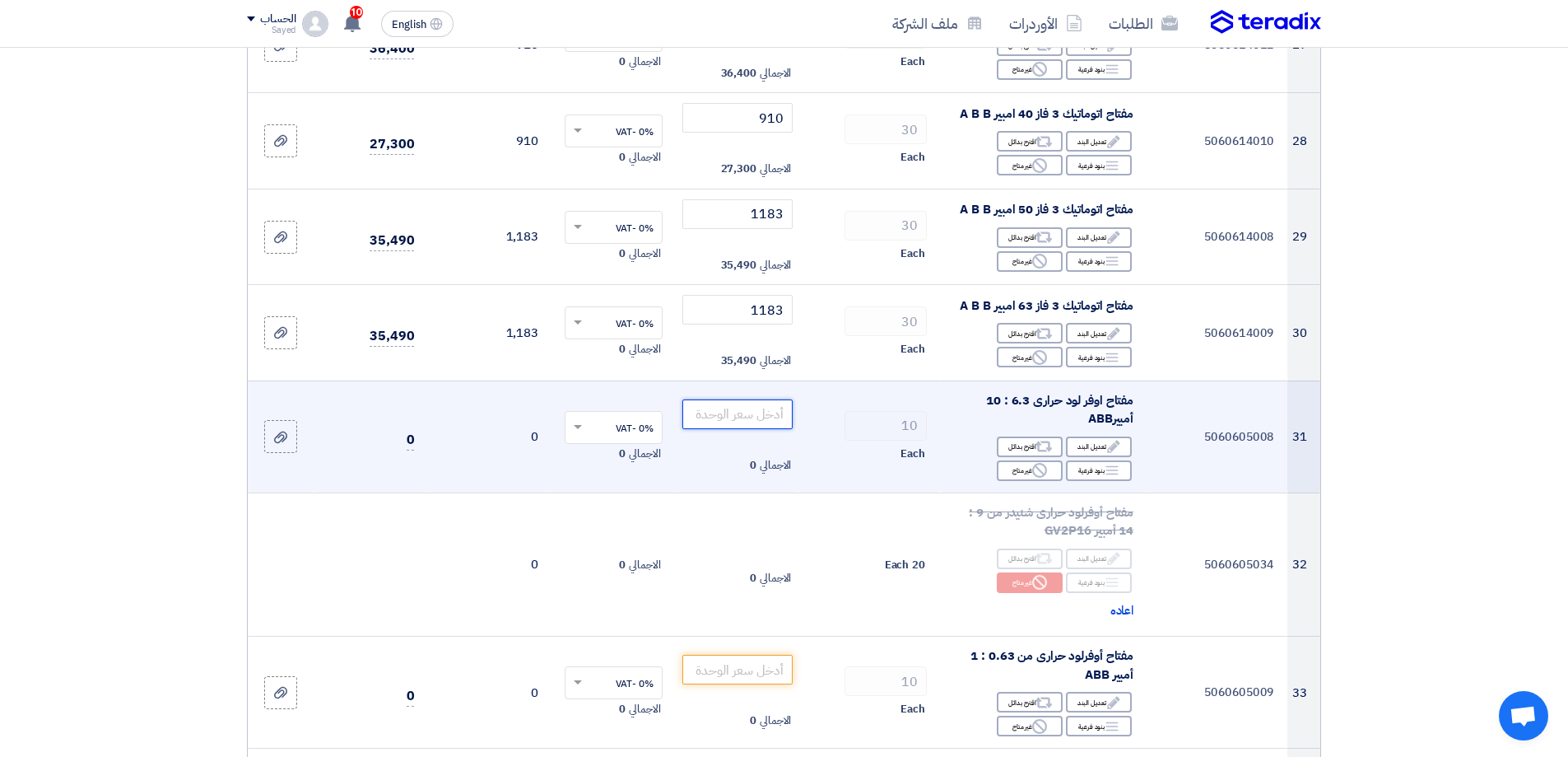
click at [728, 400] on input "number" at bounding box center [738, 414] width 111 height 30
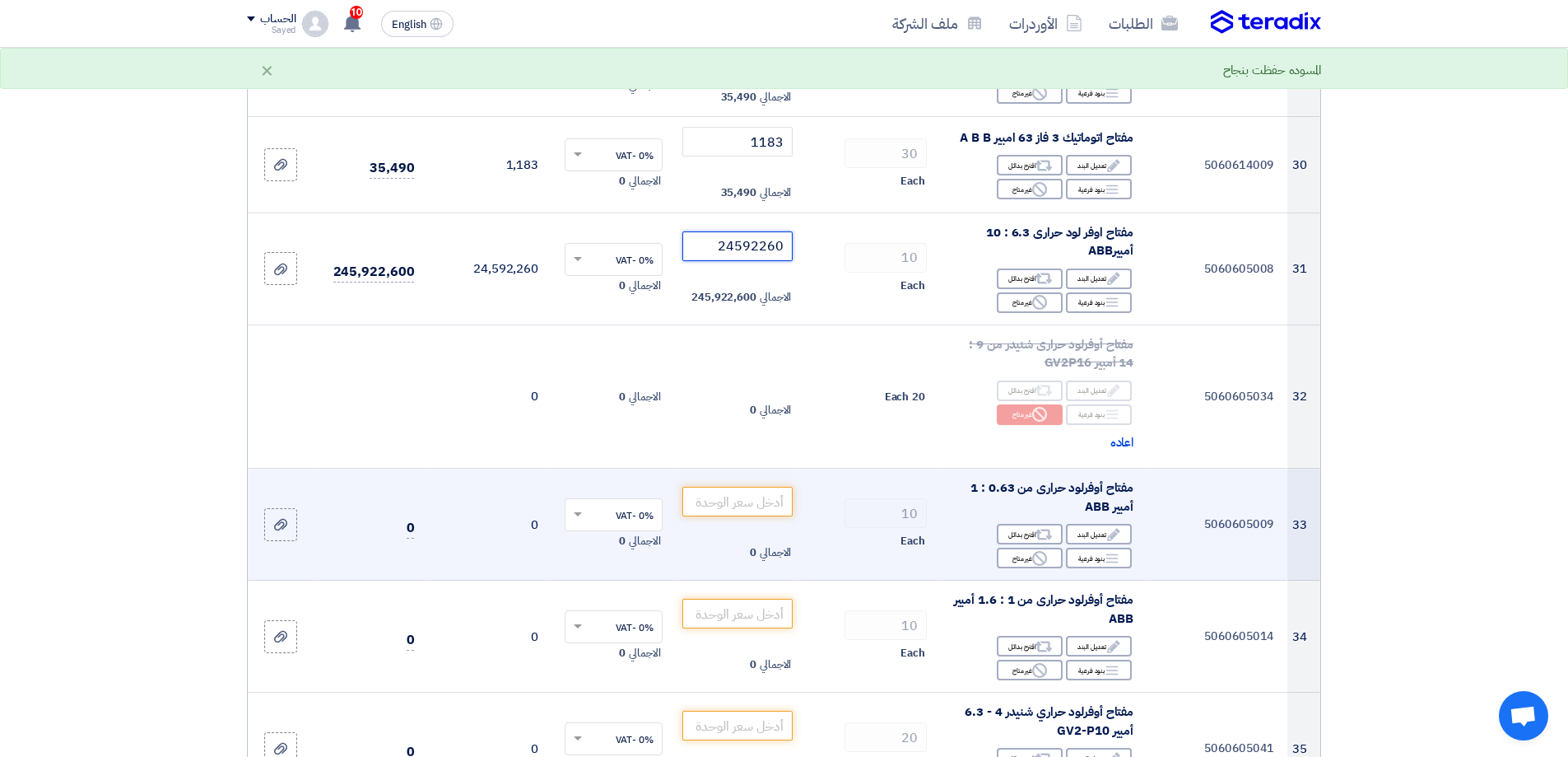
scroll to position [3624, 0]
type input "2459"
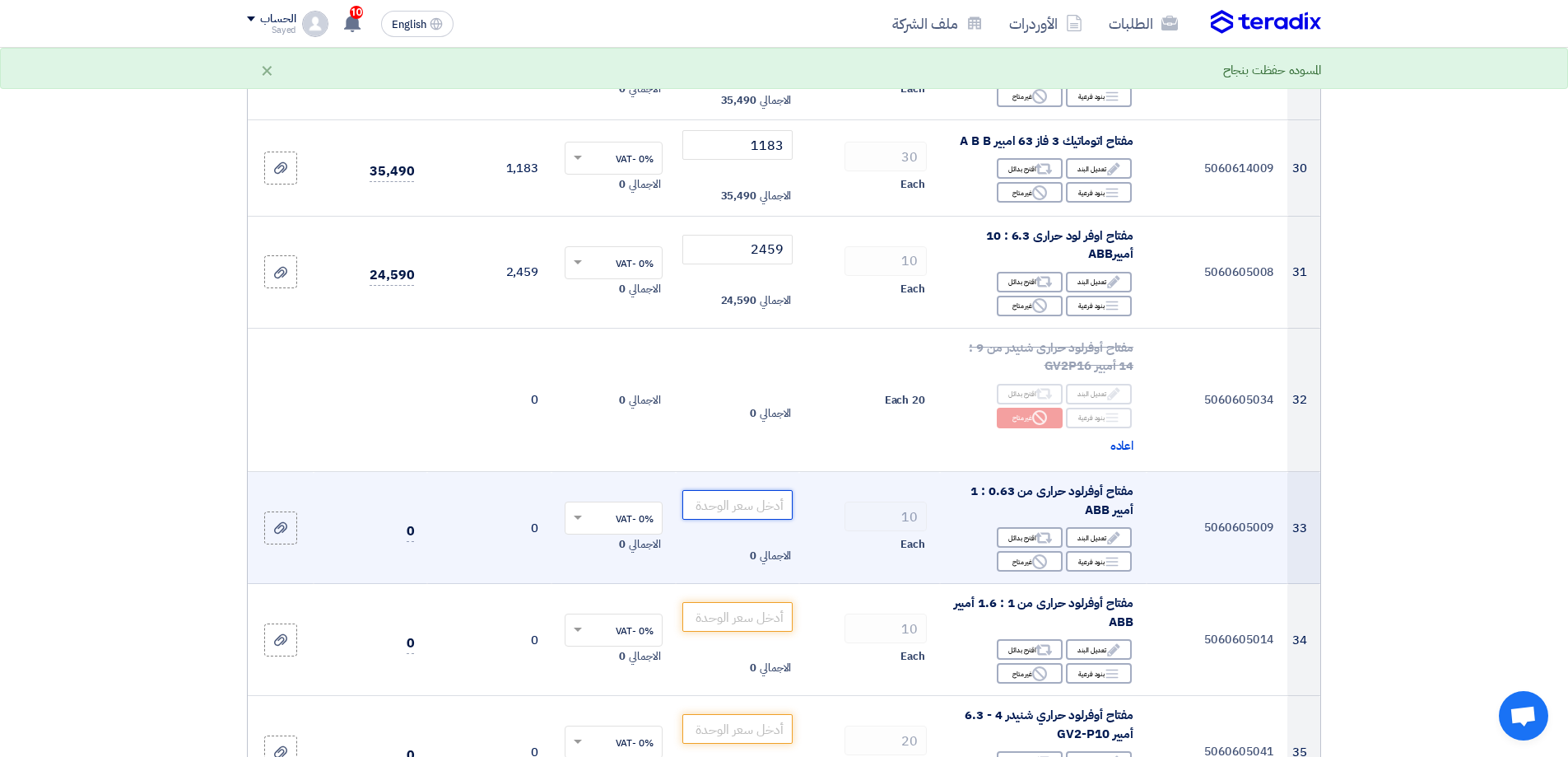
click at [747, 490] on input "number" at bounding box center [738, 504] width 111 height 30
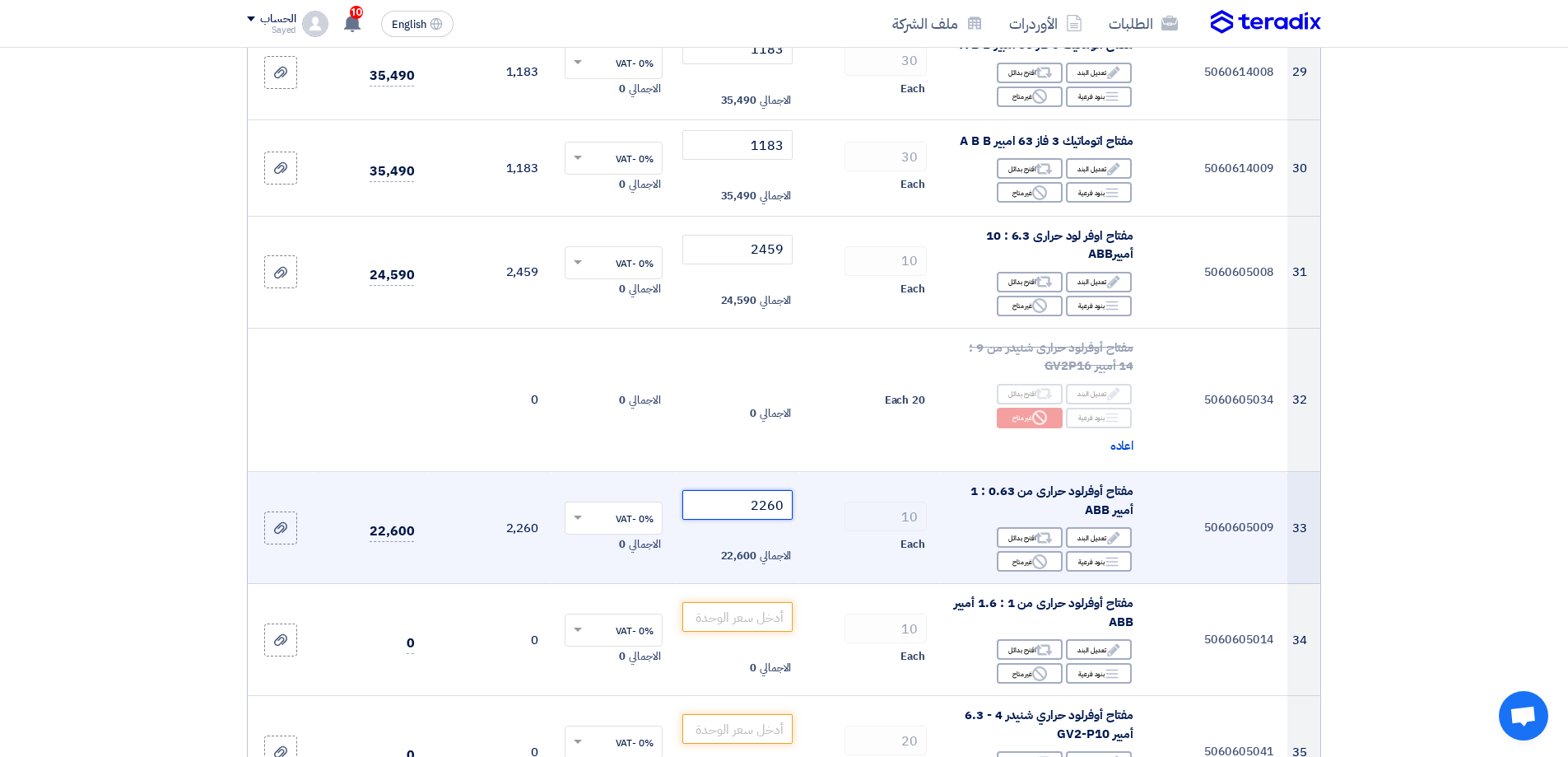
type input "2260"
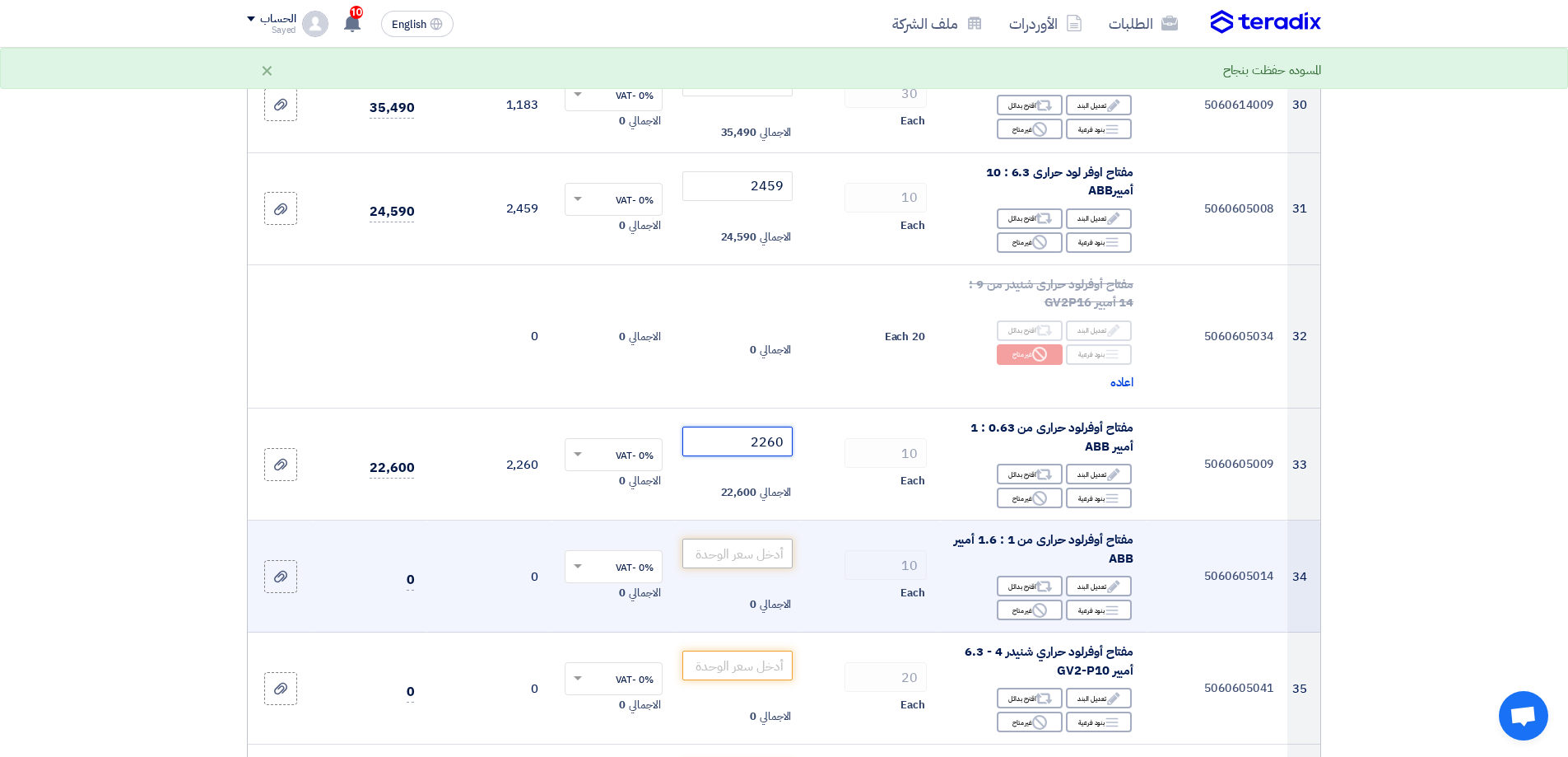
scroll to position [3706, 0]
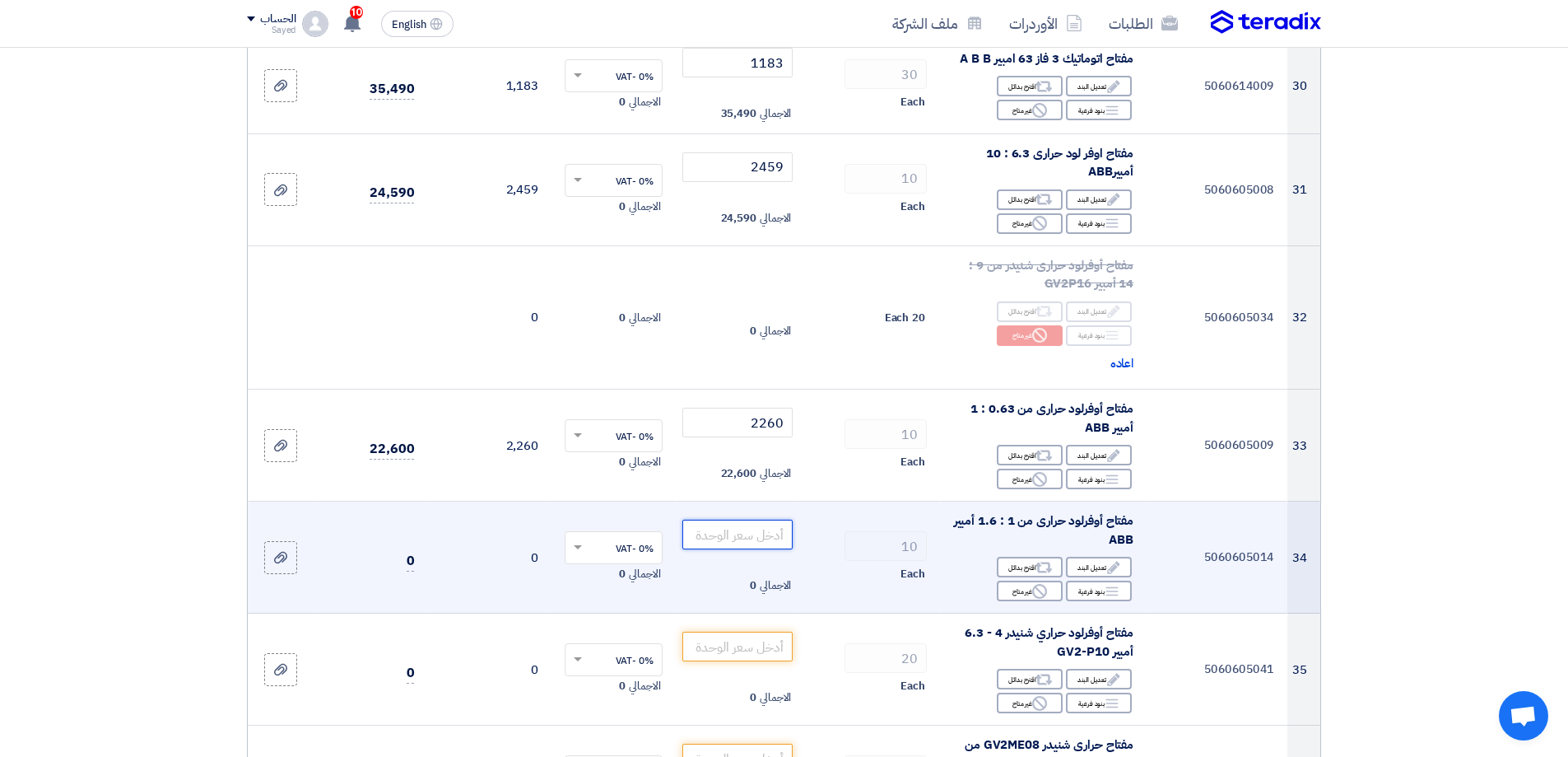
click at [744, 519] on input "number" at bounding box center [738, 534] width 111 height 30
type input "2260"
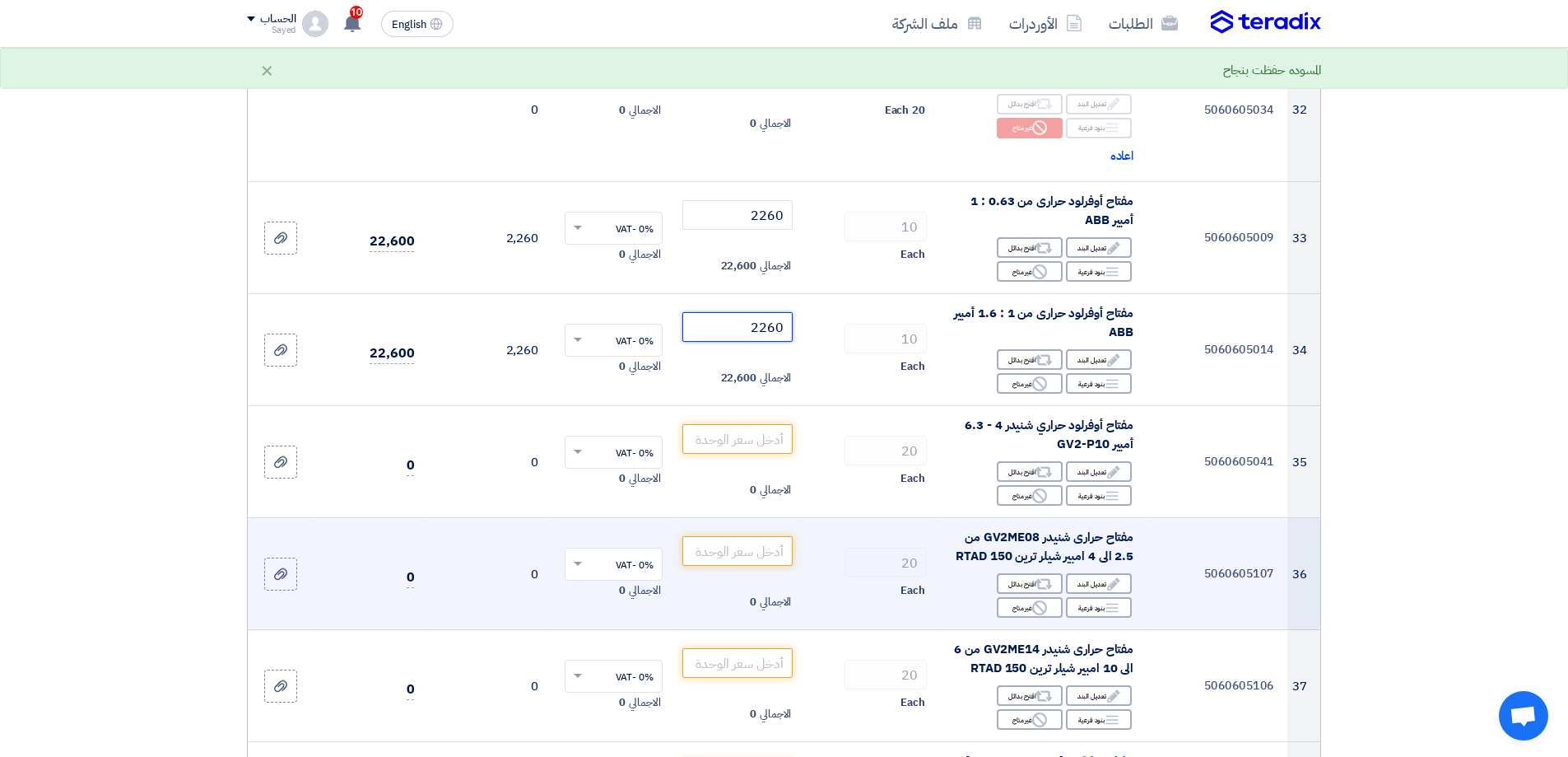
scroll to position [3954, 0]
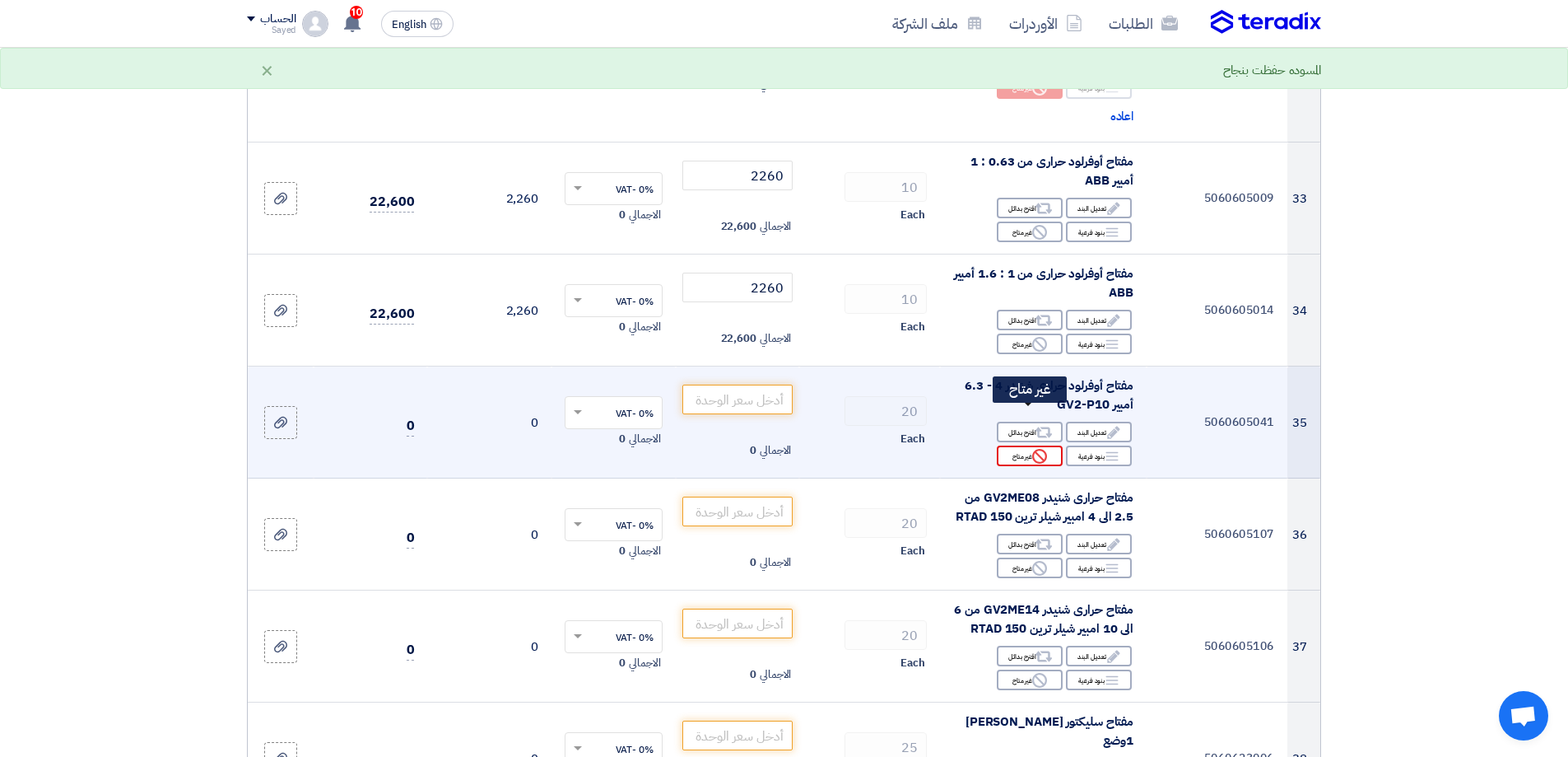
click at [1036, 448] on icon "Reject" at bounding box center [1040, 456] width 15 height 15
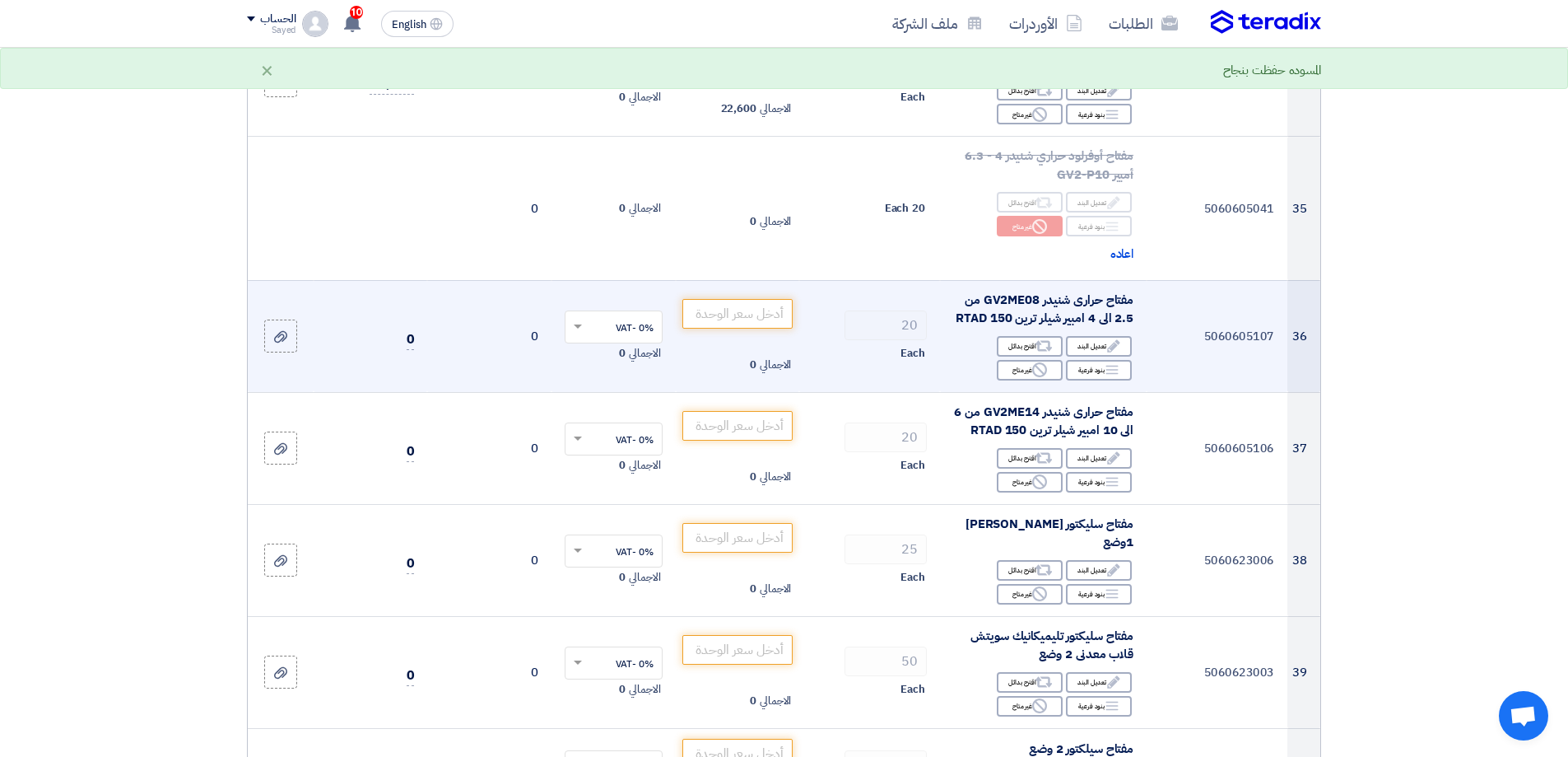
scroll to position [4201, 0]
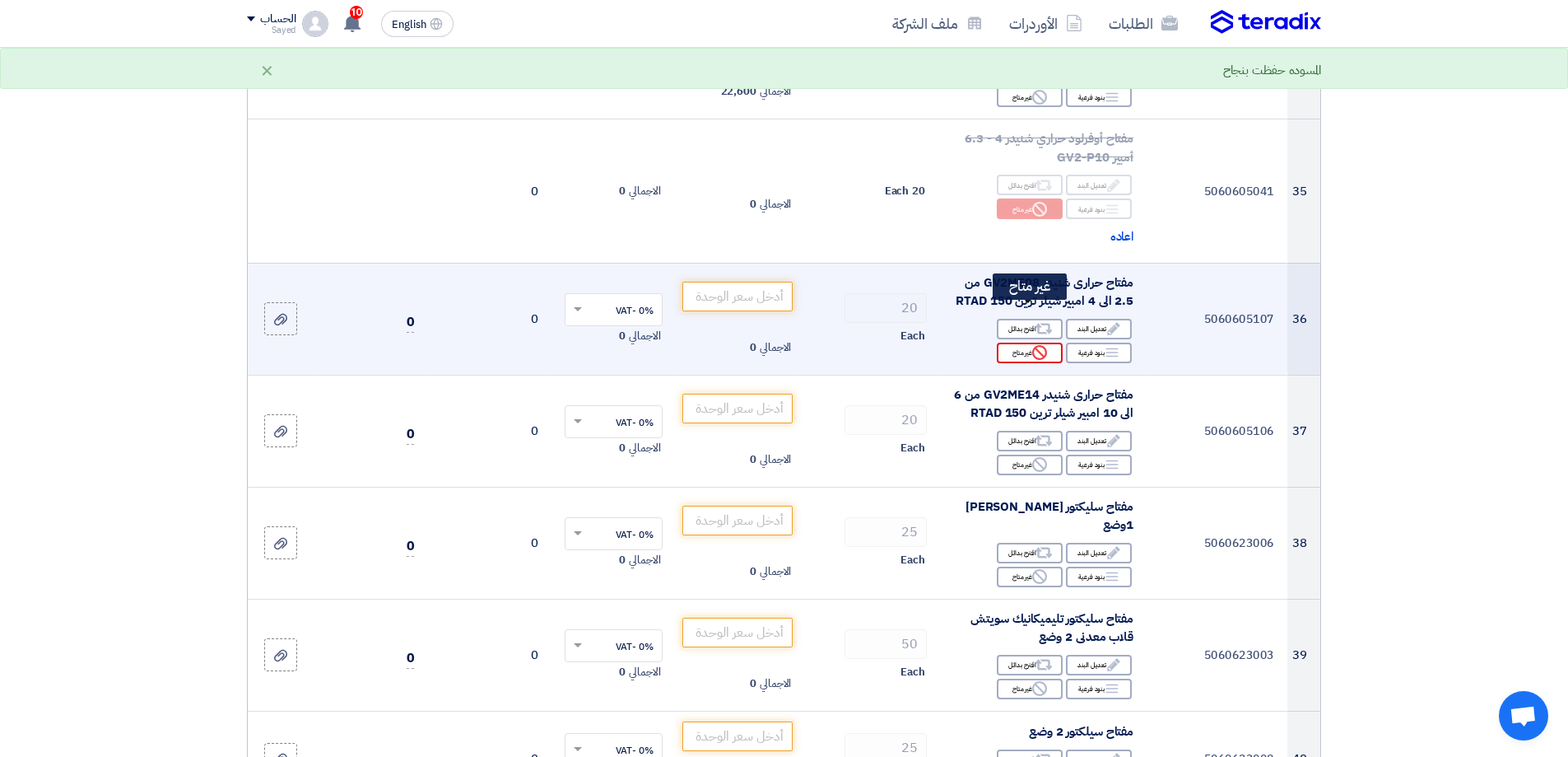
click at [1046, 345] on use at bounding box center [1040, 352] width 15 height 15
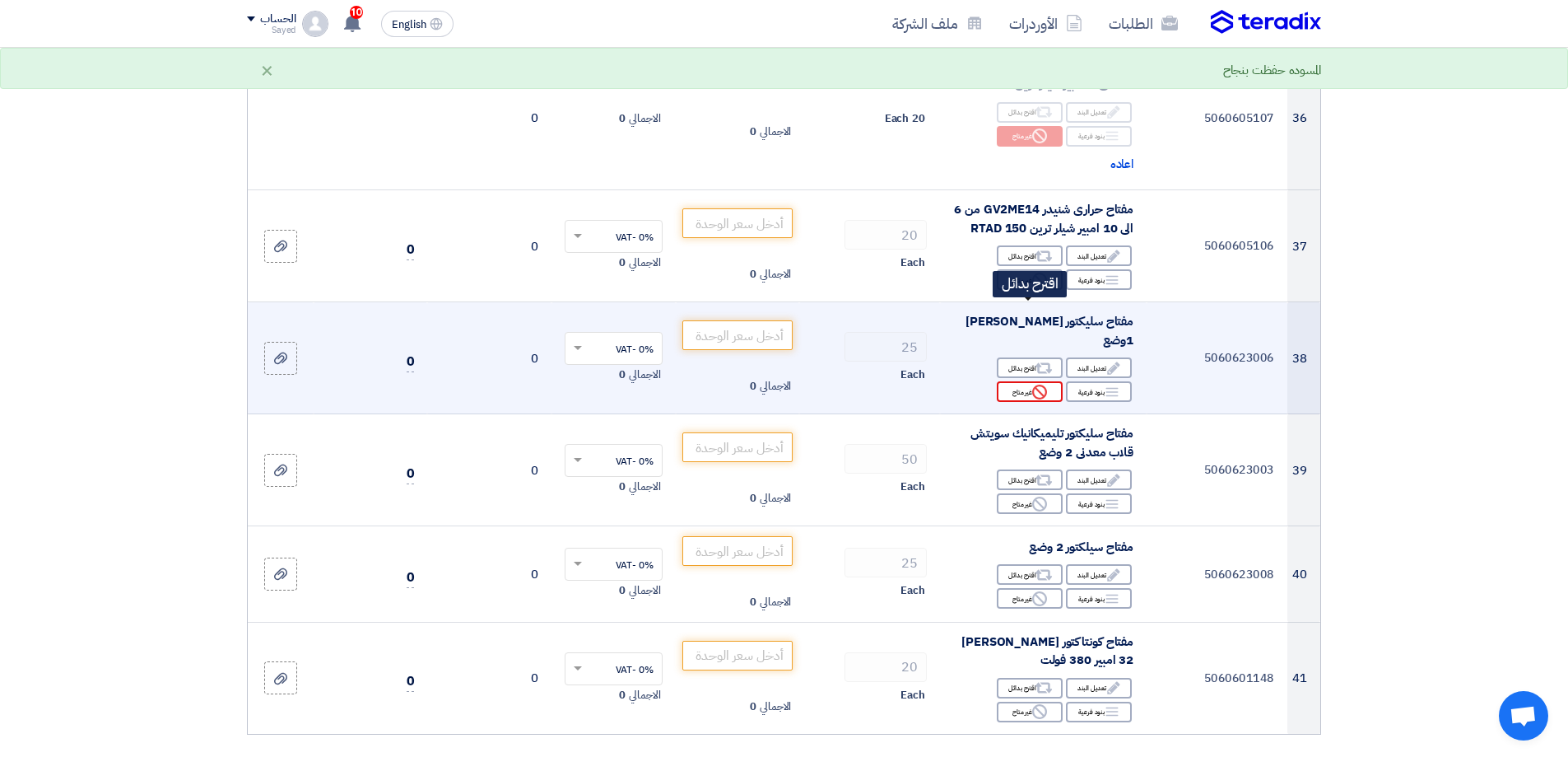
scroll to position [4448, 0]
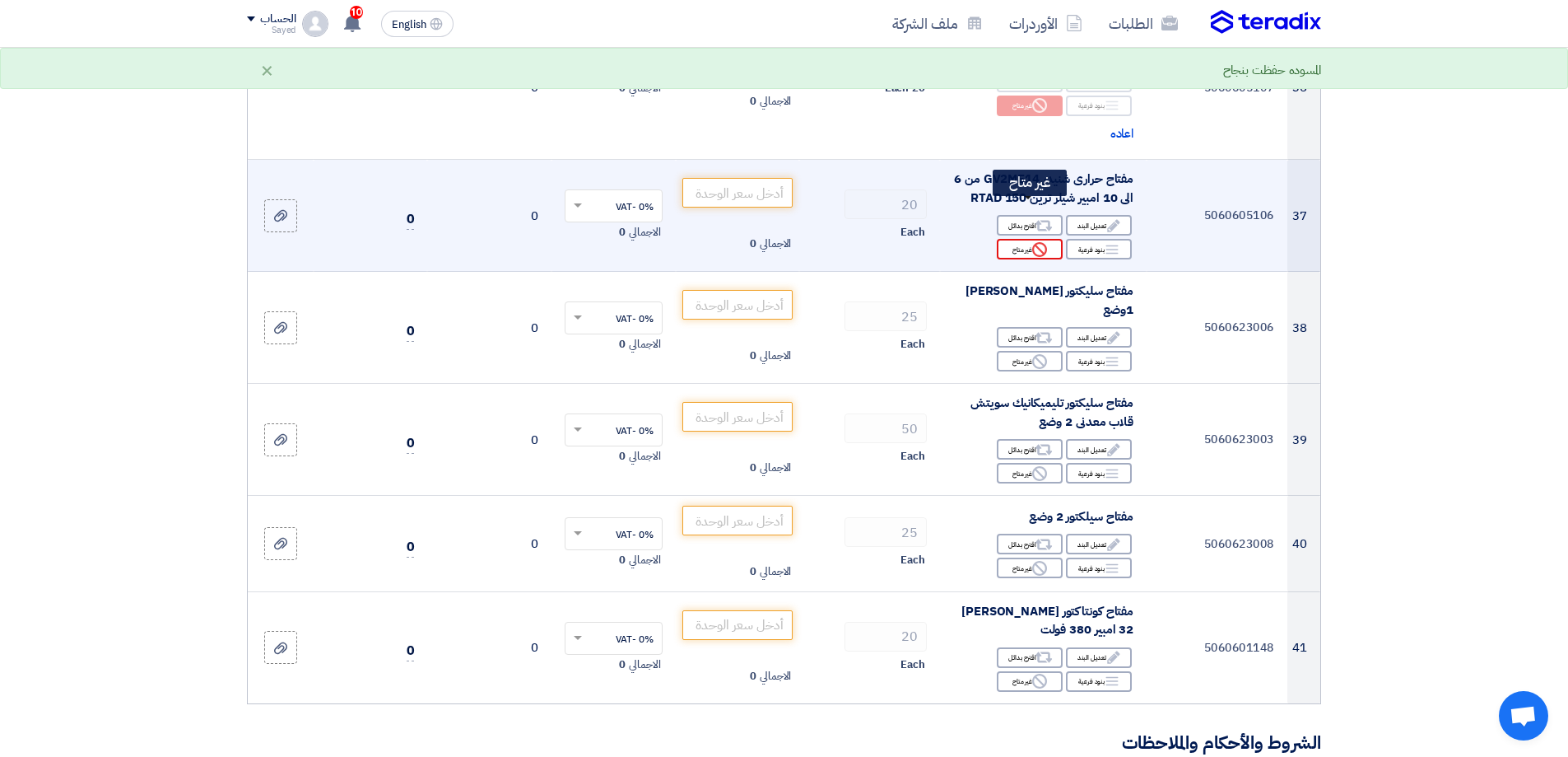
click at [1023, 239] on div "Reject غير متاح" at bounding box center [1030, 249] width 66 height 20
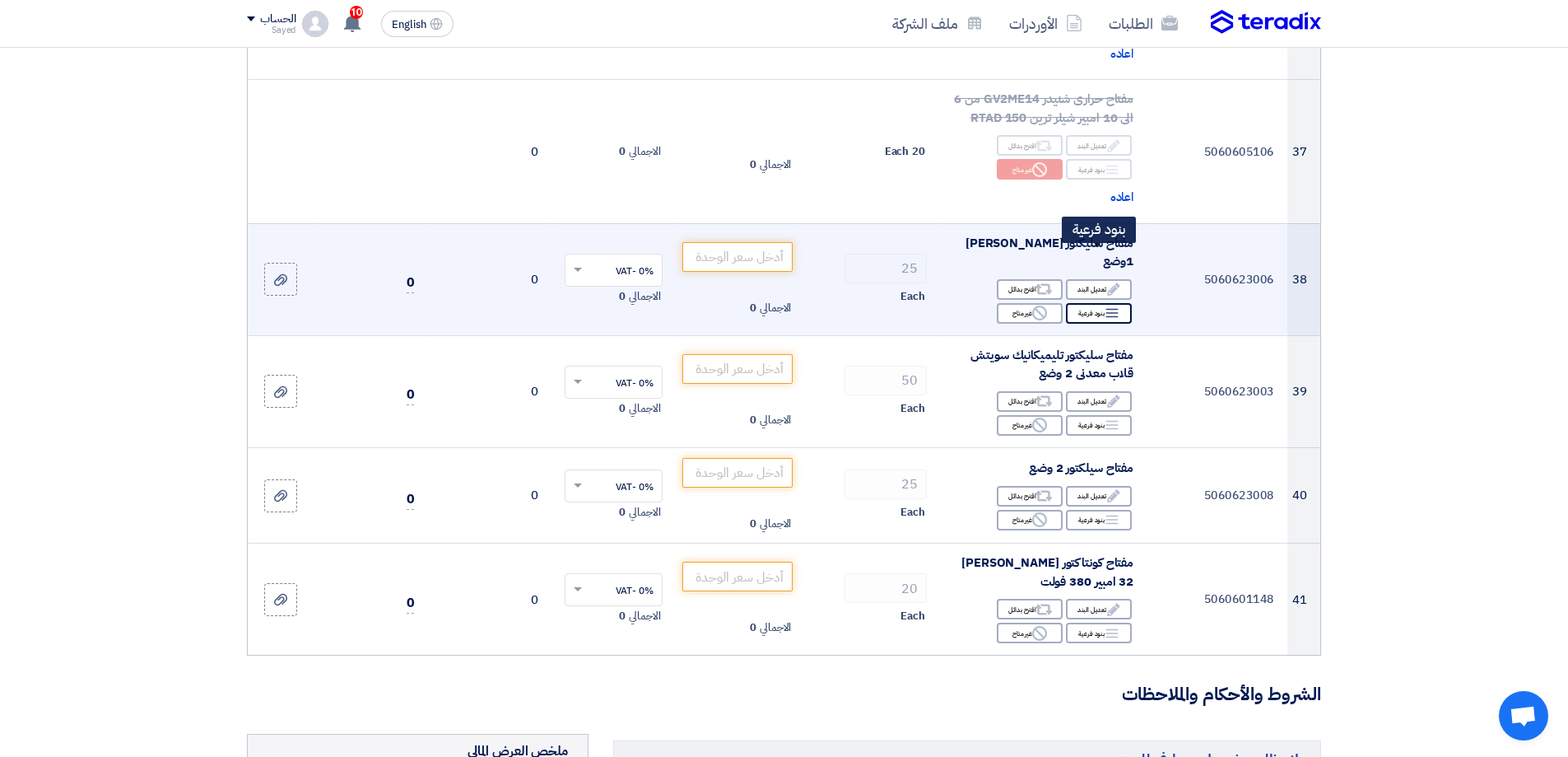
scroll to position [4612, 0]
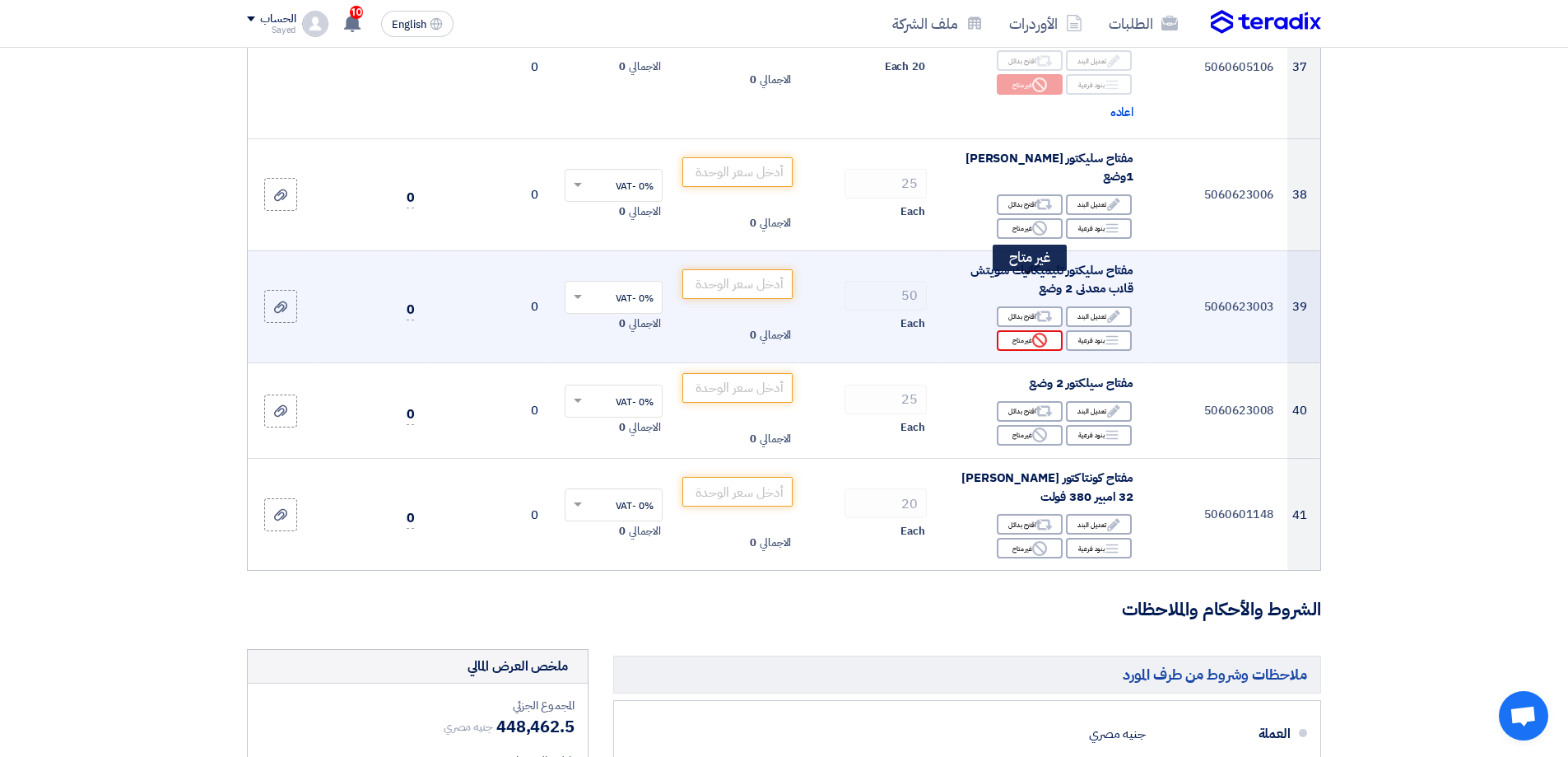
click at [1036, 333] on icon "Reject" at bounding box center [1040, 341] width 15 height 15
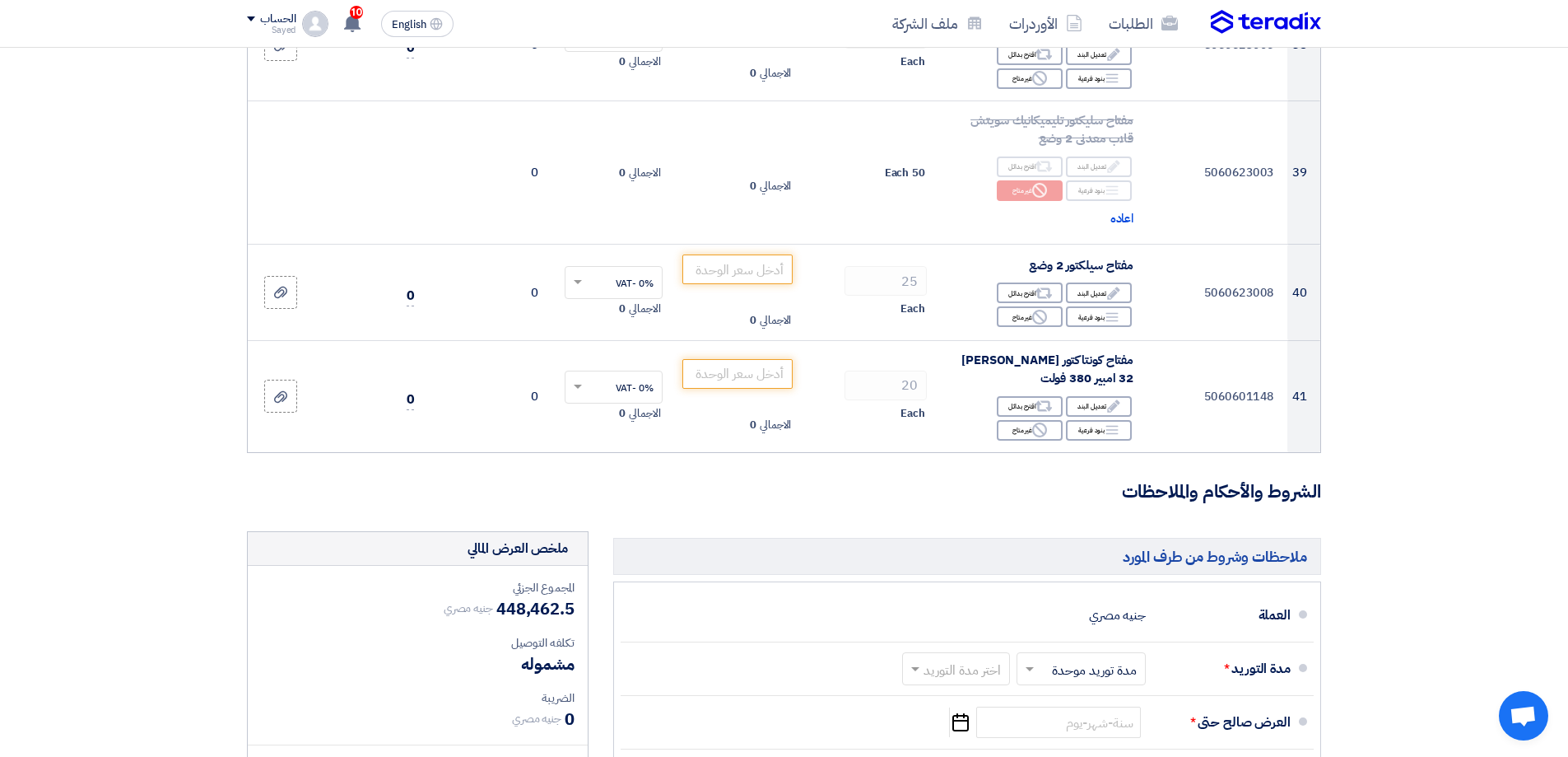
scroll to position [4776, 0]
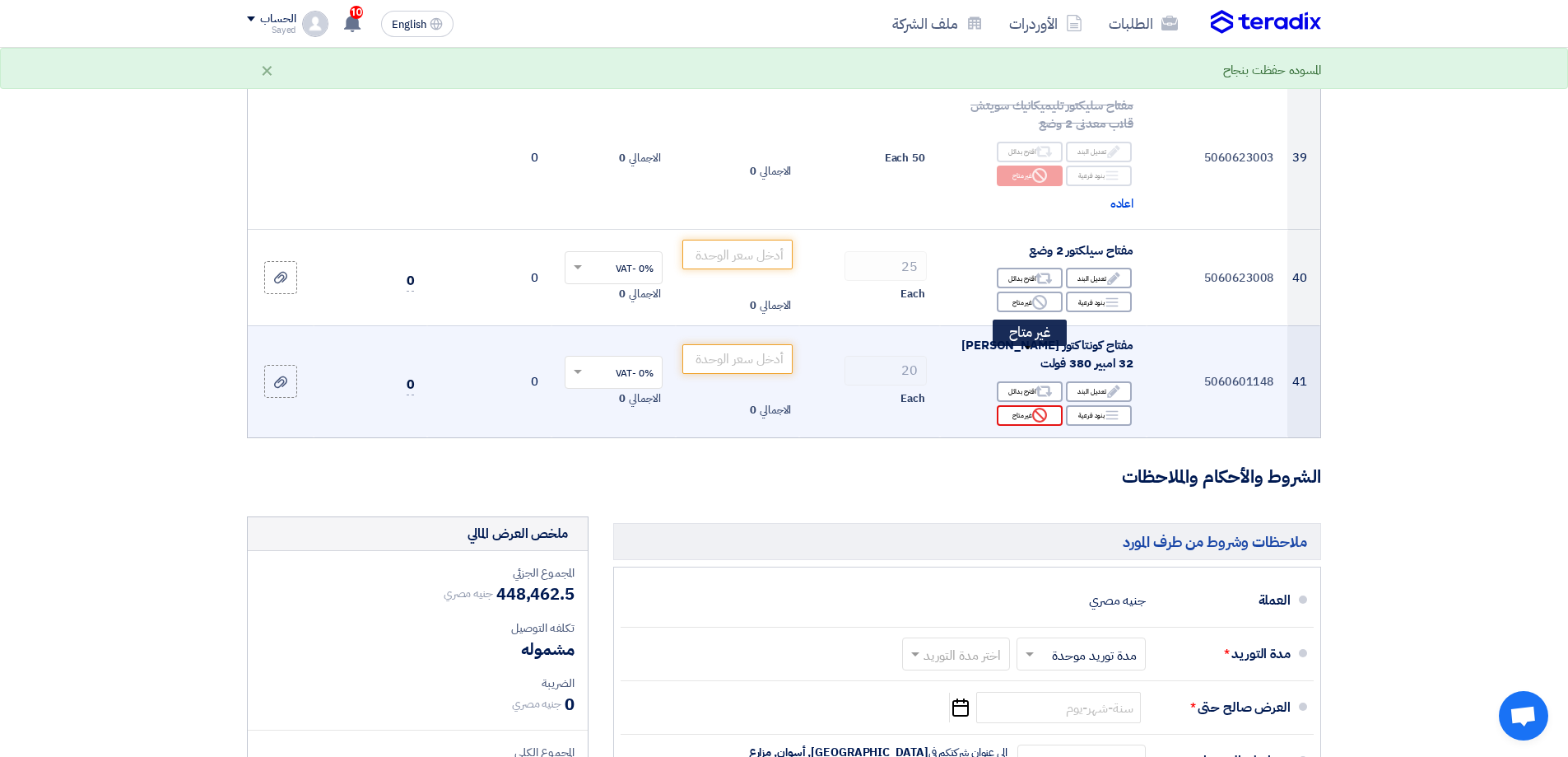
click at [1025, 405] on div "Reject غير متاح" at bounding box center [1030, 416] width 66 height 20
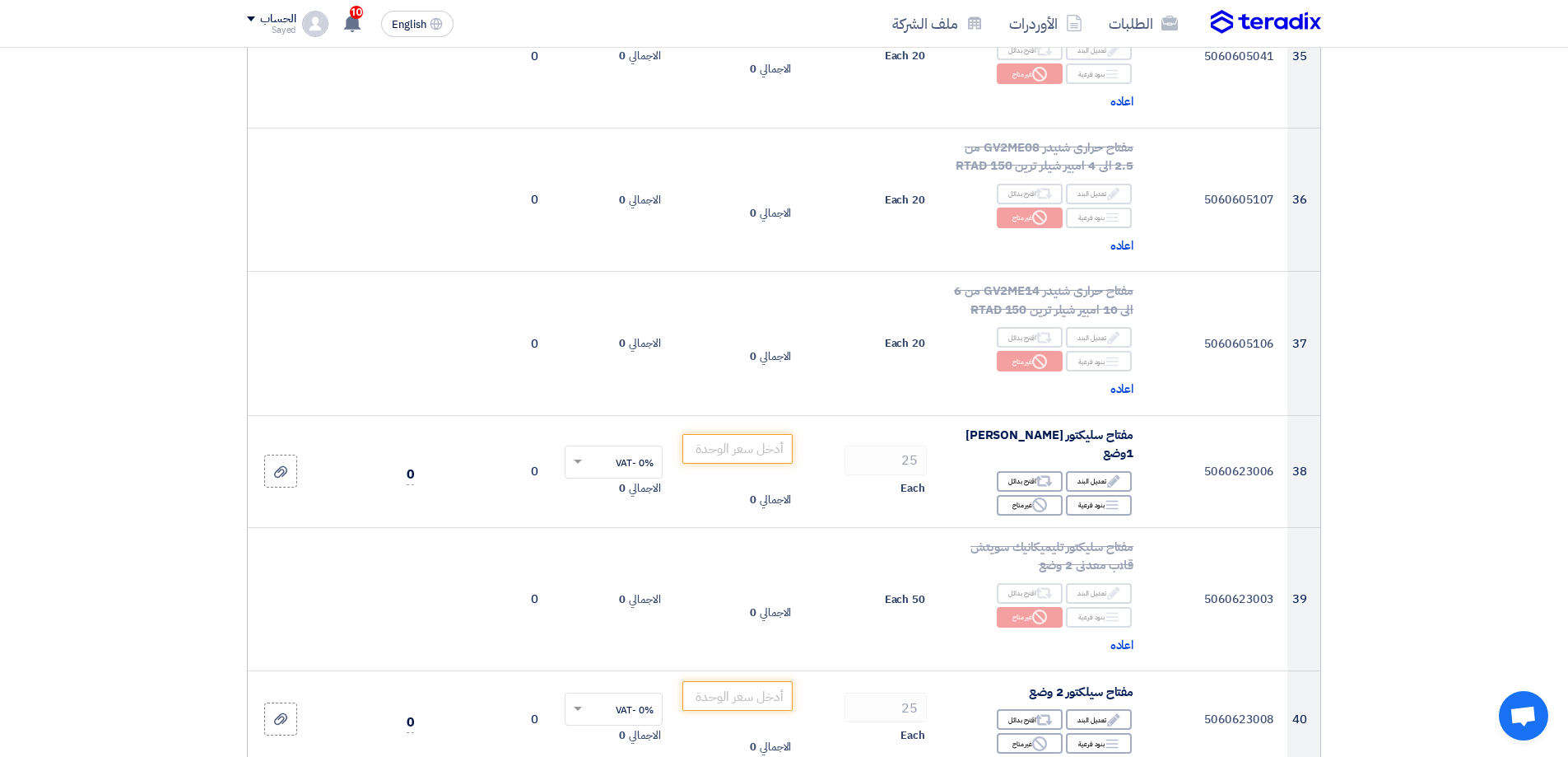
scroll to position [4365, 0]
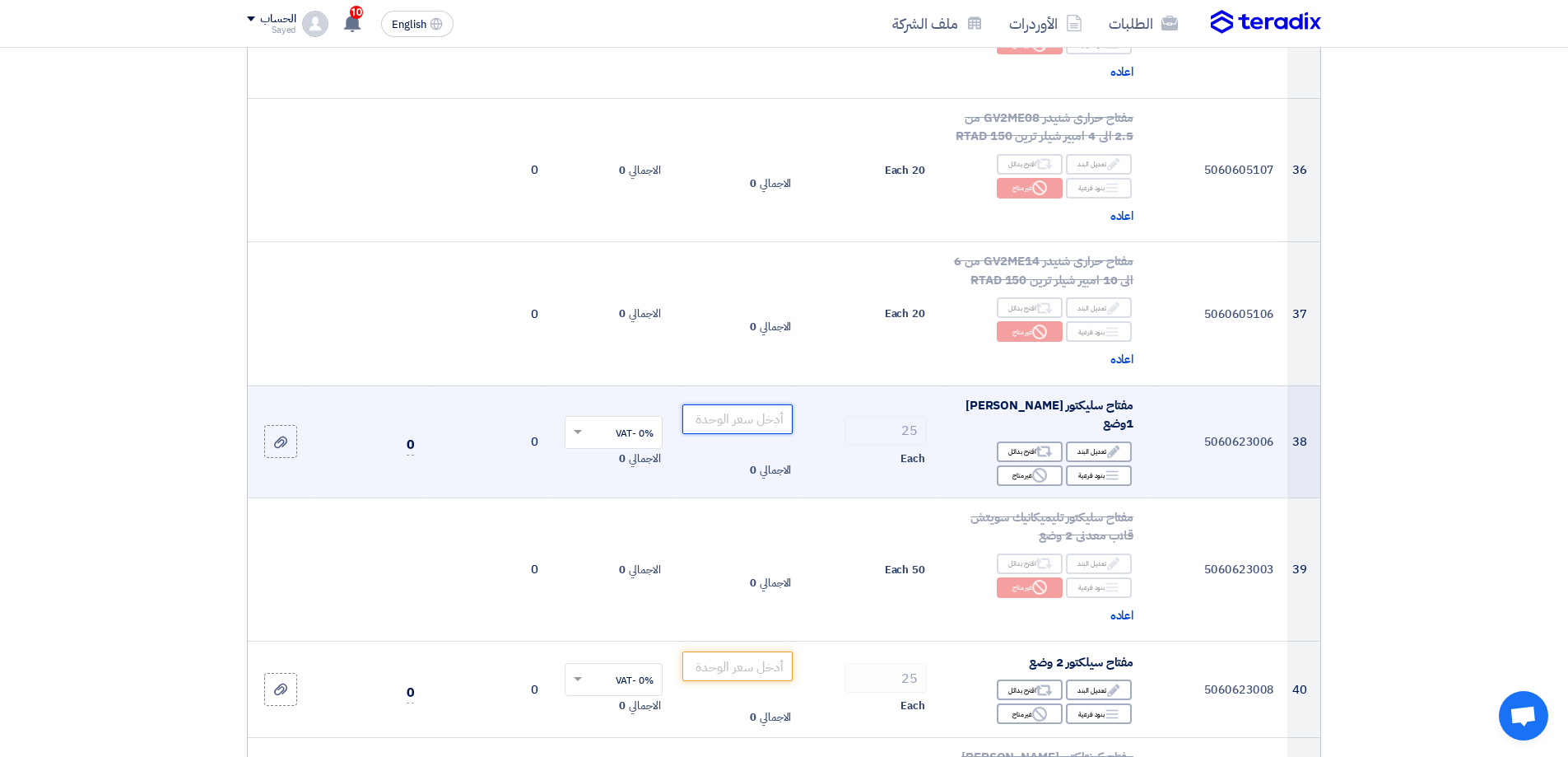
click at [740, 405] on input "number" at bounding box center [738, 419] width 111 height 30
type input "465"
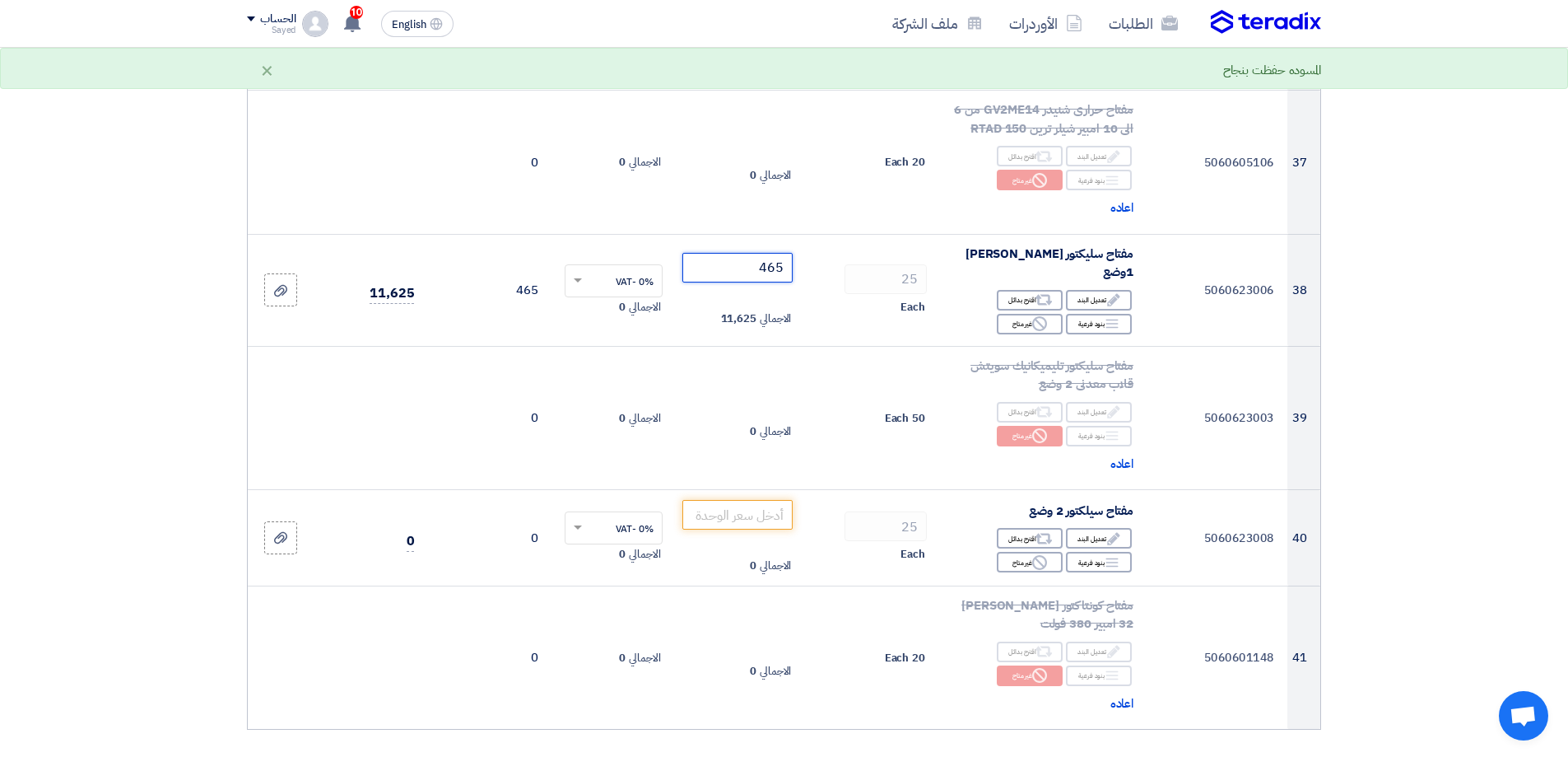
scroll to position [4529, 0]
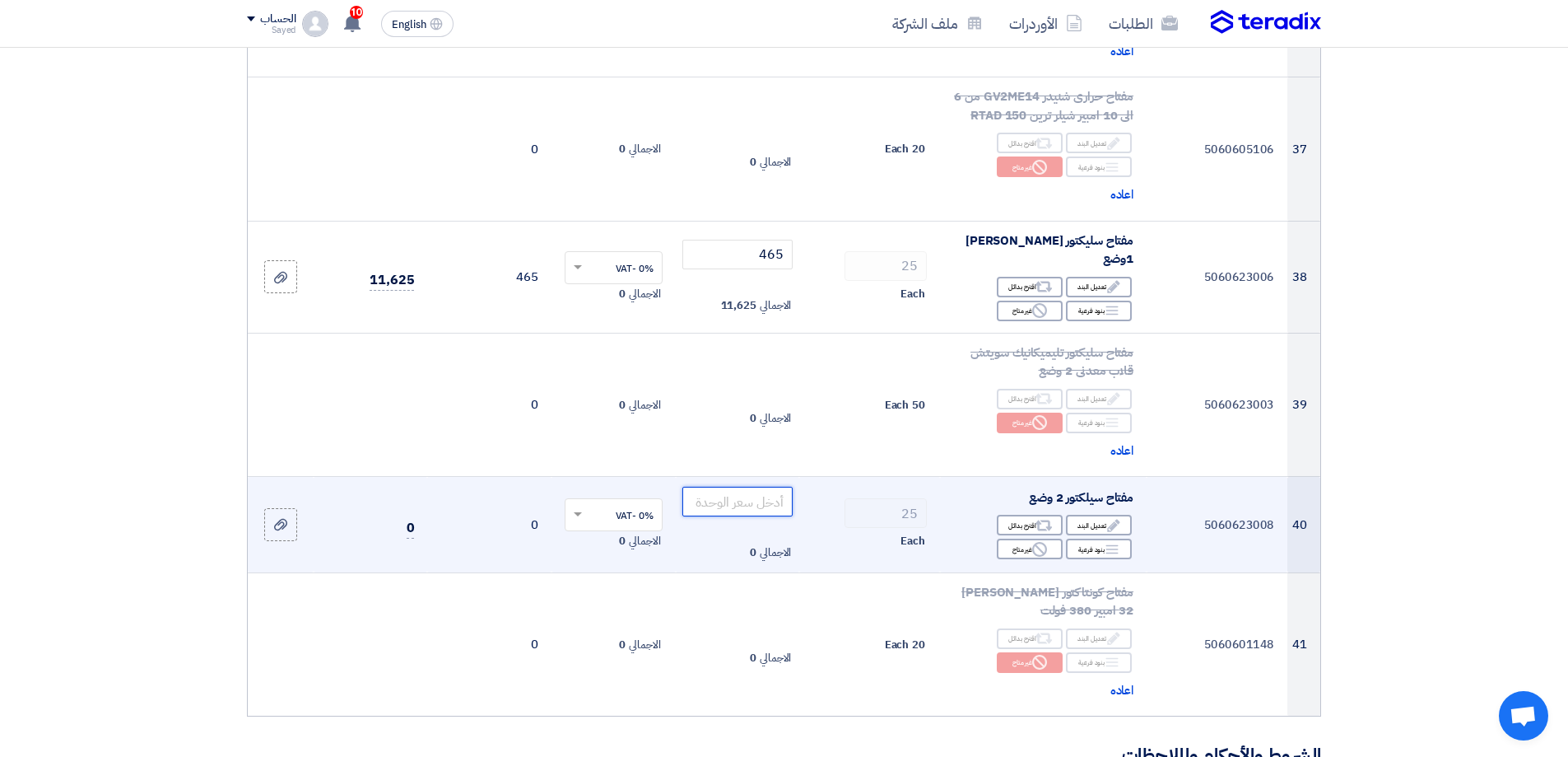
click at [769, 486] on input "number" at bounding box center [738, 501] width 111 height 30
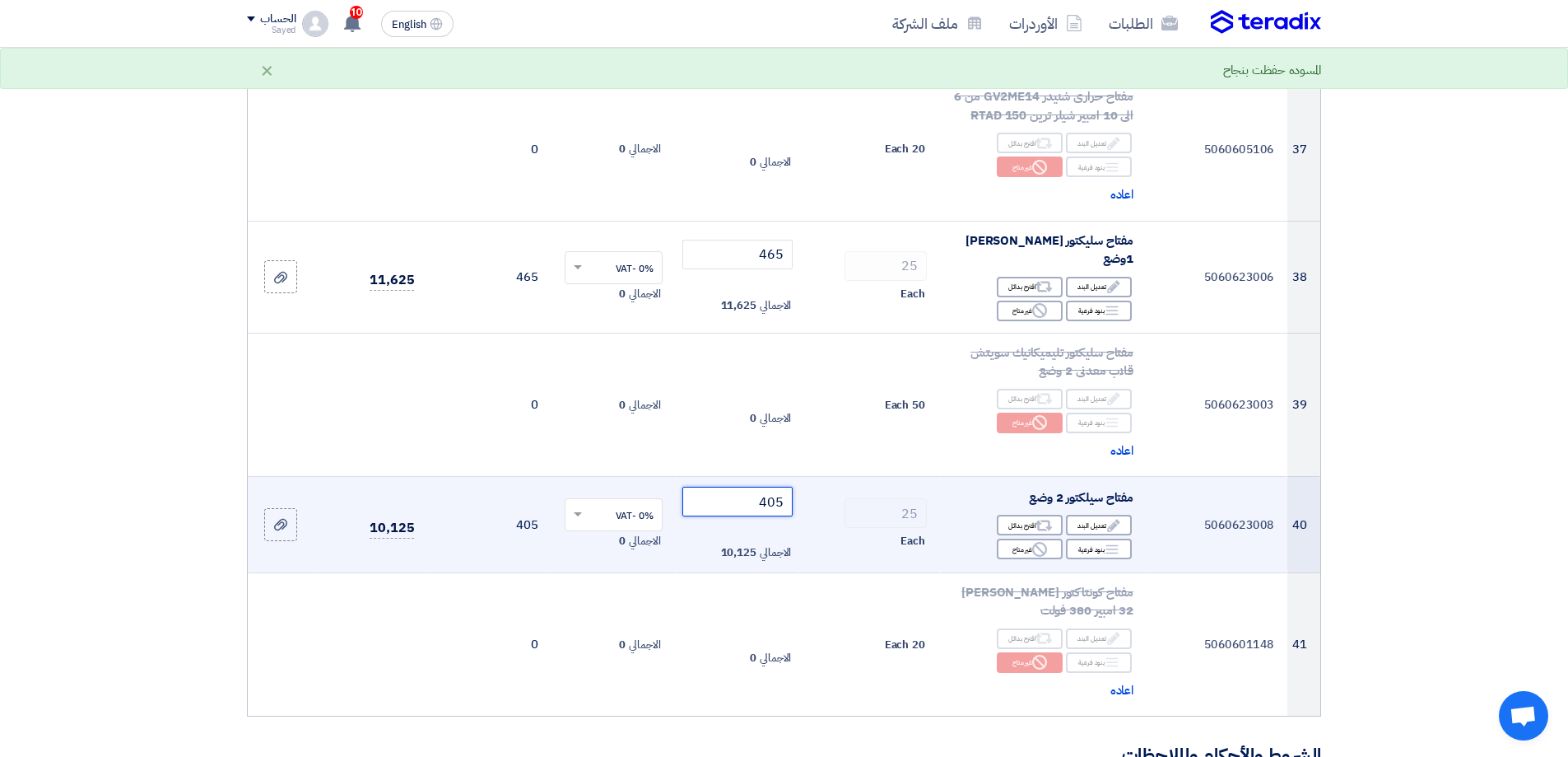
type input "405"
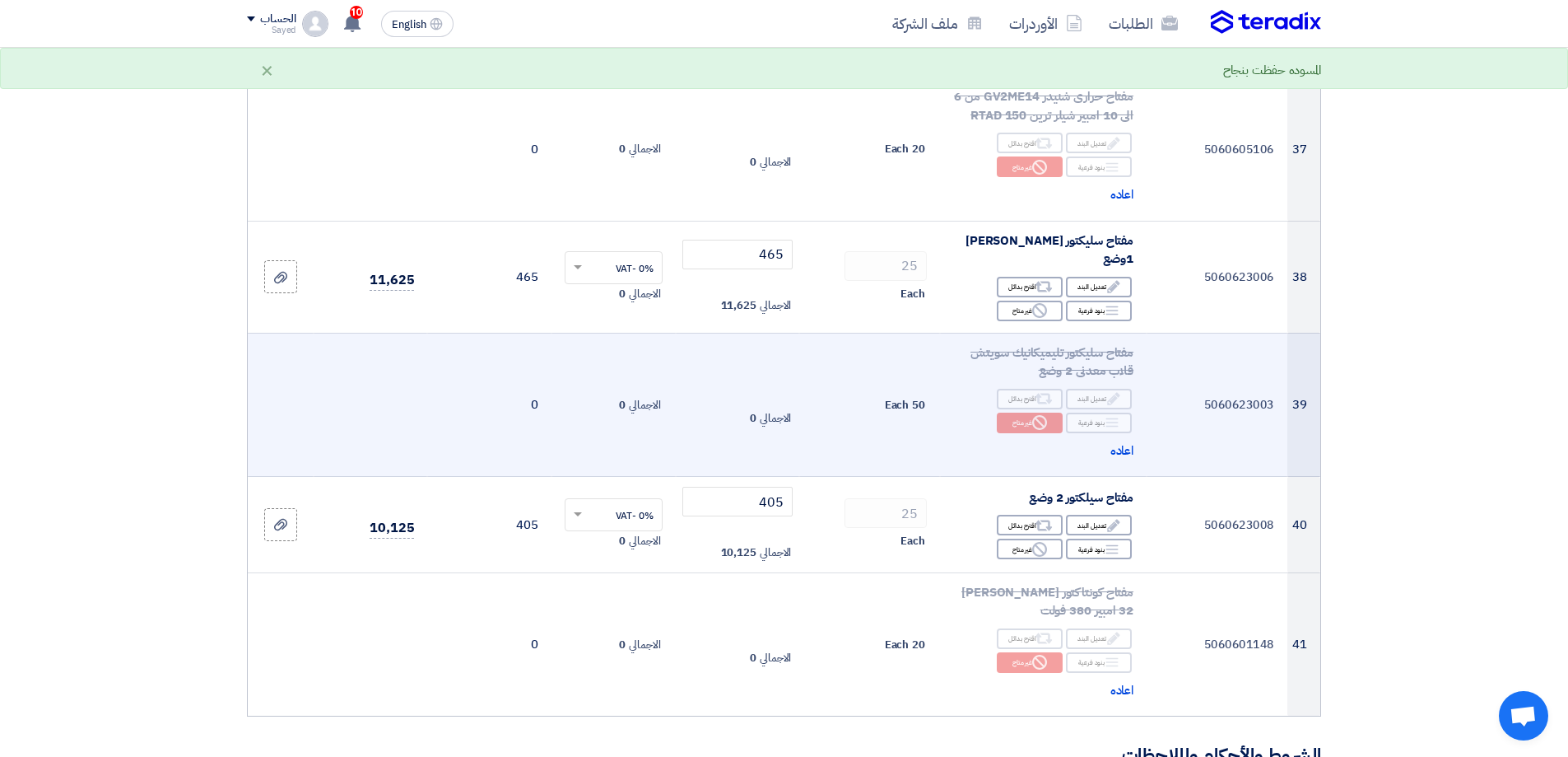
click at [845, 333] on td "50 Each" at bounding box center [870, 405] width 141 height 144
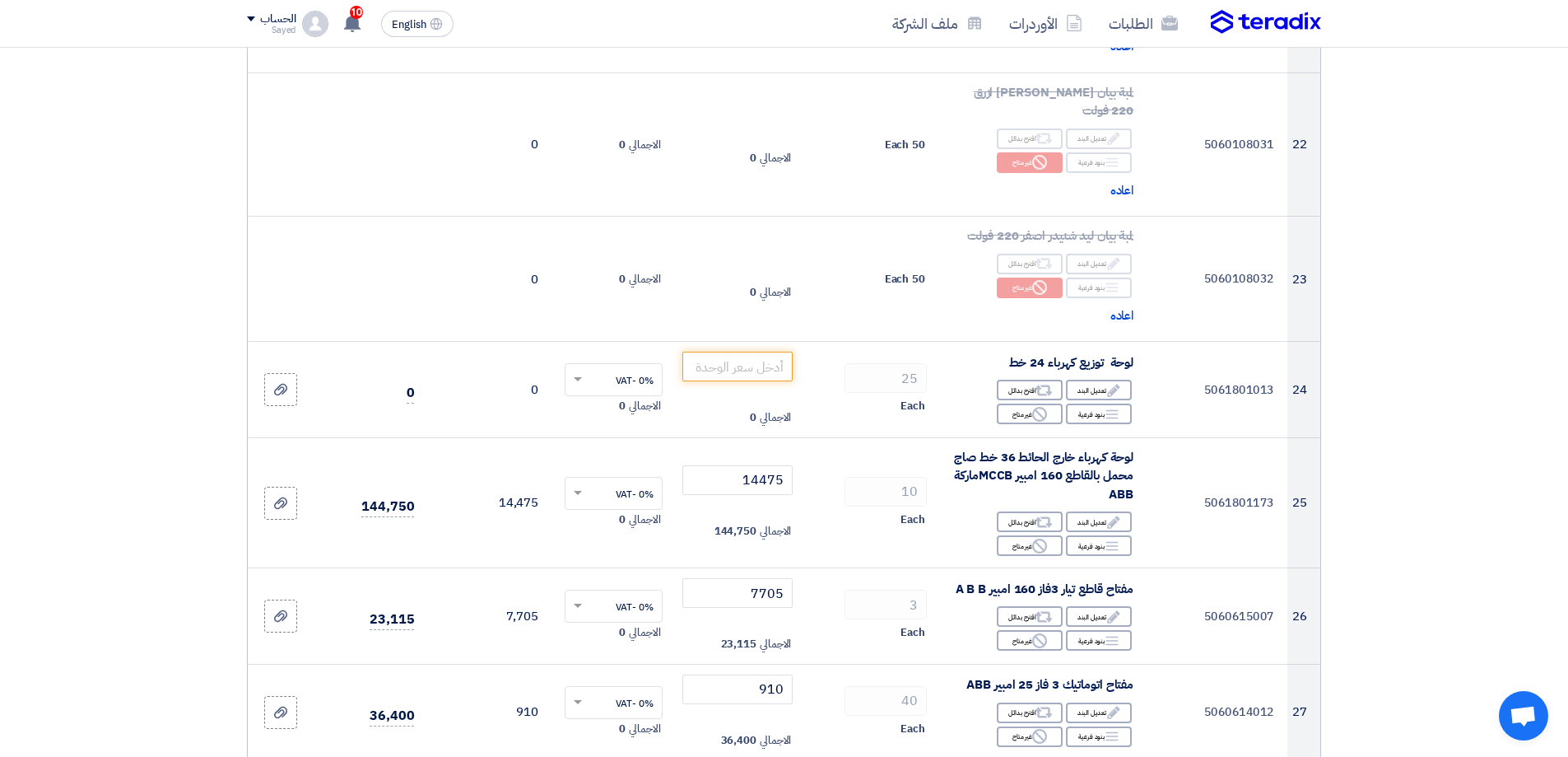
scroll to position [2635, 0]
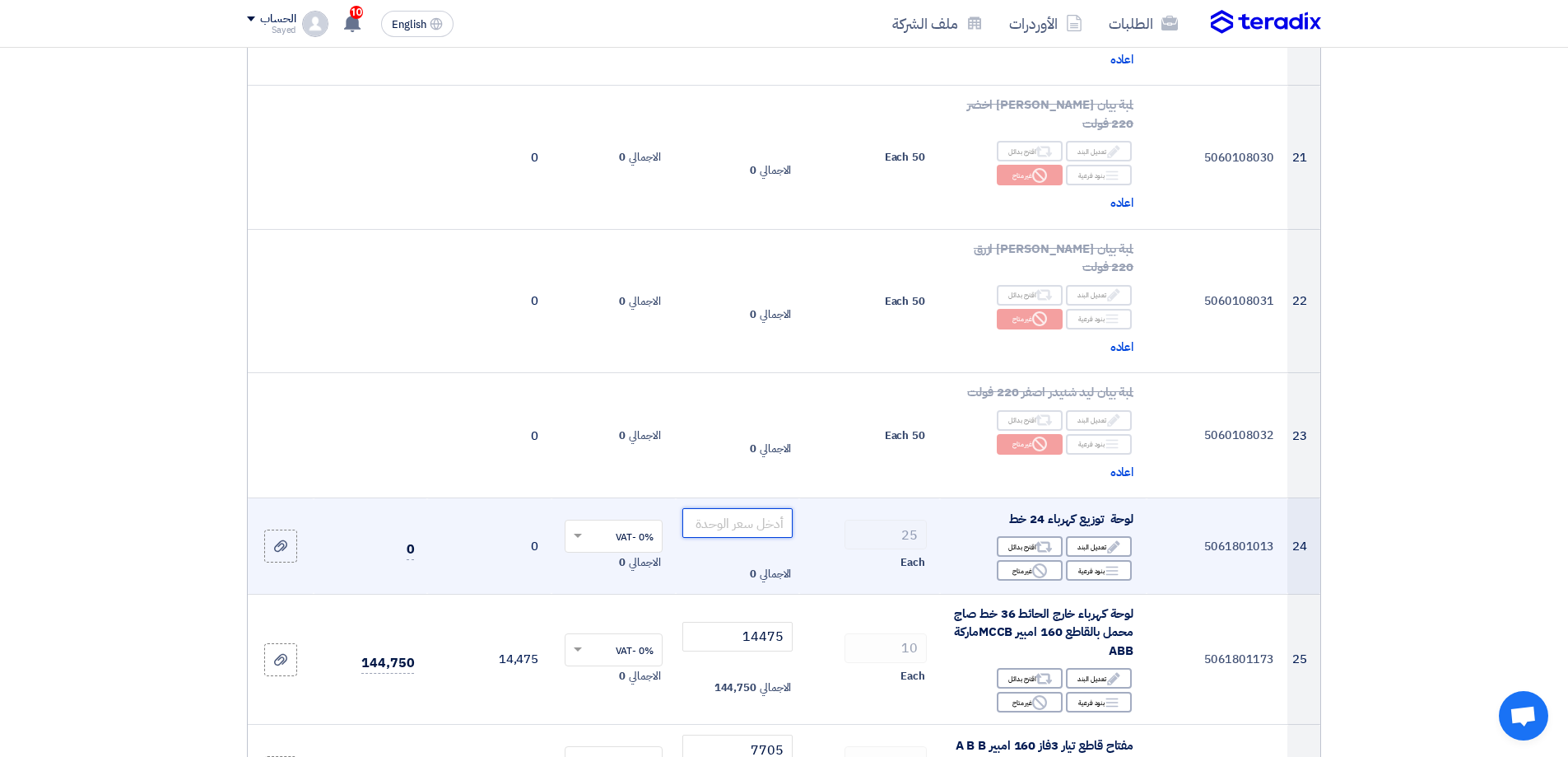
click at [747, 508] on input "number" at bounding box center [738, 523] width 111 height 30
type input "2810"
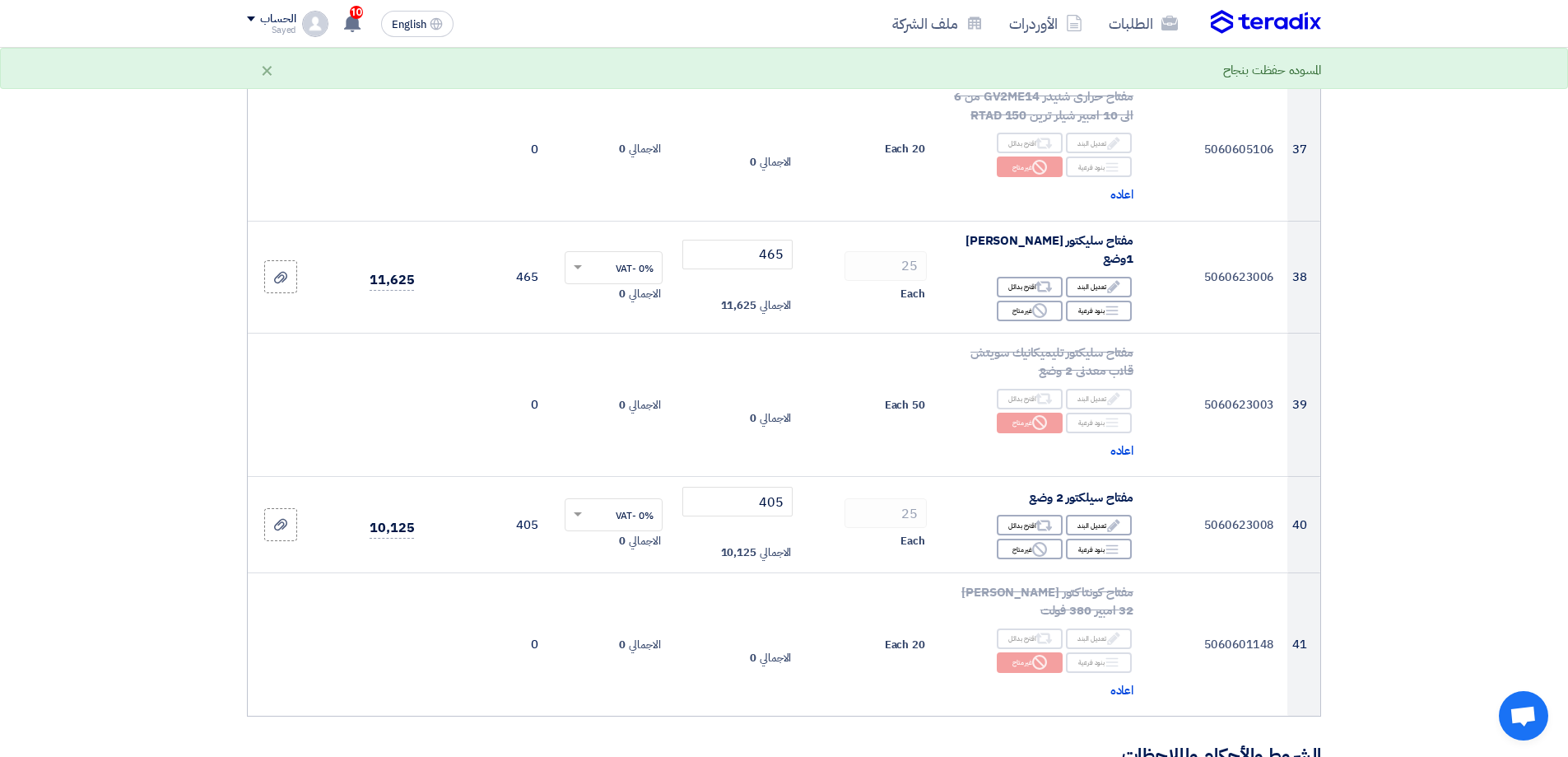
scroll to position [5024, 0]
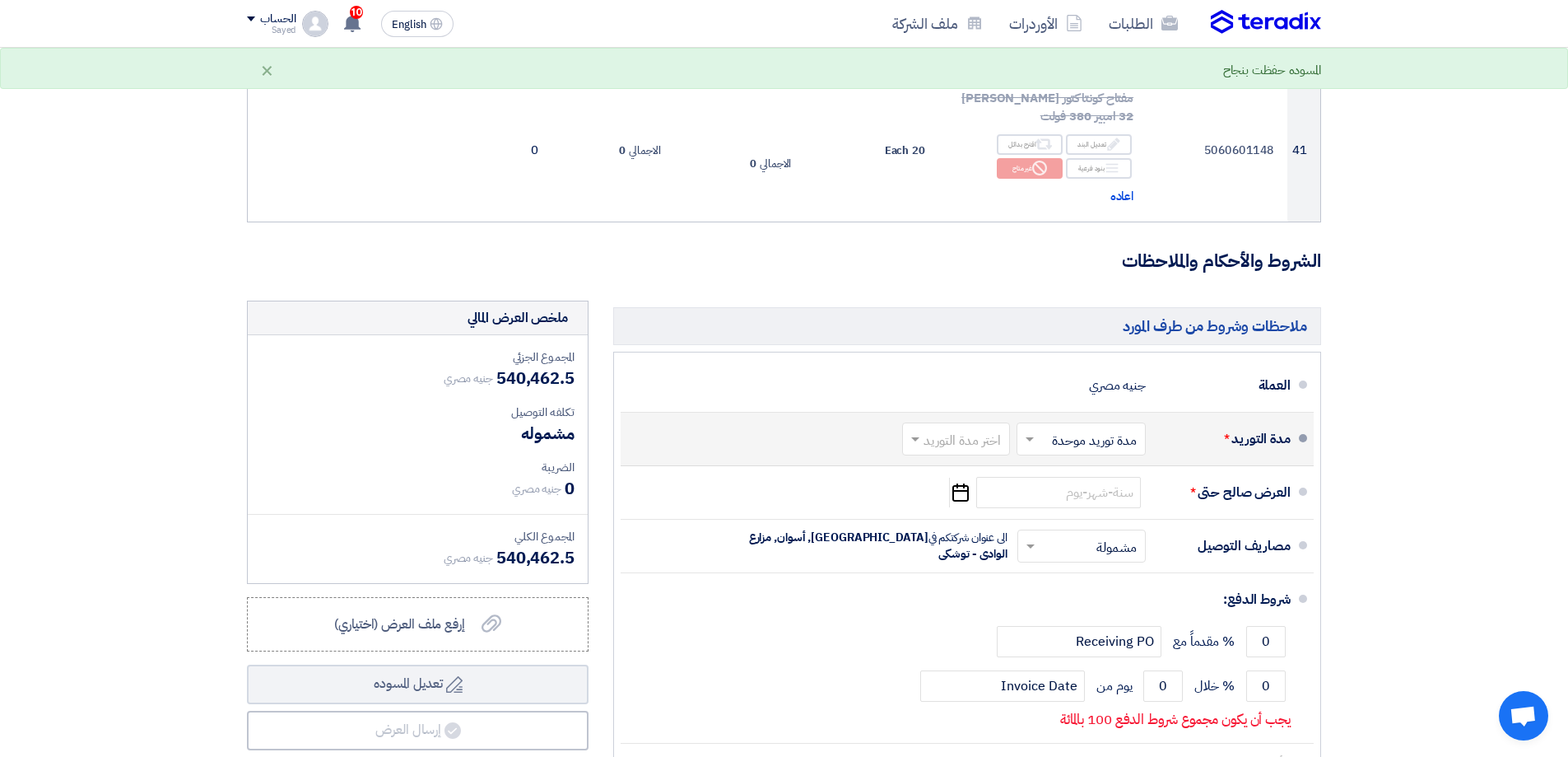
click at [971, 422] on div "اختر مدة التوريد" at bounding box center [956, 438] width 108 height 33
click at [988, 464] on span "(1-2) أيام" at bounding box center [979, 474] width 51 height 19
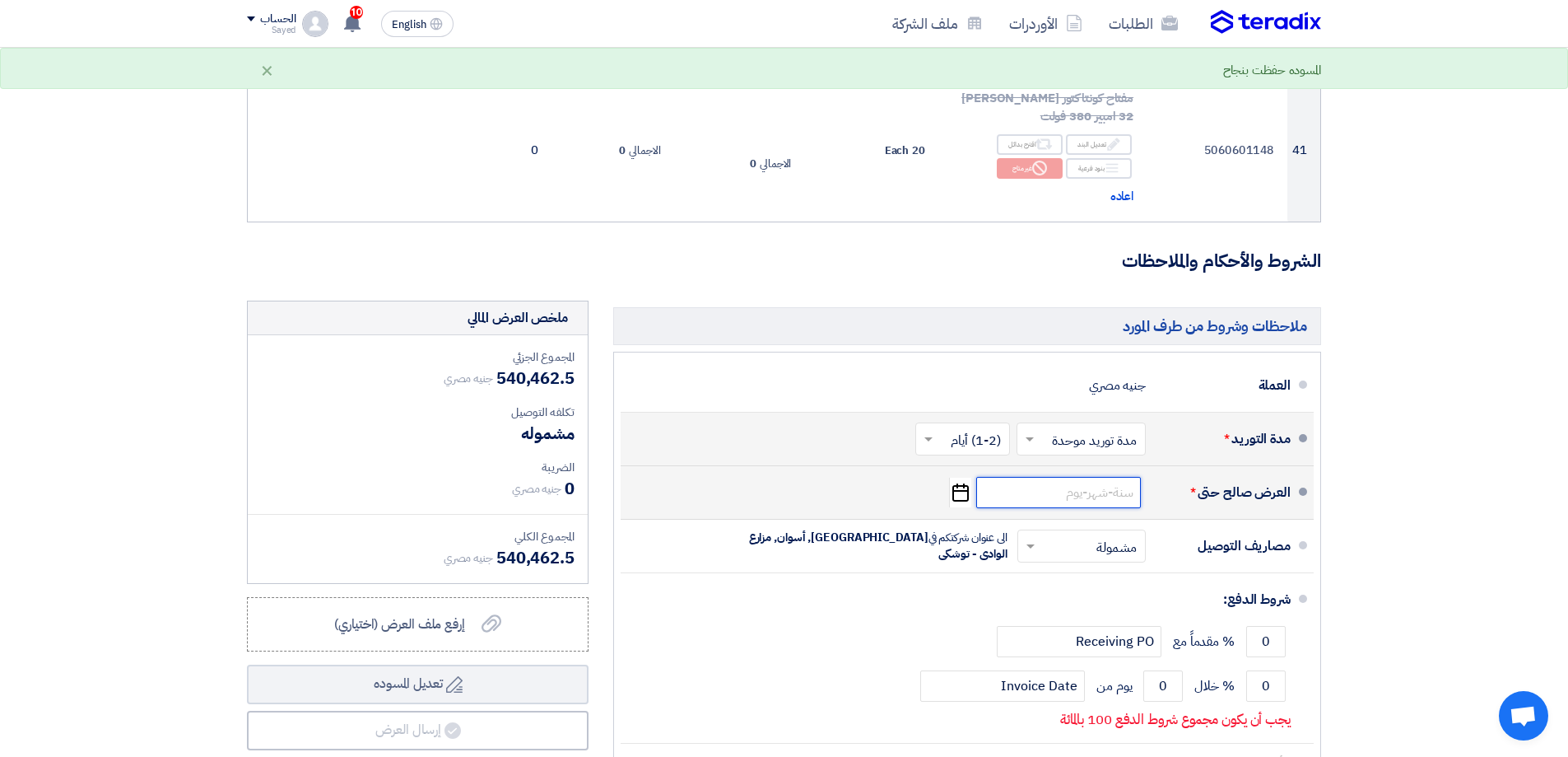
click at [1103, 477] on input at bounding box center [1058, 492] width 164 height 31
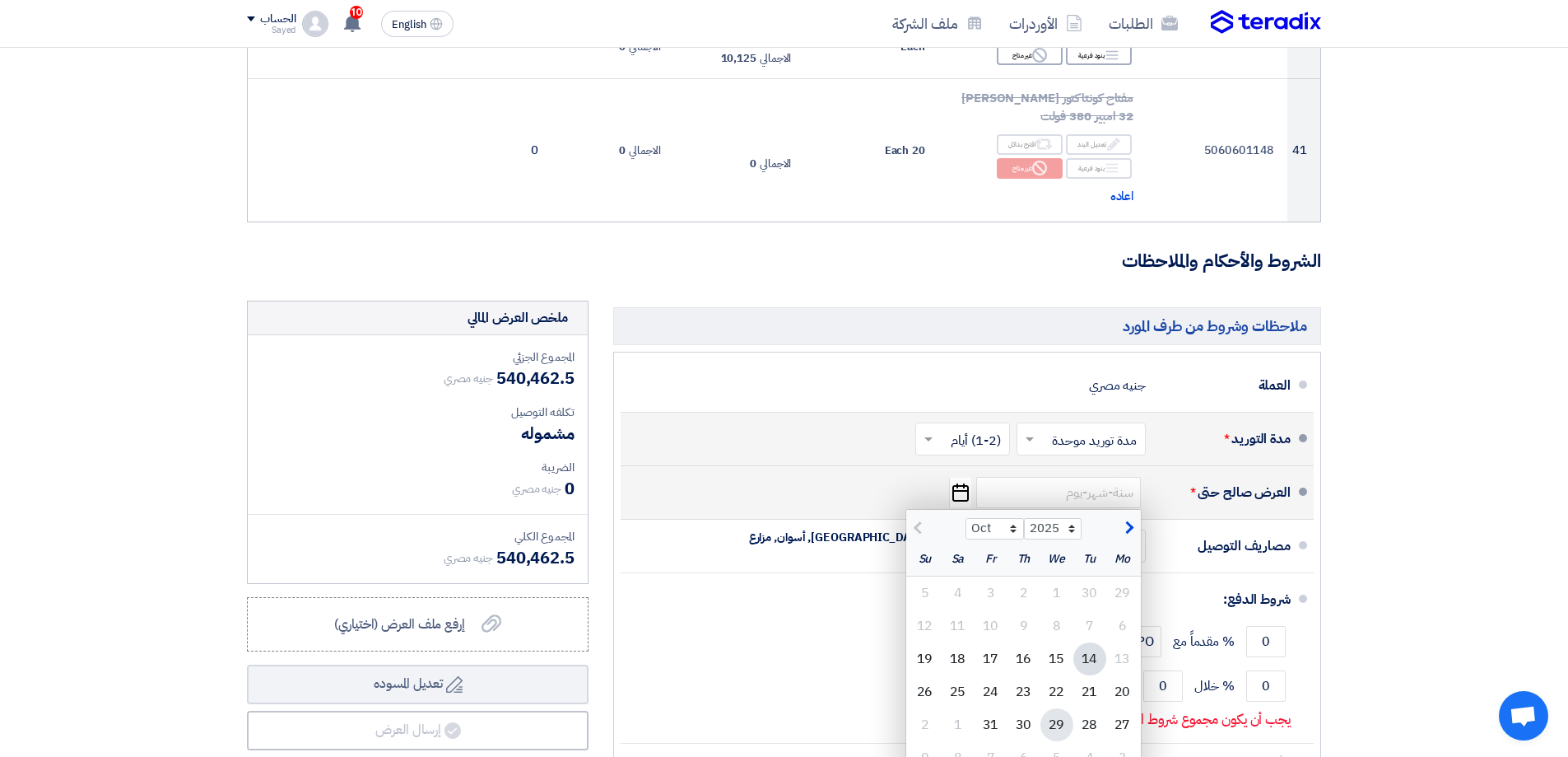
click at [1051, 708] on div "29" at bounding box center [1057, 724] width 33 height 33
type input "[DATE]"
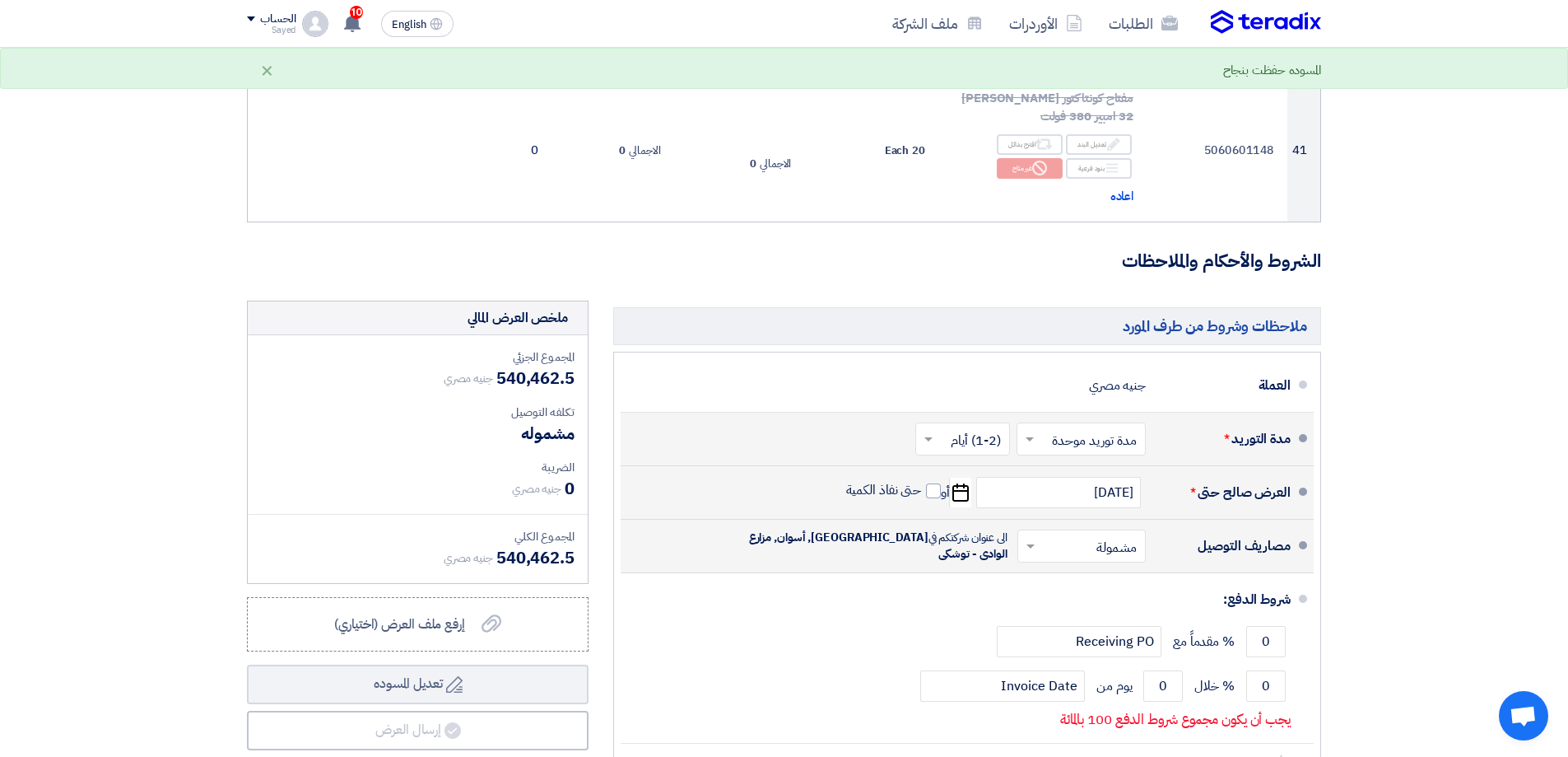
click at [1096, 535] on input "text" at bounding box center [1078, 547] width 120 height 24
click at [1133, 566] on div "مشمولة" at bounding box center [1084, 582] width 126 height 30
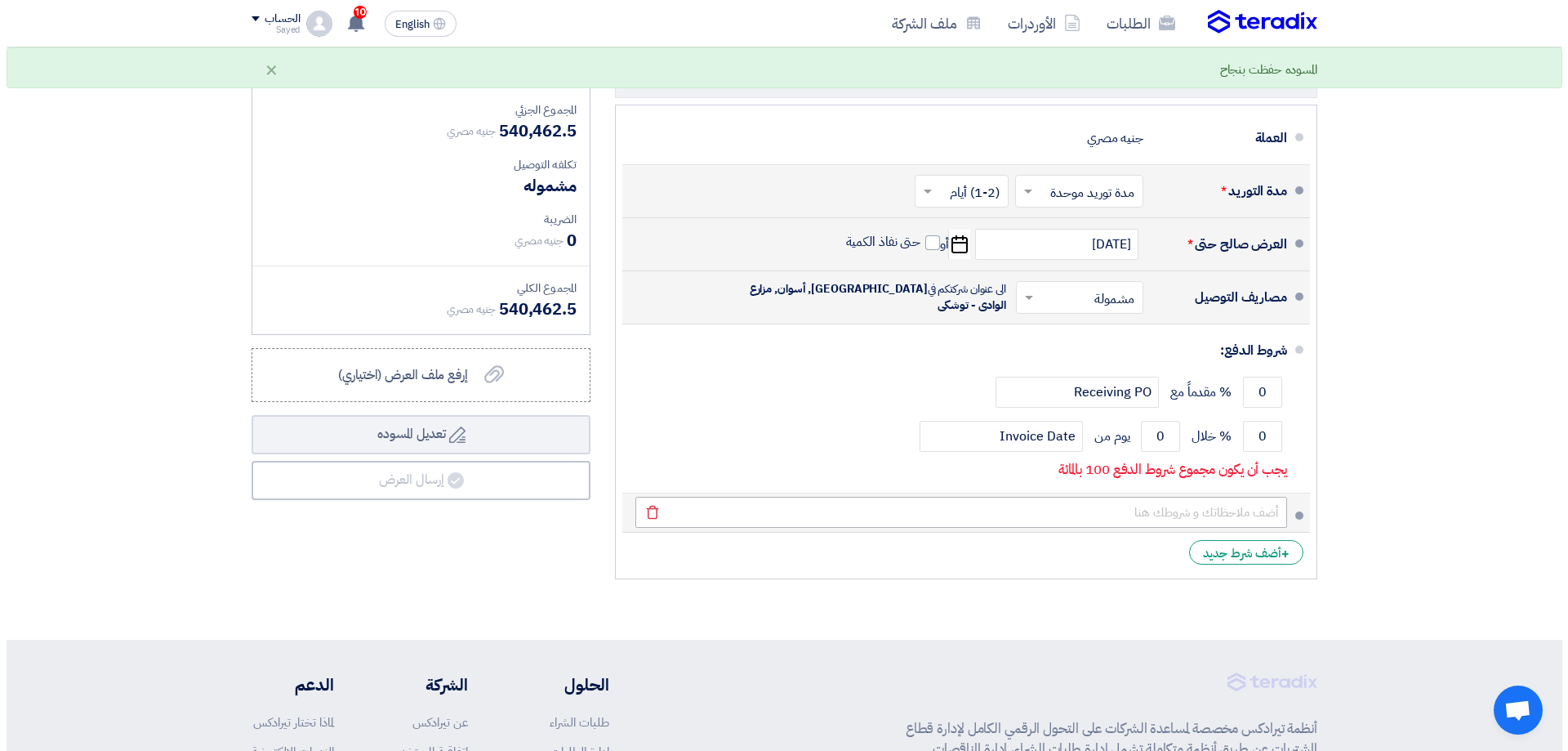
scroll to position [5229, 0]
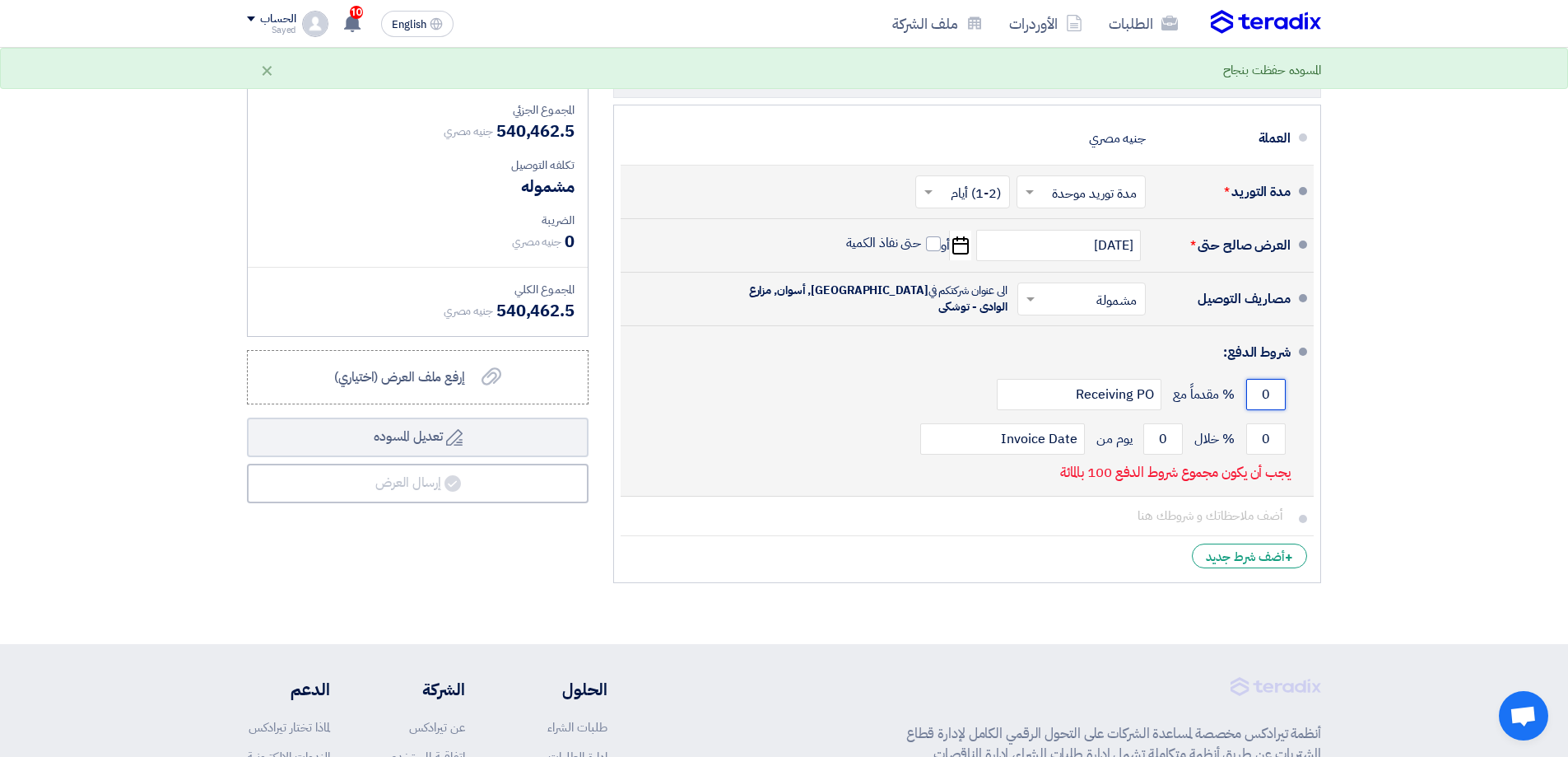
click at [1294, 341] on li "شروط الدفع: 0 % مقدماً مع Receiving PO 0 % خلال 0 Invoice Date" at bounding box center [967, 411] width 693 height 170
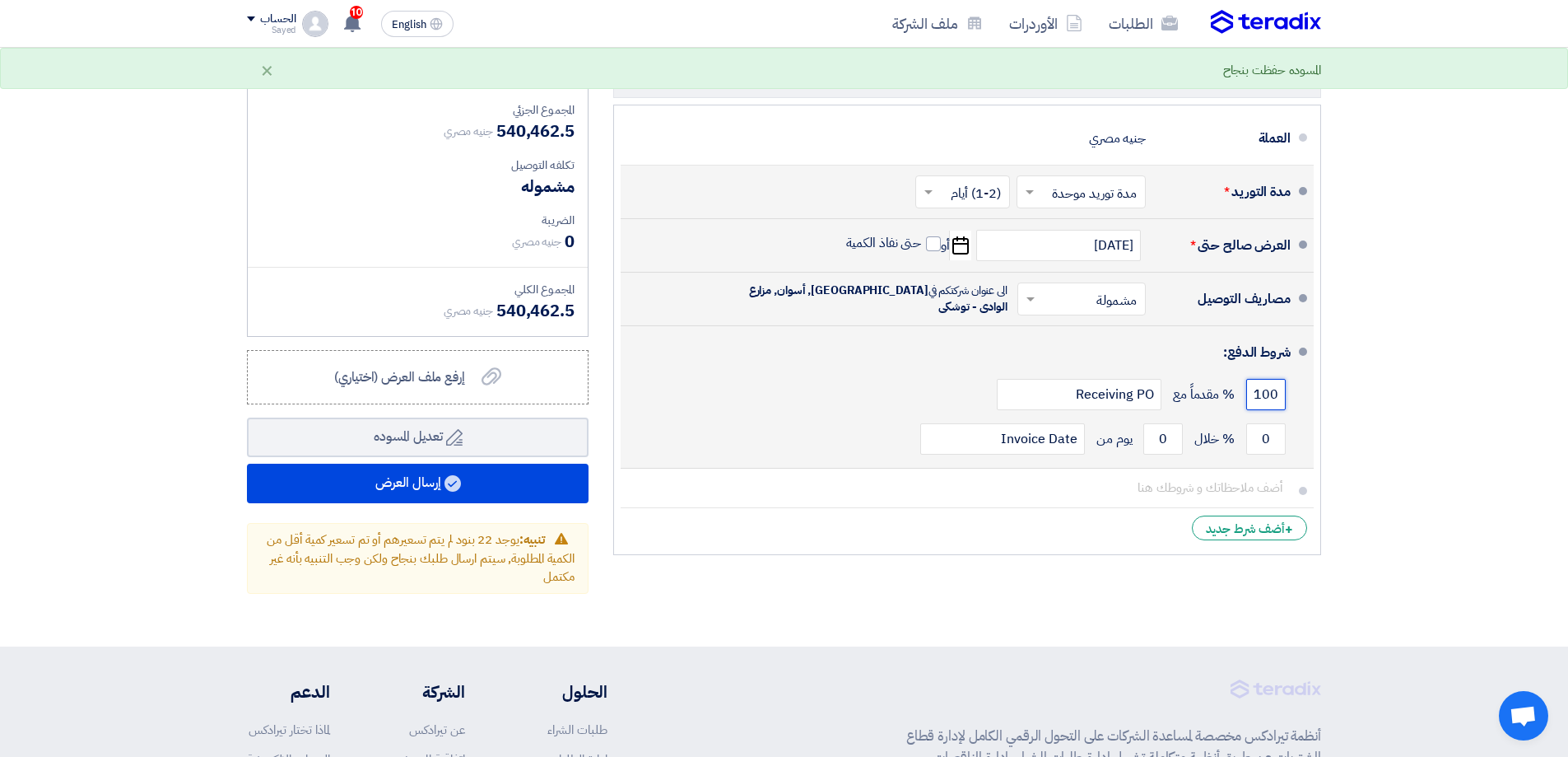
type input "100"
click at [247, 417] on button "Draft تعديل المسوده" at bounding box center [417, 437] width 341 height 40
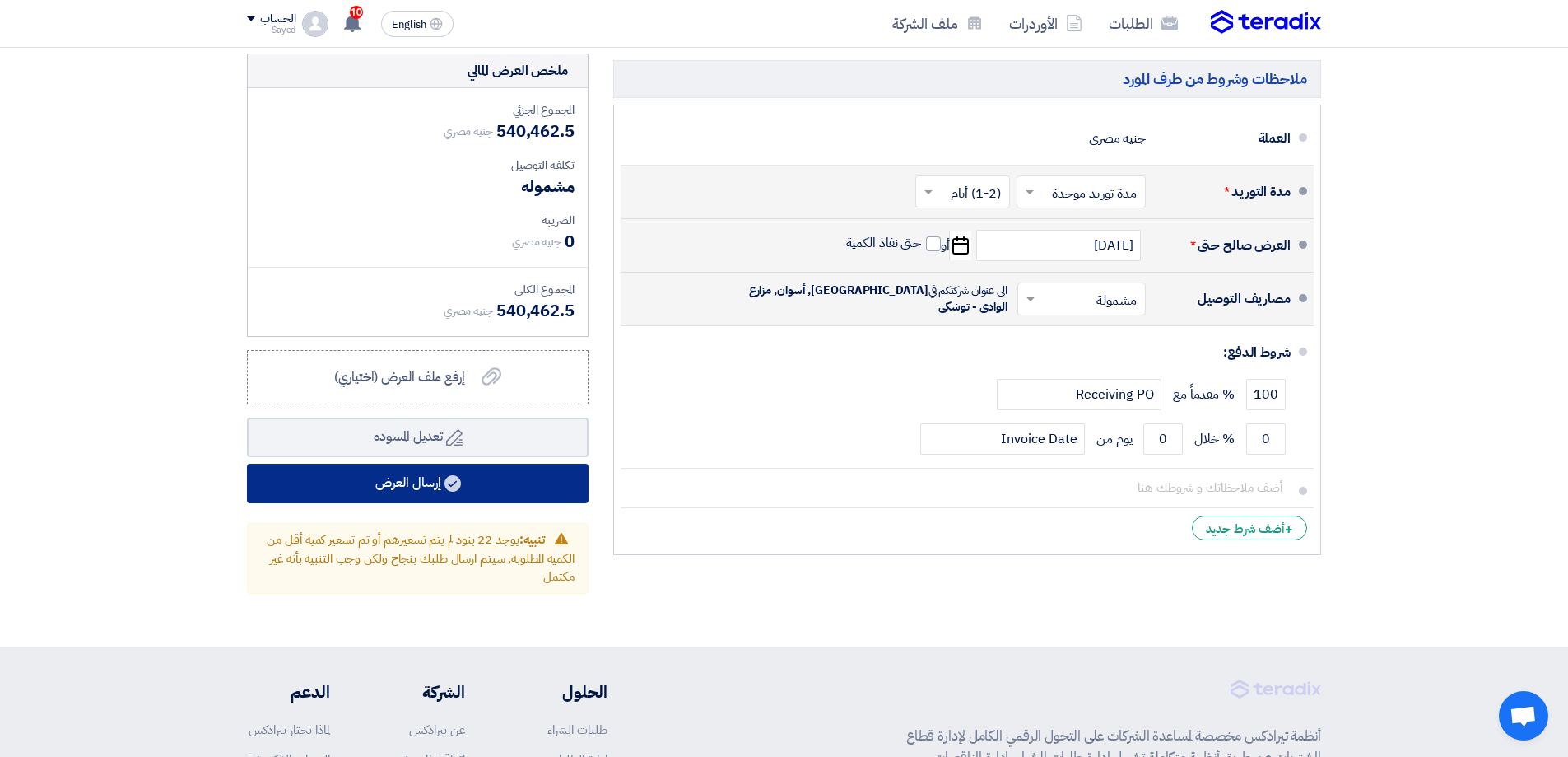
click at [526, 464] on button "إرسال العرض" at bounding box center [417, 483] width 341 height 40
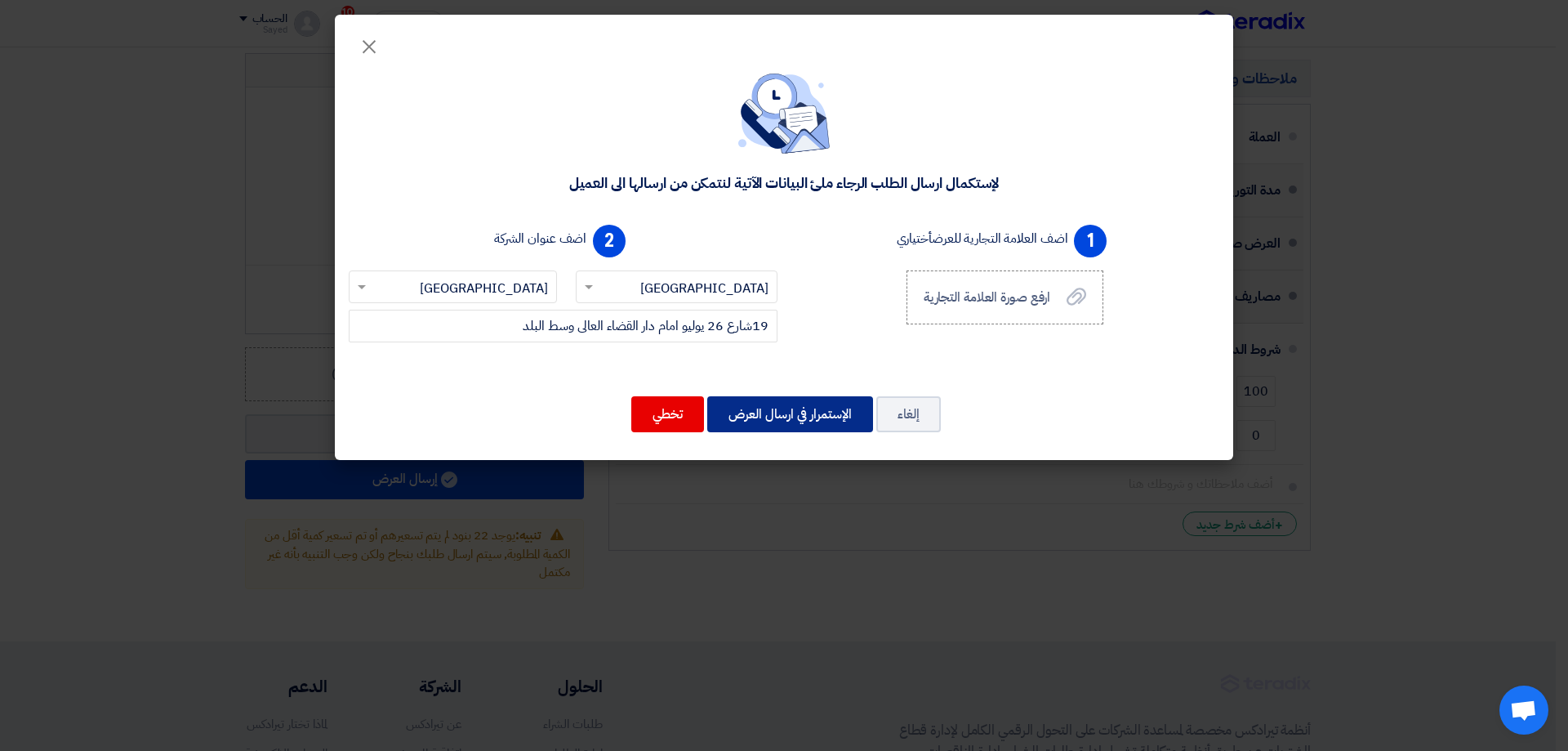
click at [790, 423] on button "الإستمرار في ارسال العرض" at bounding box center [790, 414] width 165 height 36
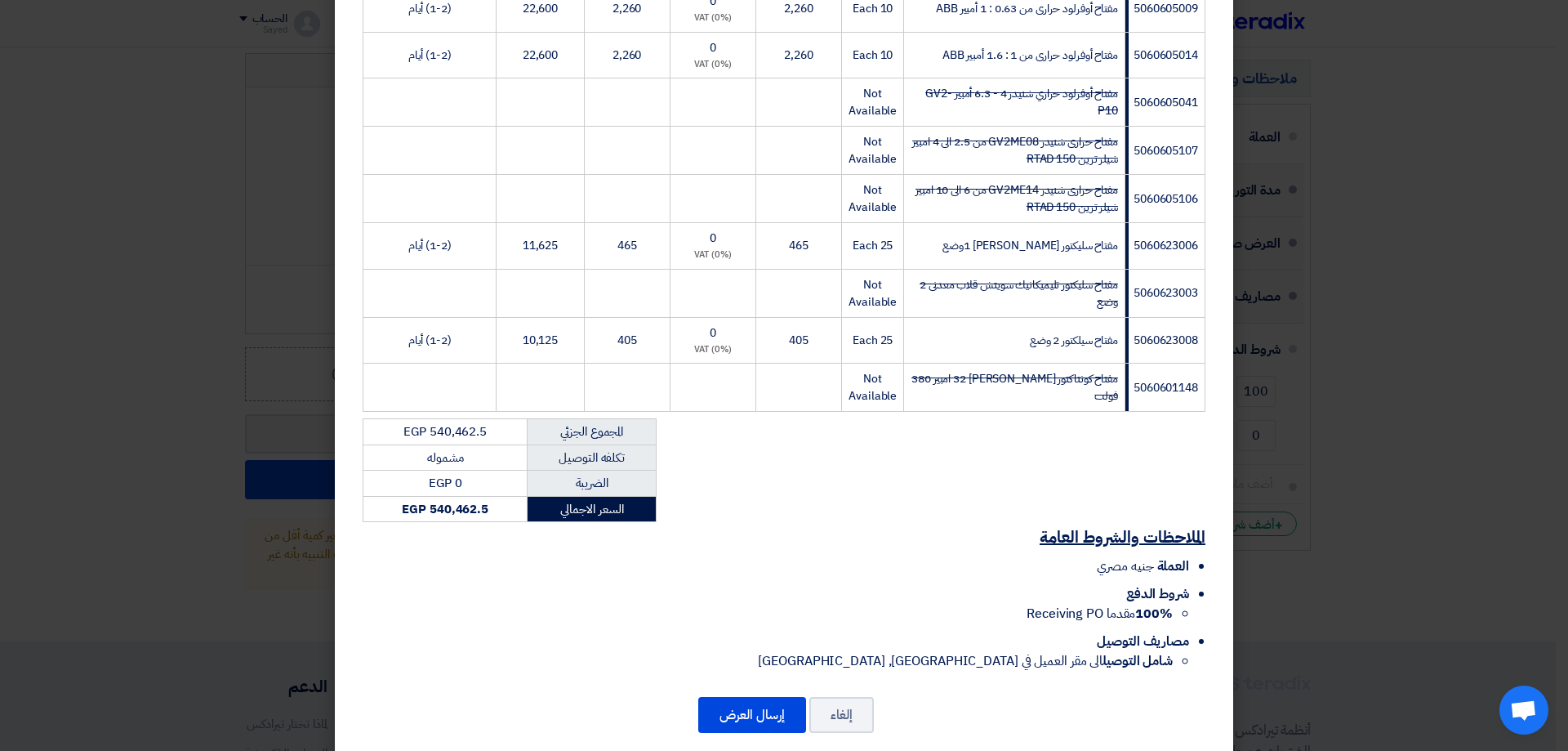
scroll to position [1863, 0]
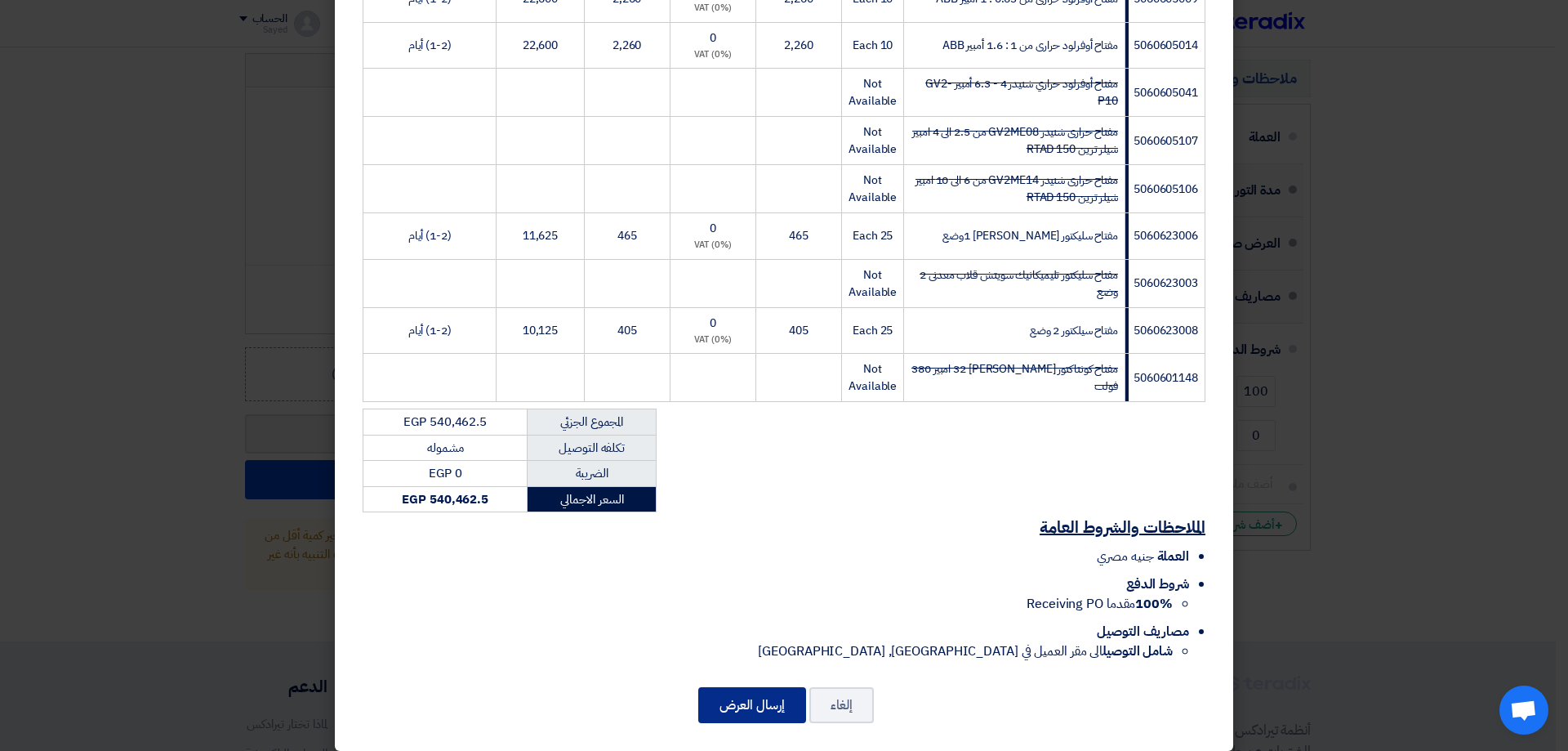
click at [766, 695] on button "إرسال العرض" at bounding box center [751, 705] width 108 height 36
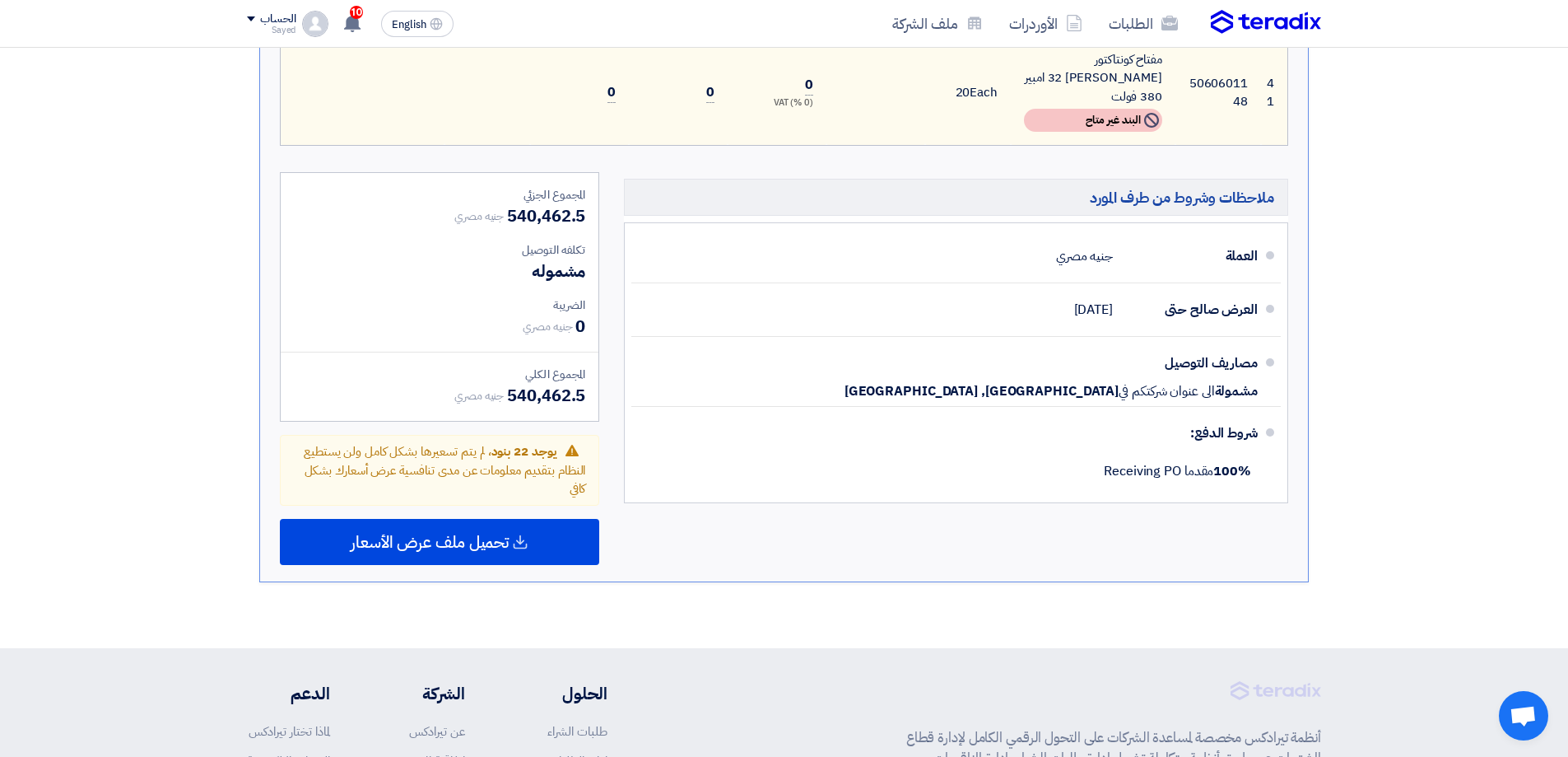
scroll to position [3813, 0]
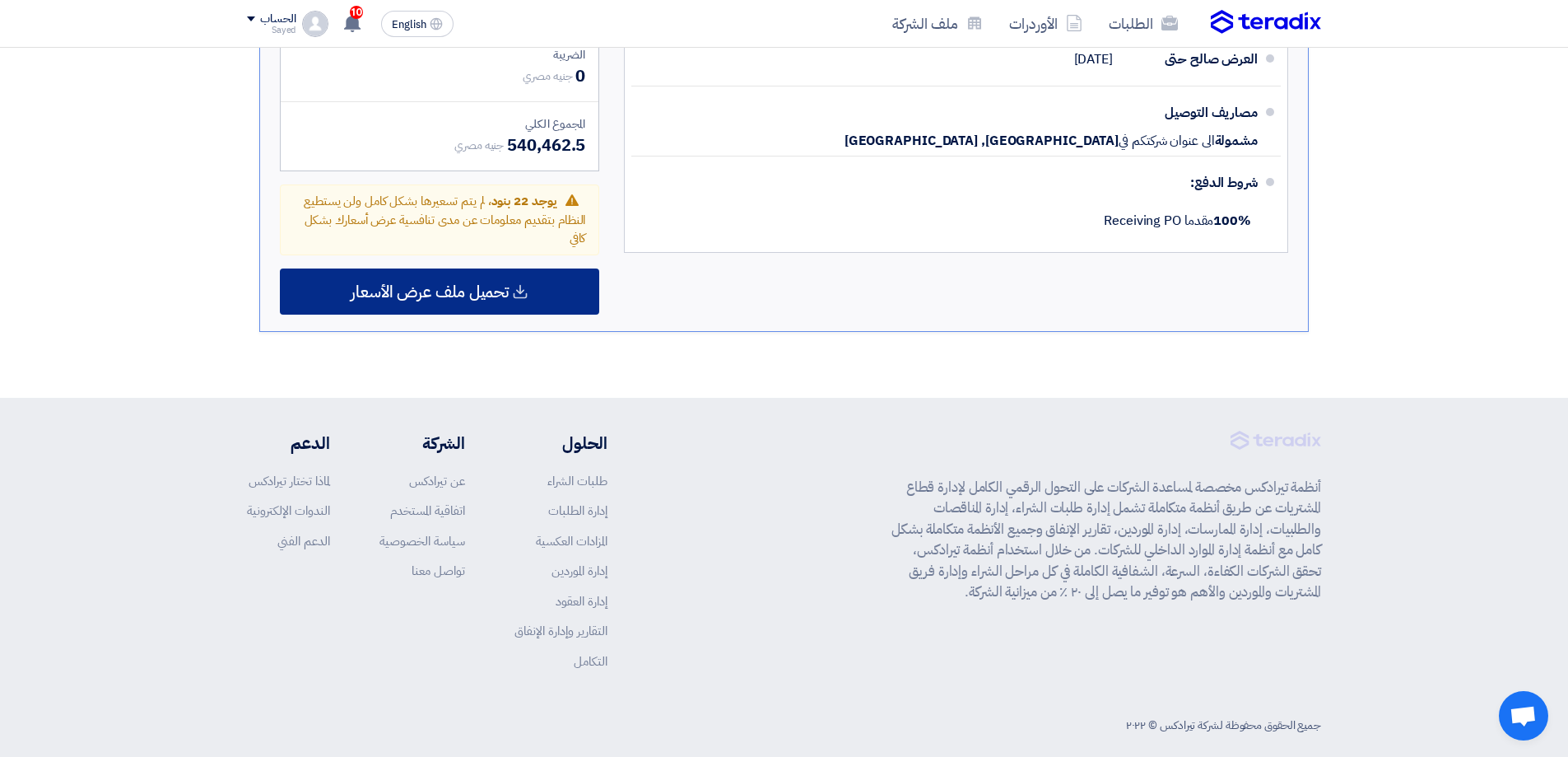
click at [446, 284] on span "تحميل ملف عرض الأسعار" at bounding box center [430, 292] width 158 height 15
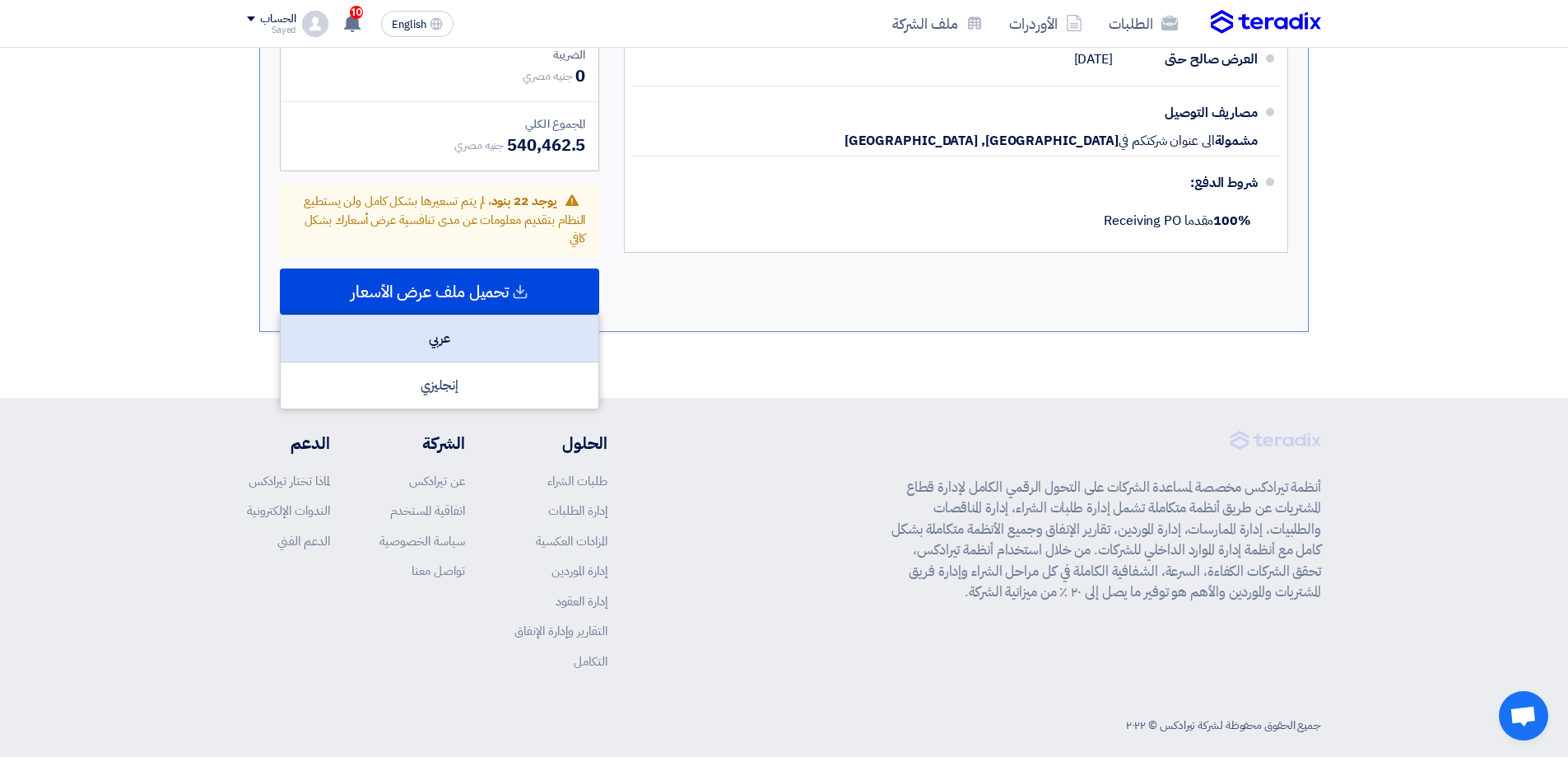
click at [442, 324] on div "عربي" at bounding box center [439, 339] width 318 height 47
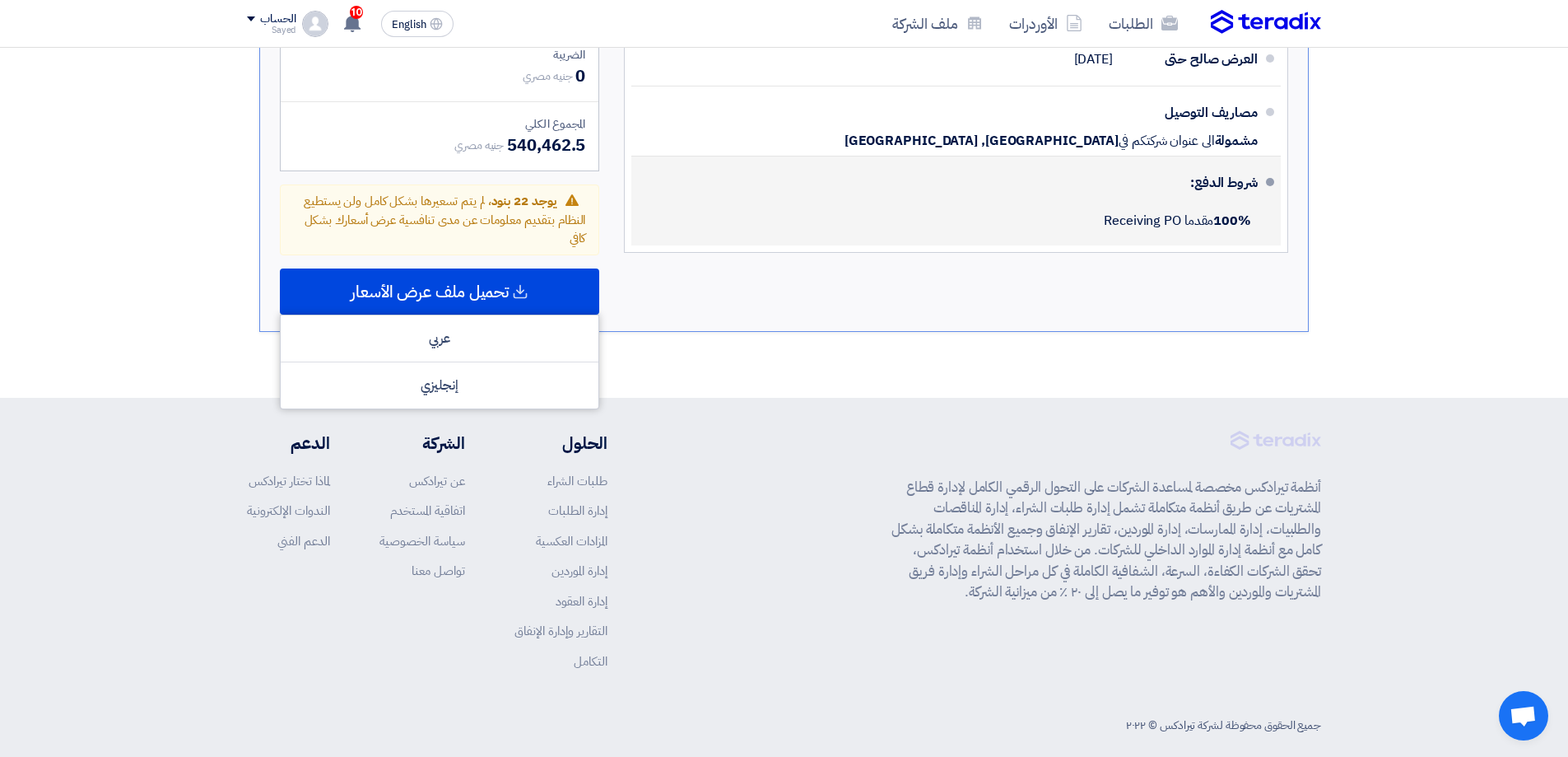
click at [794, 207] on div "100% مقدما Receiving PO" at bounding box center [951, 220] width 613 height 36
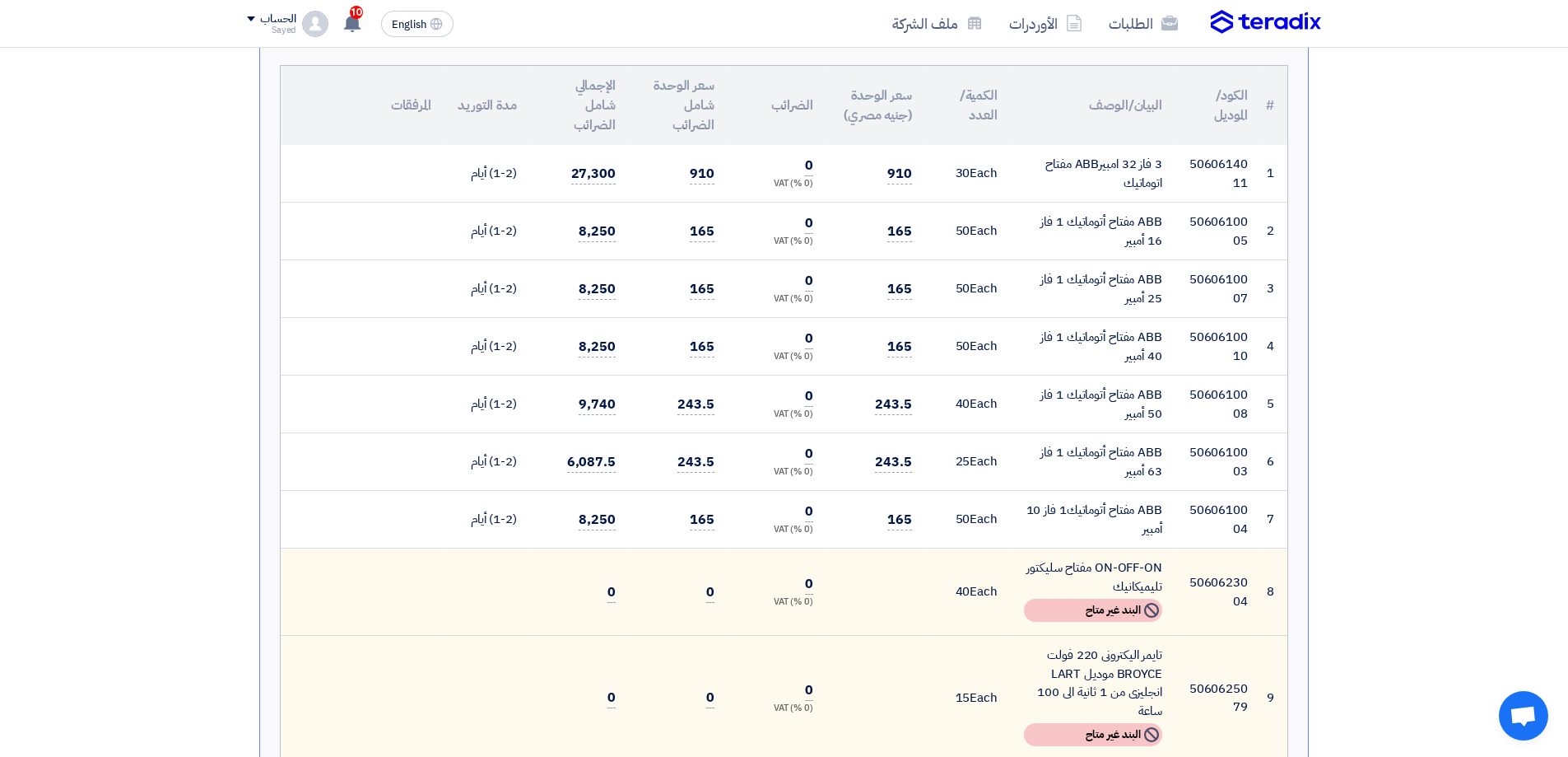
scroll to position [0, 0]
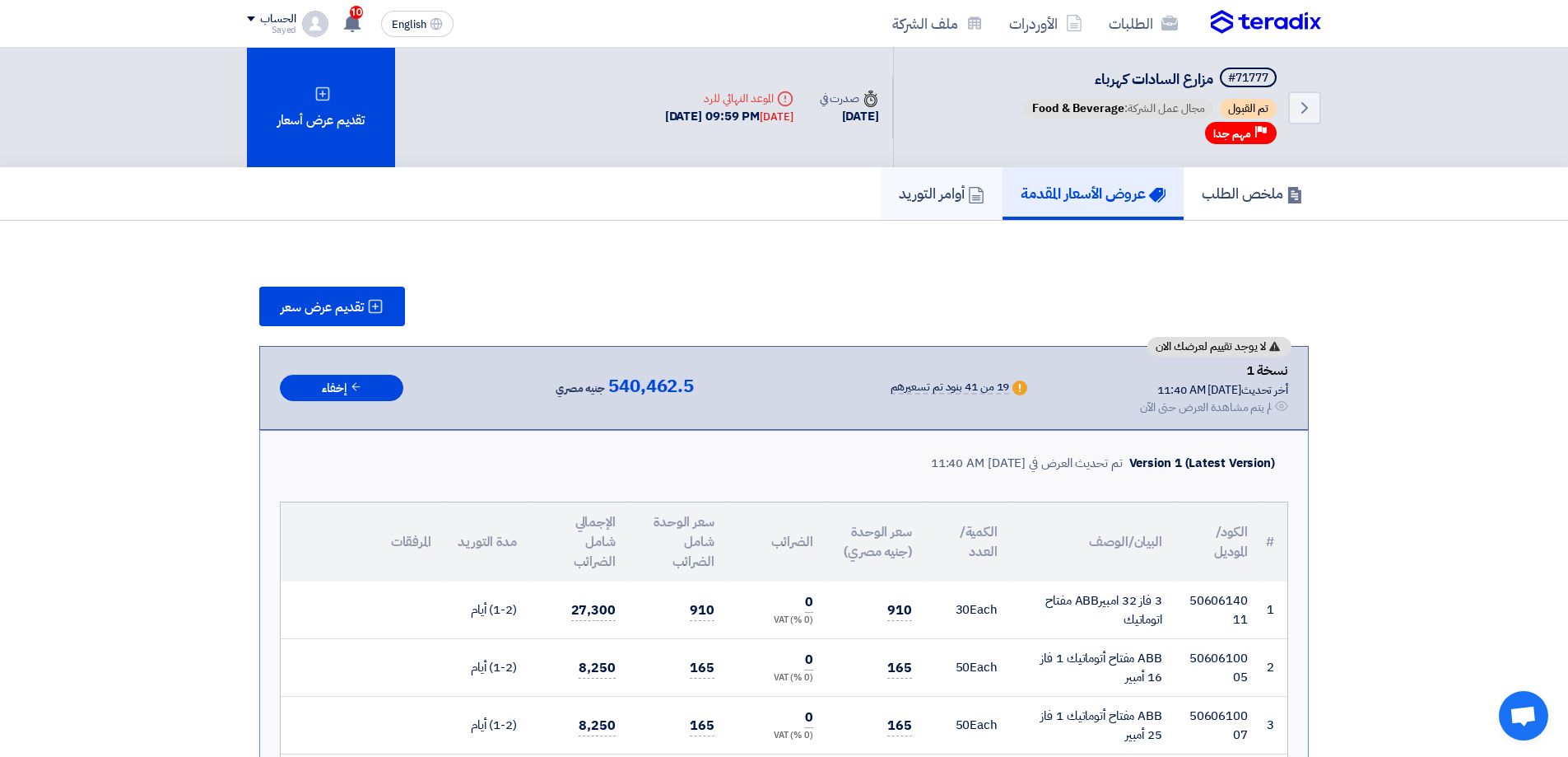
click at [957, 200] on h5 "أوامر التوريد" at bounding box center [942, 193] width 86 height 19
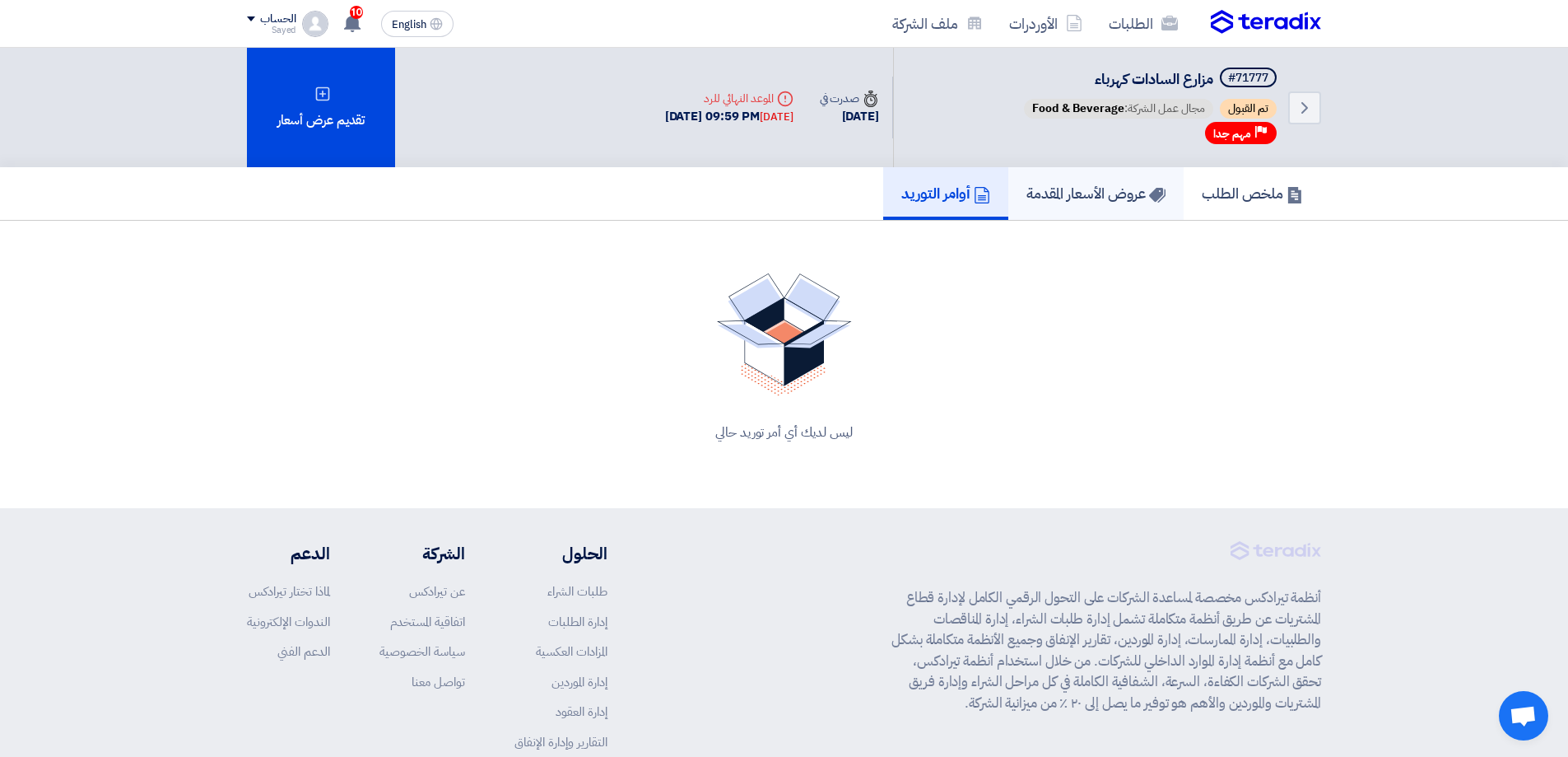
click at [1078, 196] on h5 "عروض الأسعار المقدمة" at bounding box center [1095, 193] width 139 height 19
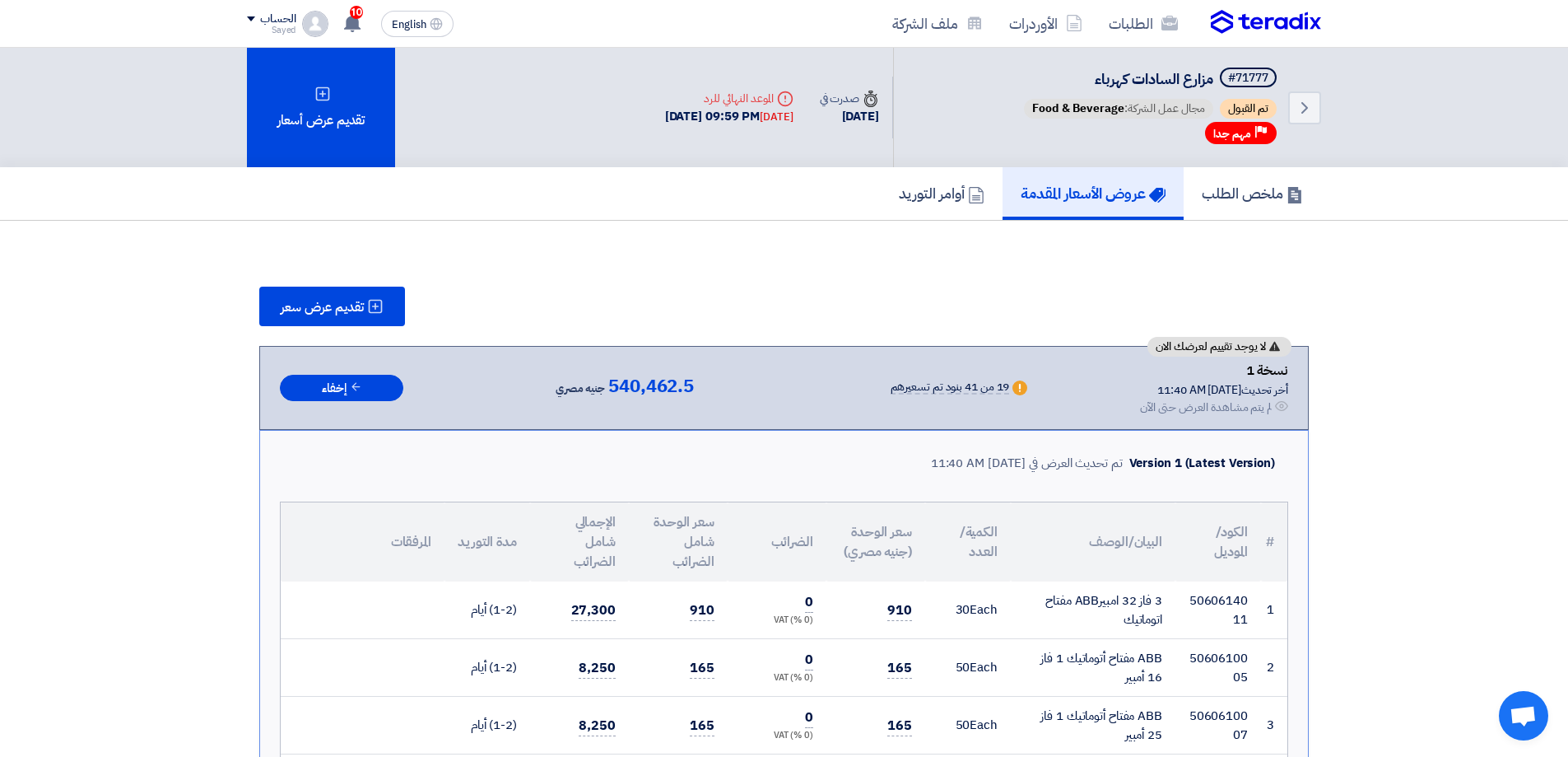
drag, startPoint x: 683, startPoint y: 93, endPoint x: 1054, endPoint y: 326, distance: 438.1
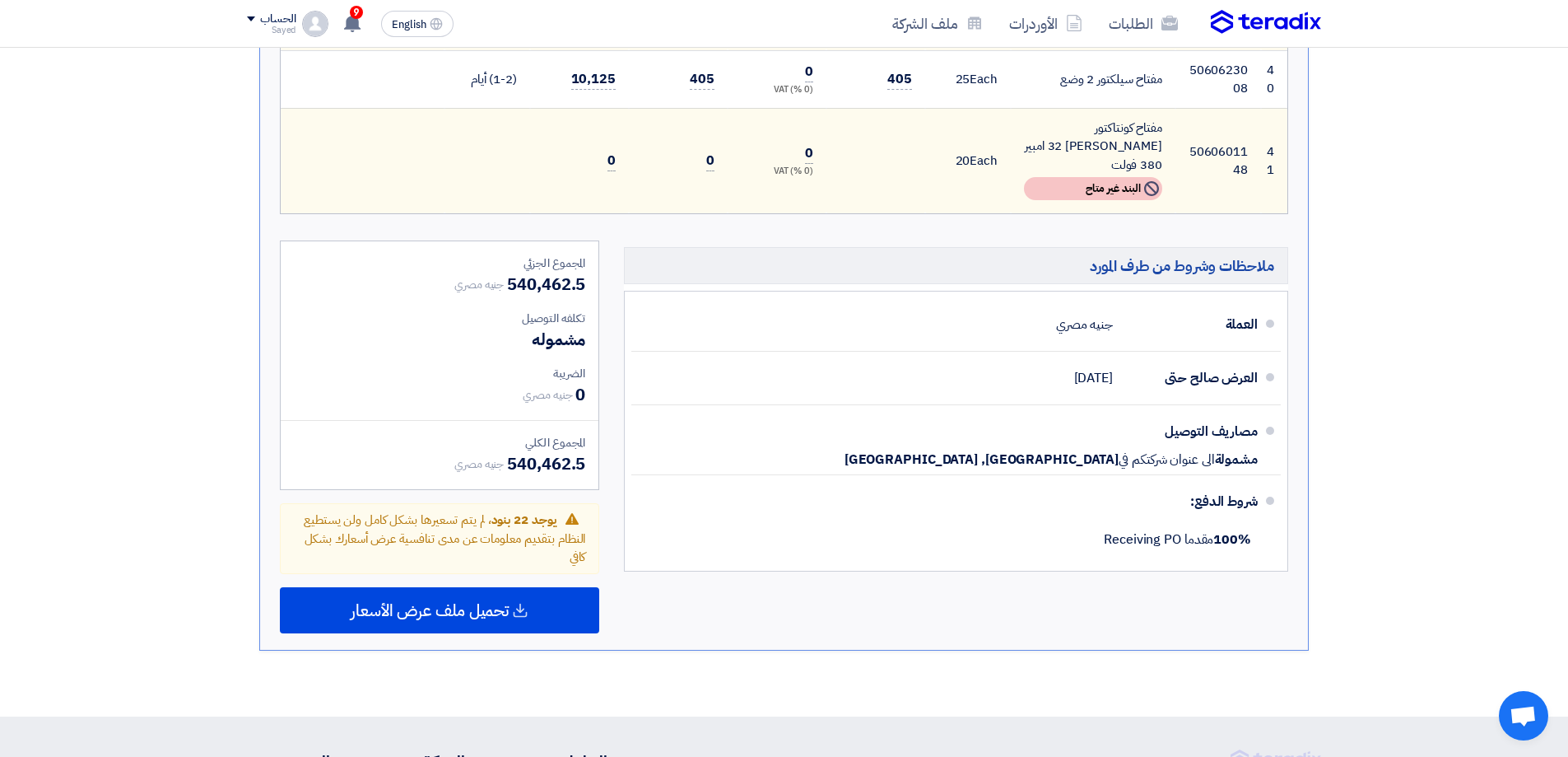
scroll to position [3788, 0]
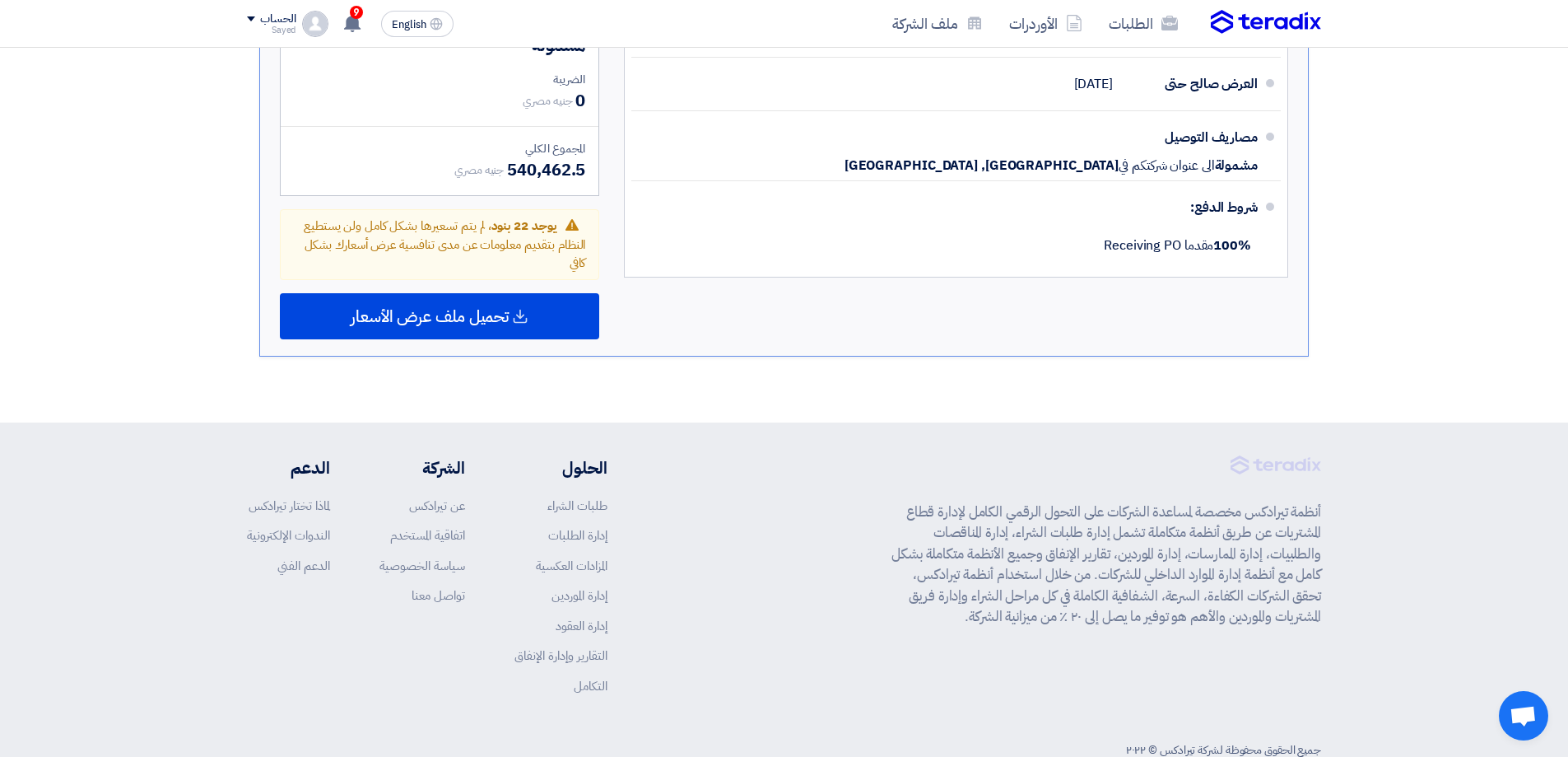
drag, startPoint x: 1062, startPoint y: 413, endPoint x: 877, endPoint y: 405, distance: 185.2
click at [877, 422] on footer "أنظمة تيرادكس مخصصة لمساعدة الشركات على التحول الرقمي الكامل لإدارة قطاع المشتر…" at bounding box center [784, 611] width 1568 height 378
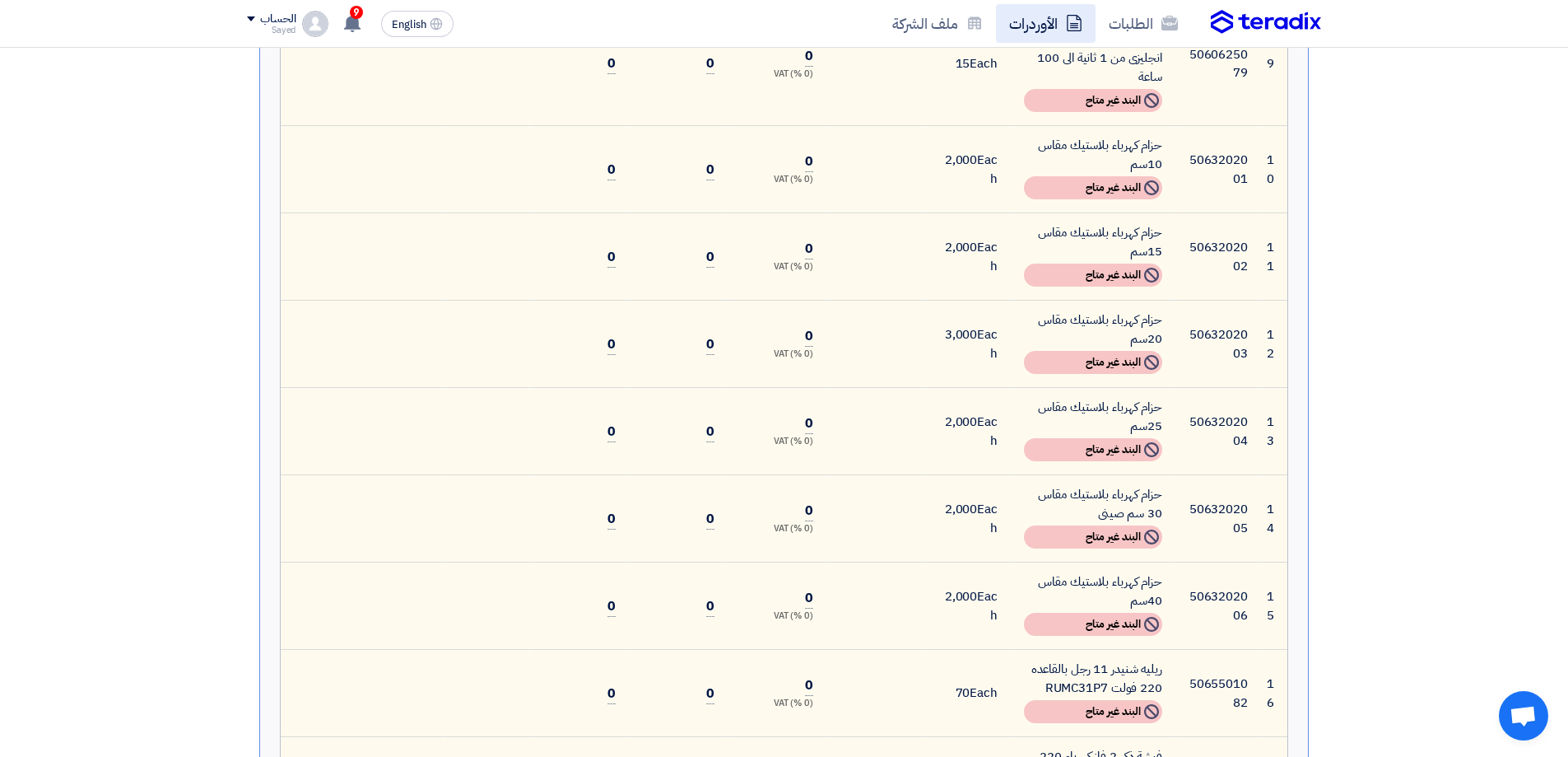
scroll to position [906, 0]
